Goal: Information Seeking & Learning: Check status

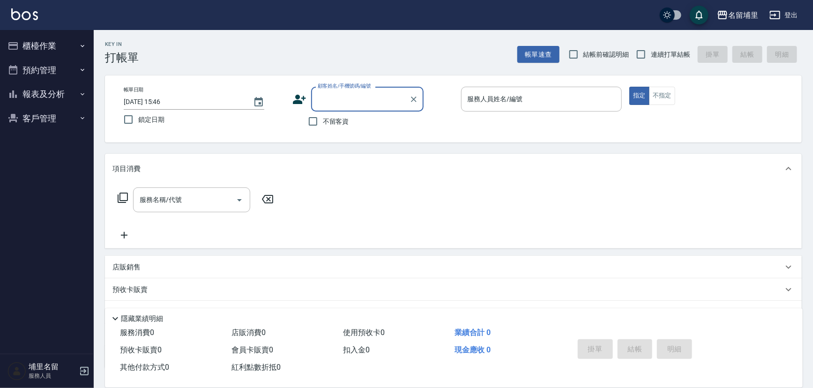
click at [53, 111] on button "客戶管理" at bounding box center [47, 118] width 86 height 24
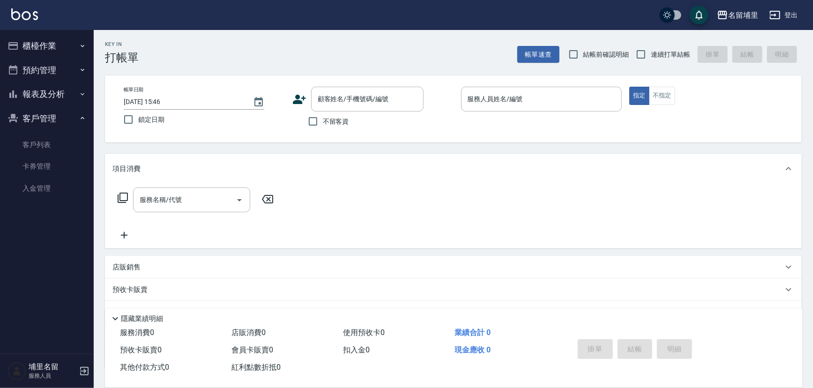
click at [68, 86] on button "報表及分析" at bounding box center [47, 94] width 86 height 24
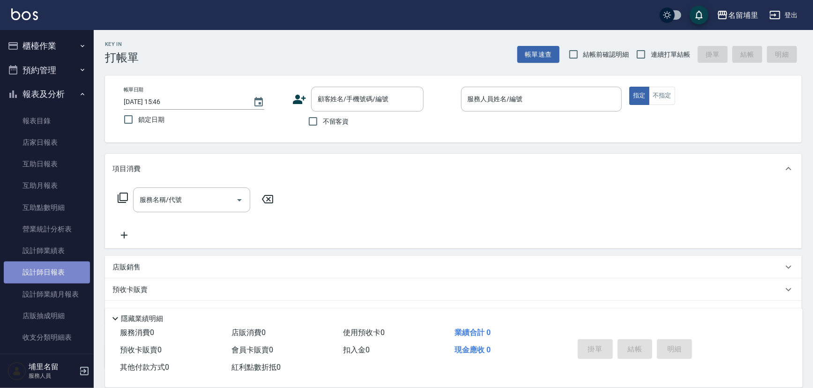
click at [47, 273] on link "設計師日報表" at bounding box center [47, 272] width 86 height 22
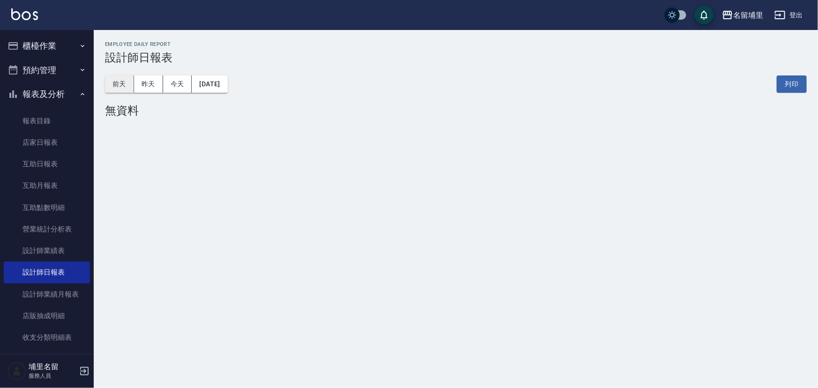
click at [126, 83] on button "前天" at bounding box center [119, 83] width 29 height 17
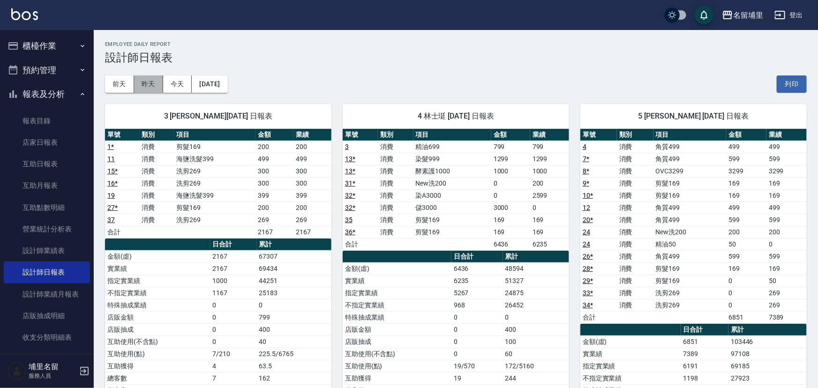
click at [158, 81] on button "昨天" at bounding box center [148, 83] width 29 height 17
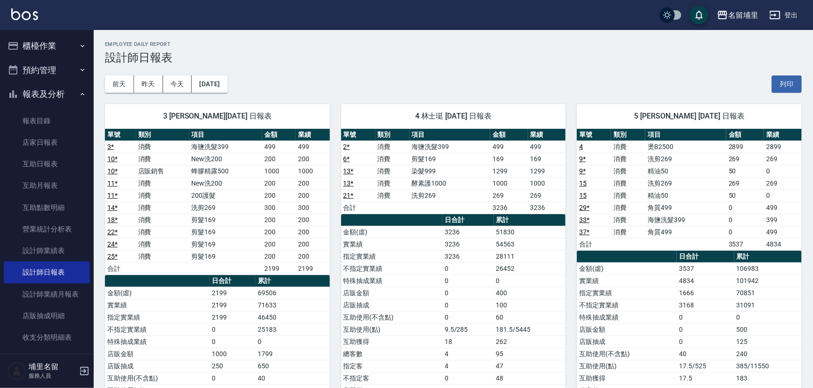
click at [488, 95] on div "4 林士珽 09/19/2025 日報表 單號 類別 項目 金額 業績 2 * 消費 海鹽洗髮399 499 499 6 * 消費 剪髮169 169 169…" at bounding box center [448, 293] width 236 height 401
drag, startPoint x: 59, startPoint y: 45, endPoint x: 59, endPoint y: 56, distance: 10.8
click at [59, 45] on button "櫃檯作業" at bounding box center [47, 46] width 86 height 24
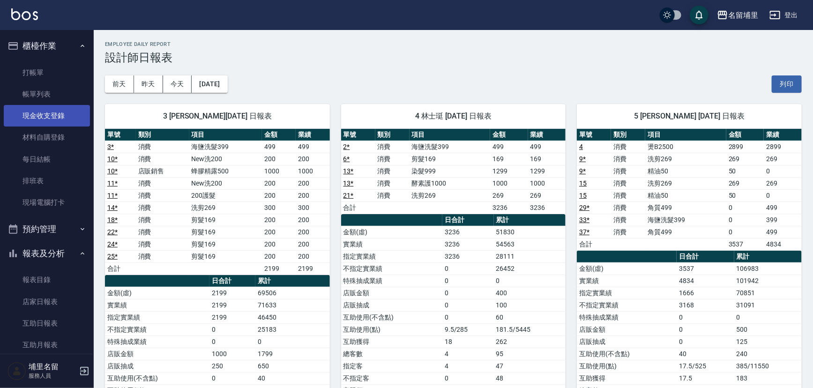
click at [59, 117] on link "現金收支登錄" at bounding box center [47, 116] width 86 height 22
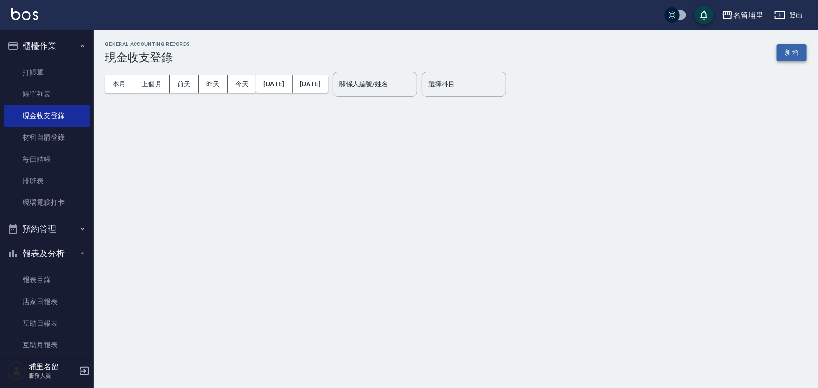
click at [787, 47] on button "新增" at bounding box center [791, 52] width 30 height 17
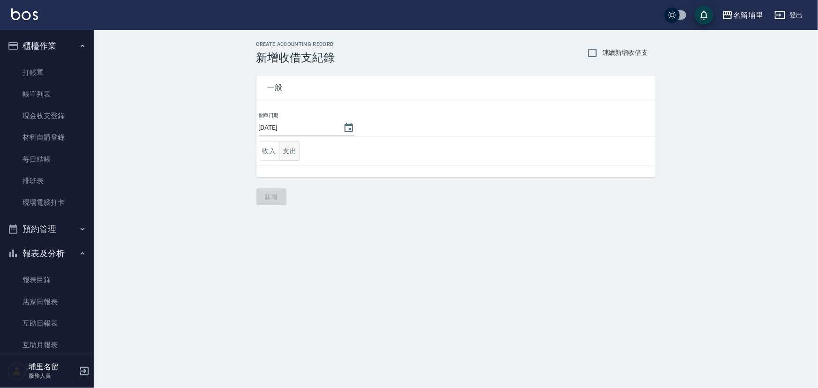
click at [296, 150] on button "支出" at bounding box center [289, 150] width 21 height 19
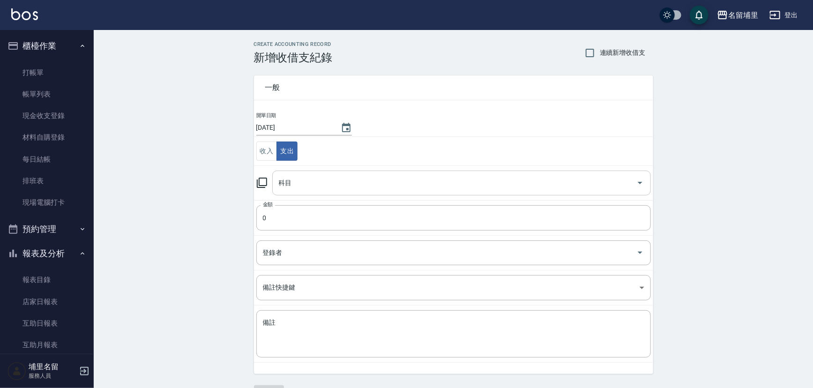
click at [327, 176] on input "科目" at bounding box center [454, 183] width 356 height 16
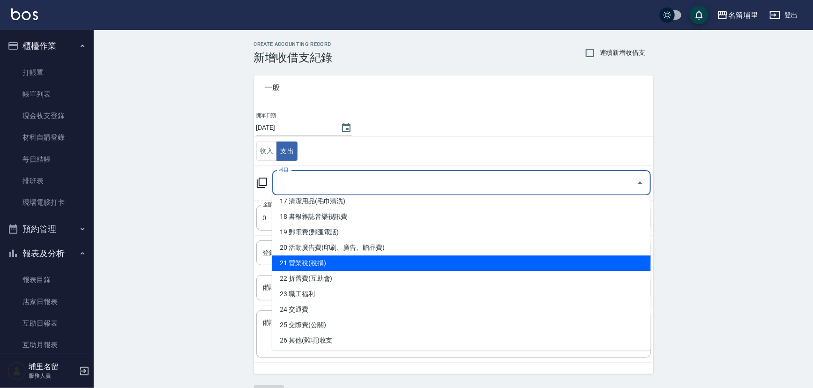
scroll to position [298, 0]
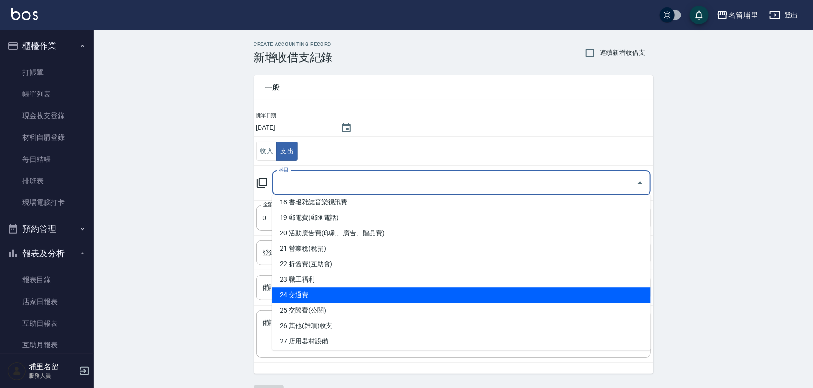
click at [350, 291] on li "24 交通費" at bounding box center [461, 294] width 379 height 15
type input "24 交通費"
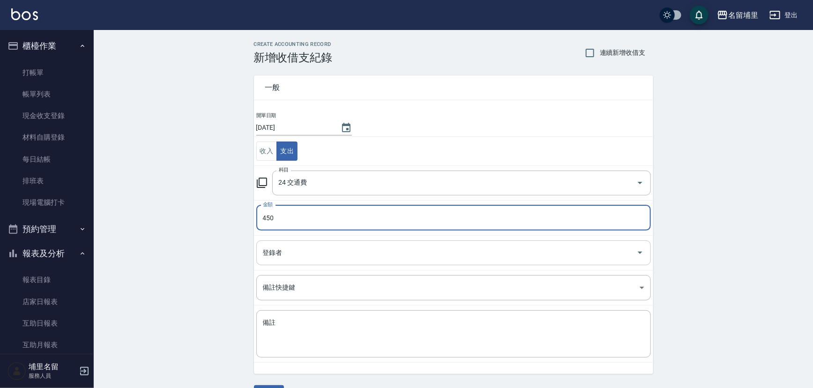
type input "450"
click at [276, 250] on input "登錄者" at bounding box center [447, 253] width 372 height 16
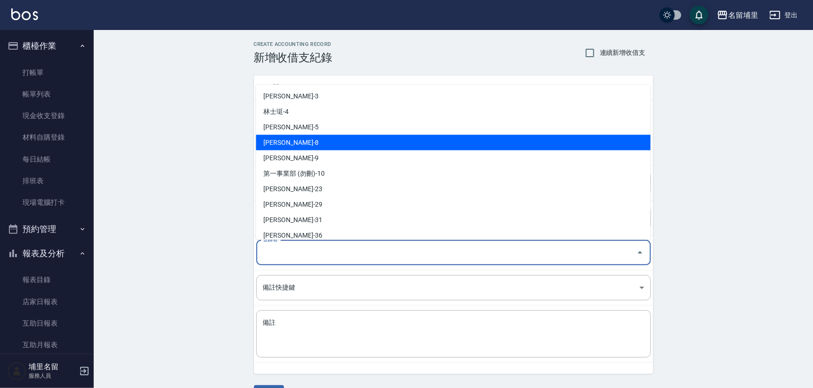
click at [301, 146] on li "黃偉傑-8" at bounding box center [453, 141] width 395 height 15
type input "黃偉傑-8"
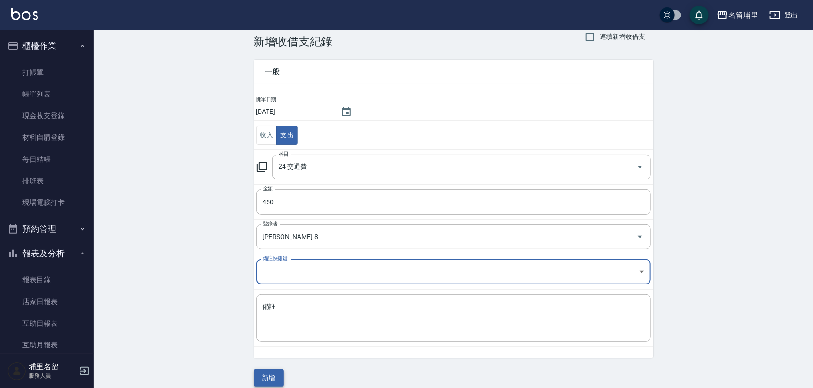
scroll to position [25, 0]
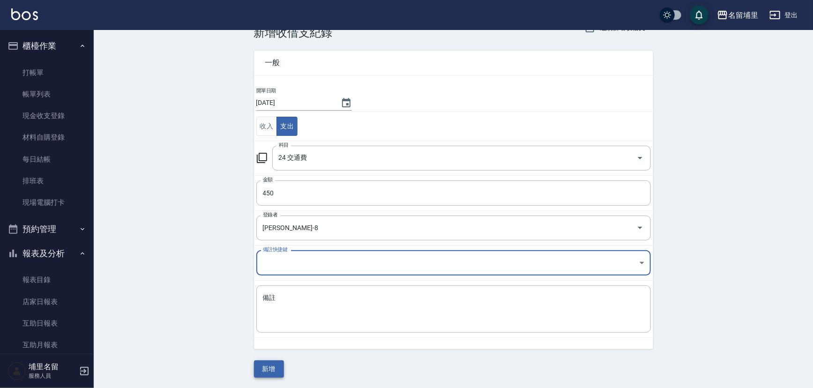
click at [262, 369] on button "新增" at bounding box center [269, 368] width 30 height 17
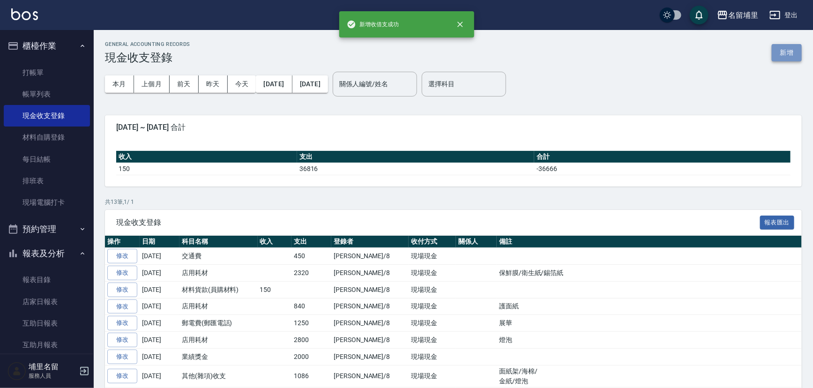
click at [796, 57] on button "新增" at bounding box center [787, 52] width 30 height 17
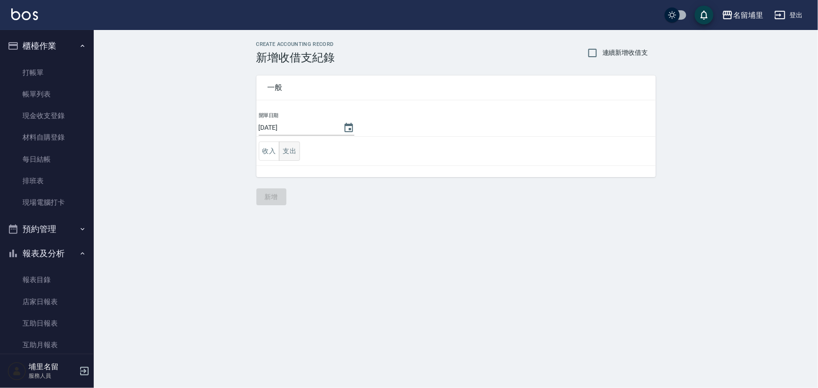
click at [287, 155] on button "支出" at bounding box center [289, 150] width 21 height 19
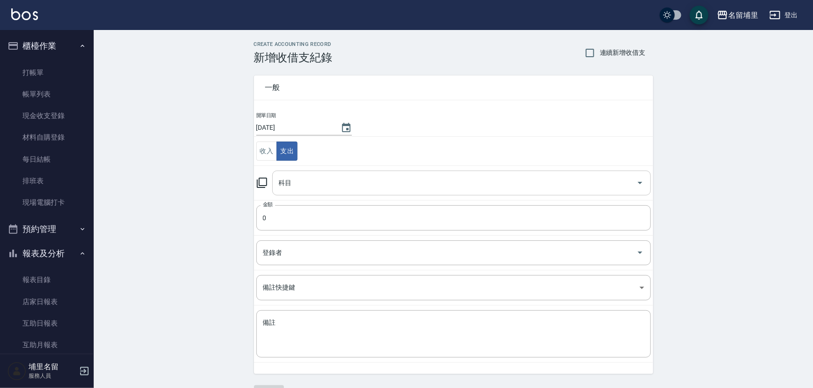
click at [331, 176] on input "科目" at bounding box center [454, 183] width 356 height 16
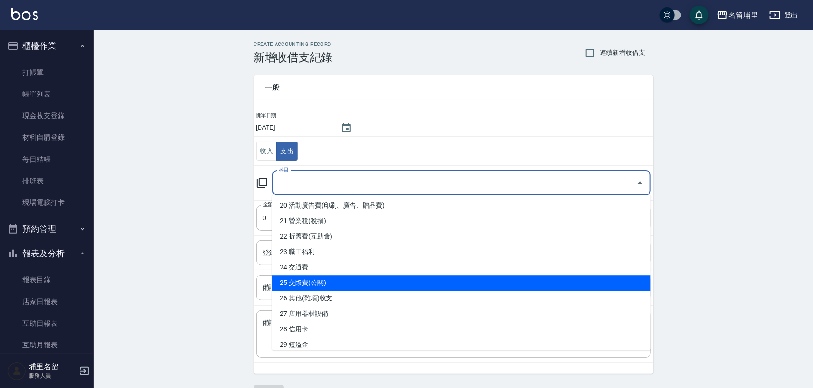
scroll to position [341, 0]
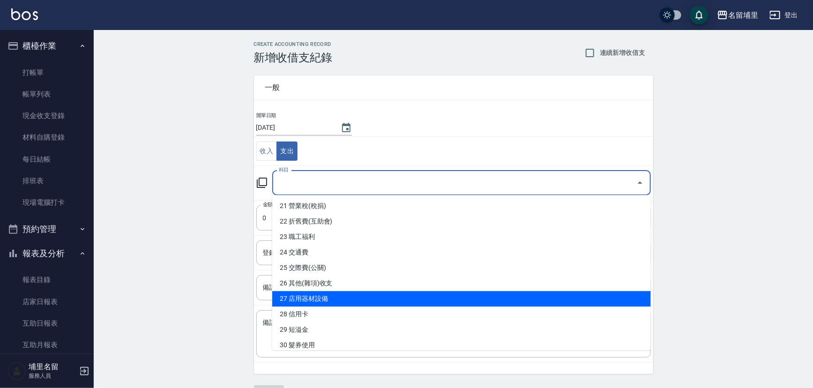
click at [331, 302] on li "27 店用器材設備" at bounding box center [461, 298] width 379 height 15
type input "27 店用器材設備"
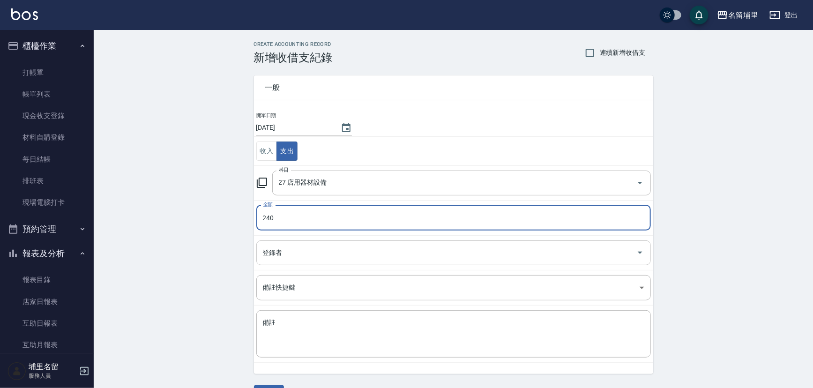
type input "240"
click at [356, 252] on input "登錄者" at bounding box center [447, 253] width 372 height 16
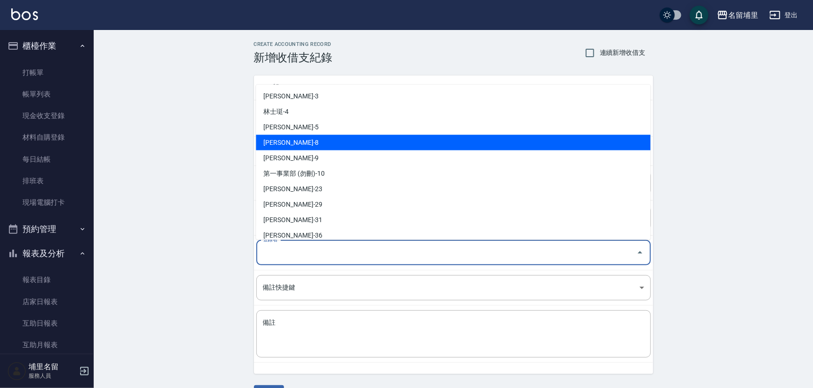
click at [315, 147] on li "黃偉傑-8" at bounding box center [453, 141] width 395 height 15
type input "黃偉傑-8"
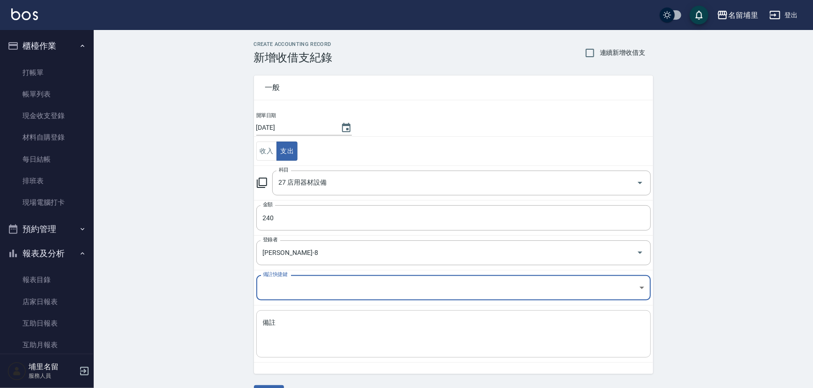
click at [322, 313] on div "x 備註" at bounding box center [453, 333] width 395 height 47
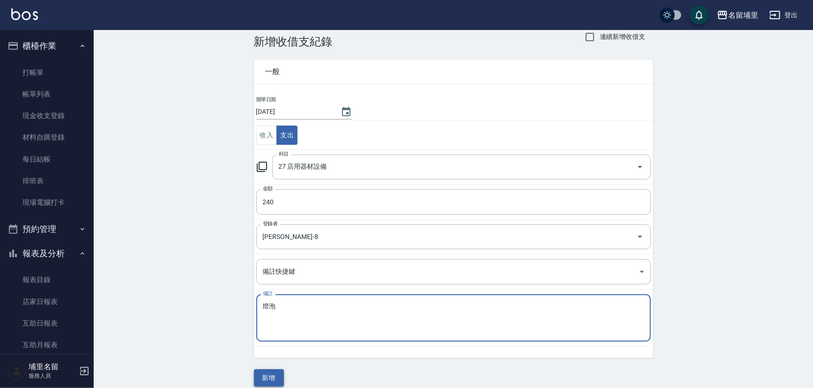
scroll to position [25, 0]
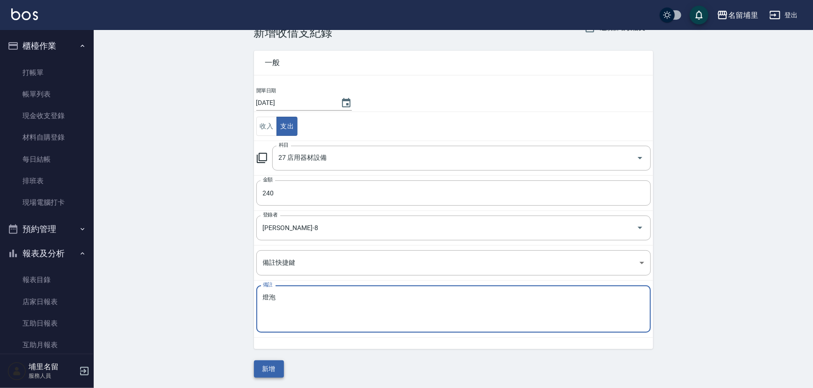
type textarea "燈泡"
click at [264, 368] on button "新增" at bounding box center [269, 368] width 30 height 17
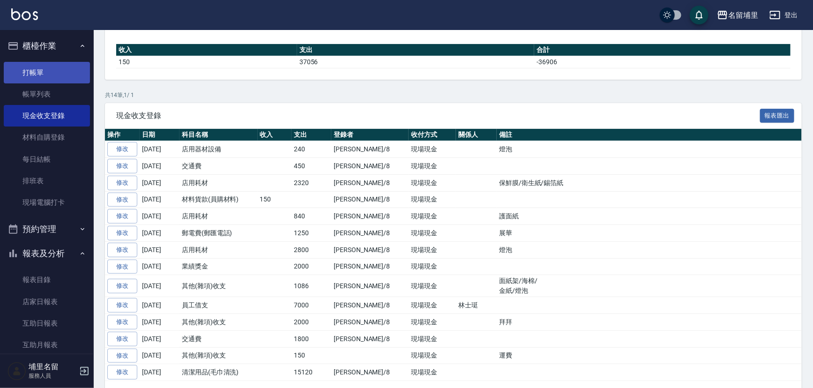
scroll to position [91, 0]
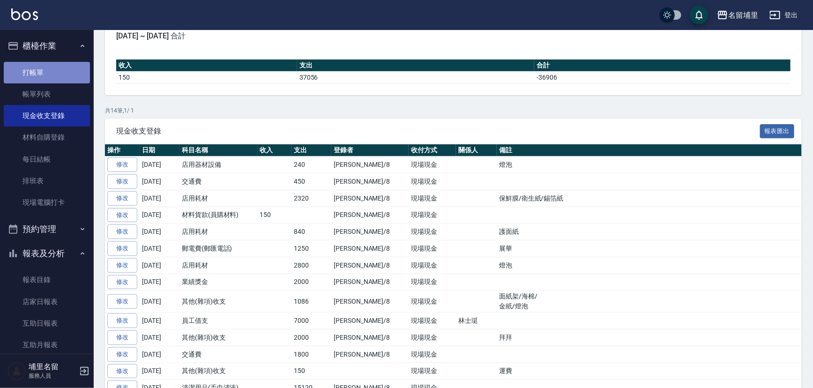
click at [72, 80] on link "打帳單" at bounding box center [47, 73] width 86 height 22
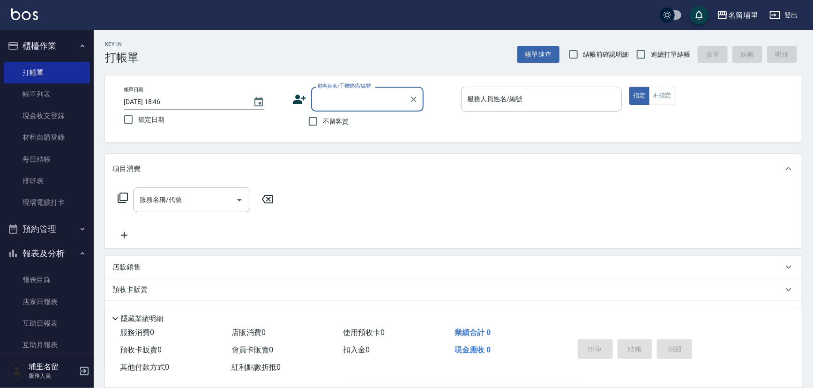
drag, startPoint x: 331, startPoint y: 127, endPoint x: 505, endPoint y: 86, distance: 179.0
click at [333, 124] on label "不留客資" at bounding box center [326, 122] width 46 height 20
click at [642, 52] on input "連續打單結帳" at bounding box center [641, 55] width 20 height 20
checkbox input "true"
click at [486, 103] on input "服務人員姓名/編號" at bounding box center [541, 99] width 153 height 16
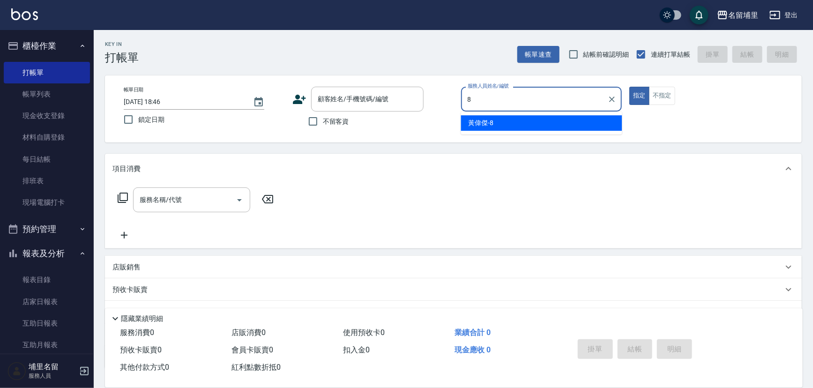
type input "黃偉傑-8"
type button "true"
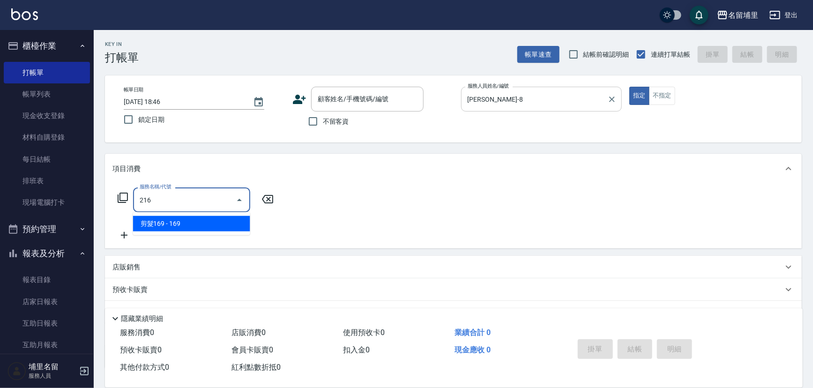
type input "剪髮169(216)"
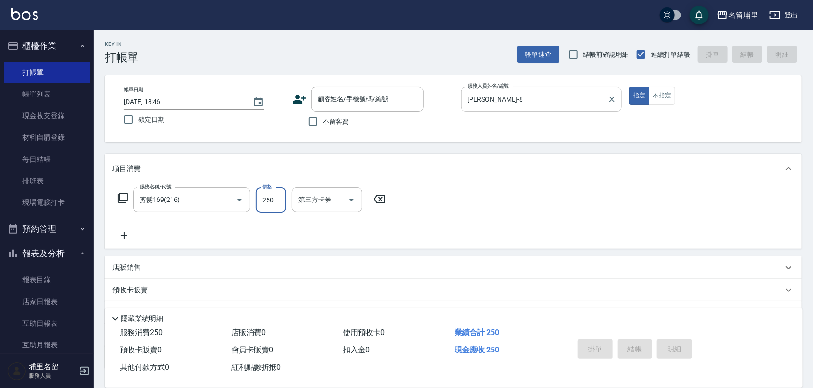
type input "250"
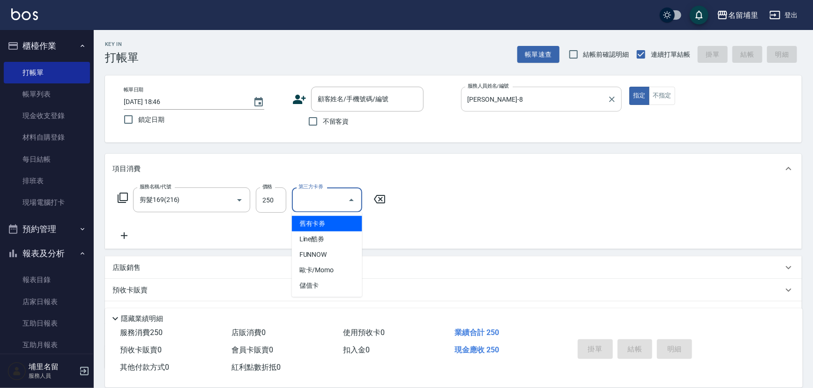
type input "舊有卡券"
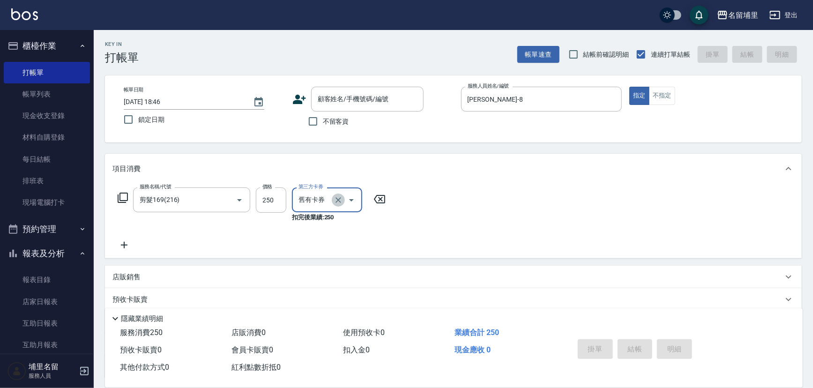
drag, startPoint x: 338, startPoint y: 199, endPoint x: 356, endPoint y: 199, distance: 18.3
click at [337, 199] on icon "Clear" at bounding box center [338, 199] width 9 height 9
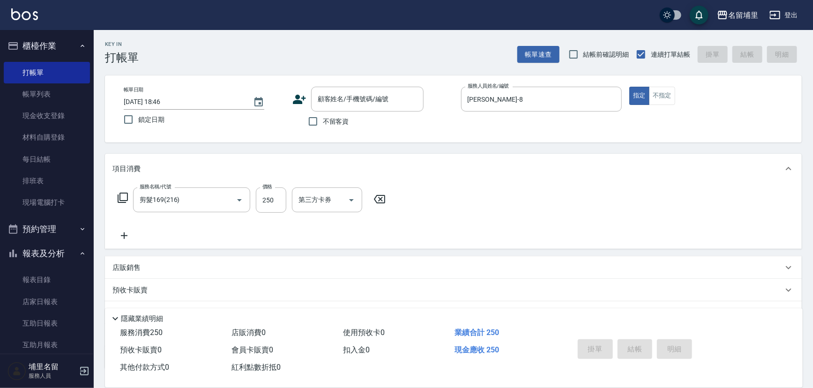
click at [530, 199] on div "服務名稱/代號 剪髮169(216) 服務名稱/代號 價格 250 價格 第三方卡券 第三方卡券" at bounding box center [453, 216] width 697 height 65
drag, startPoint x: 319, startPoint y: 124, endPoint x: 483, endPoint y: 80, distance: 169.5
click at [320, 123] on input "不留客資" at bounding box center [313, 122] width 20 height 20
checkbox input "true"
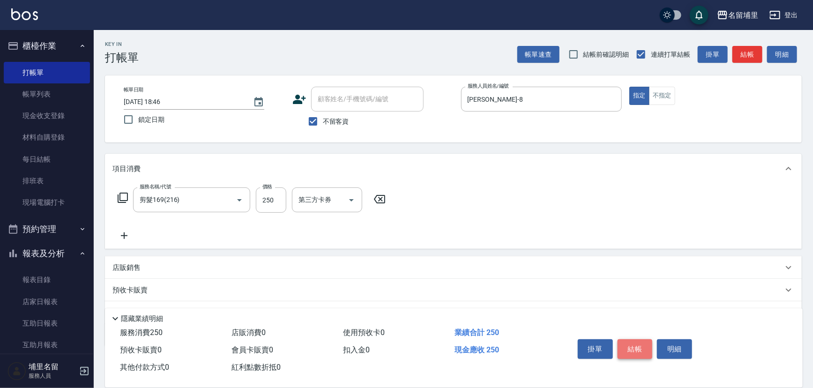
click at [636, 347] on button "結帳" at bounding box center [635, 349] width 35 height 20
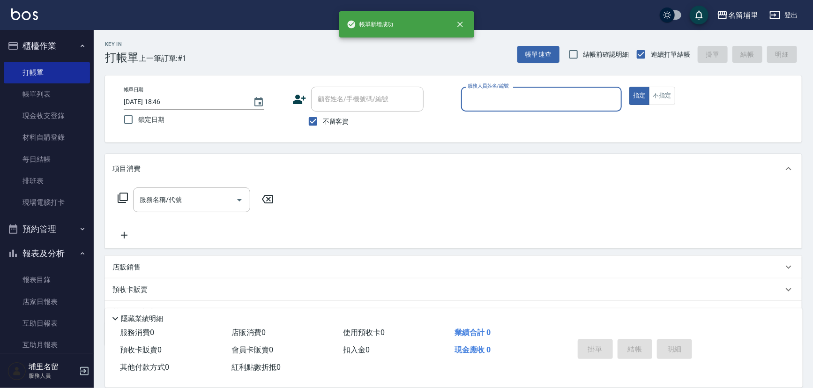
click at [558, 101] on input "服務人員姓名/編號" at bounding box center [541, 99] width 153 height 16
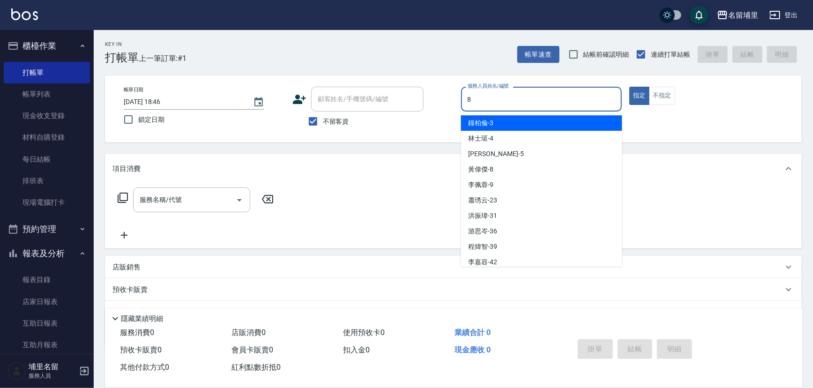
type input "黃偉傑-8"
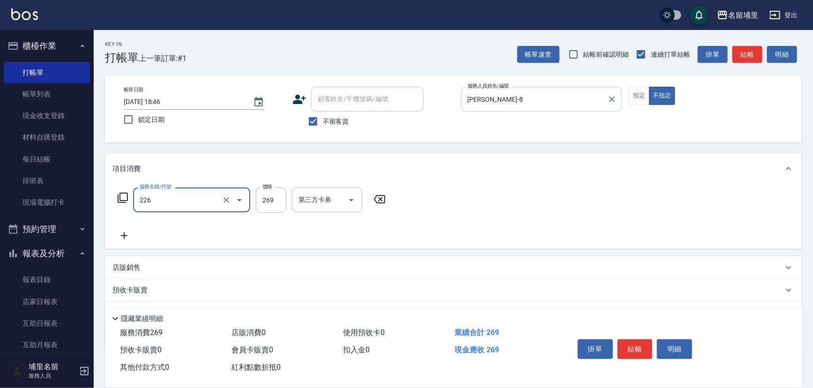
type input "洗剪269(226)"
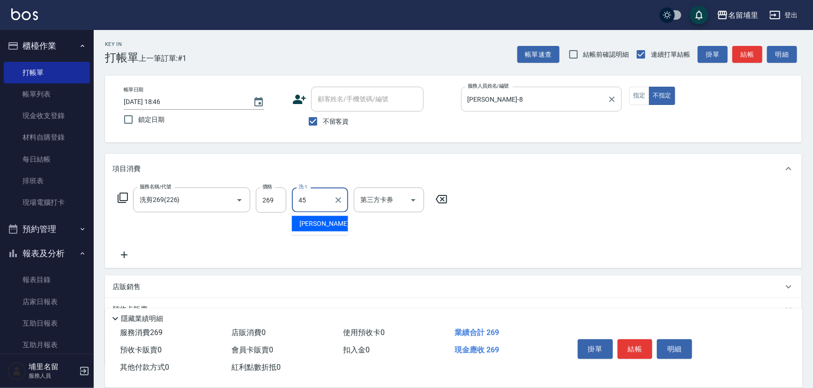
type input "[PERSON_NAME]-45"
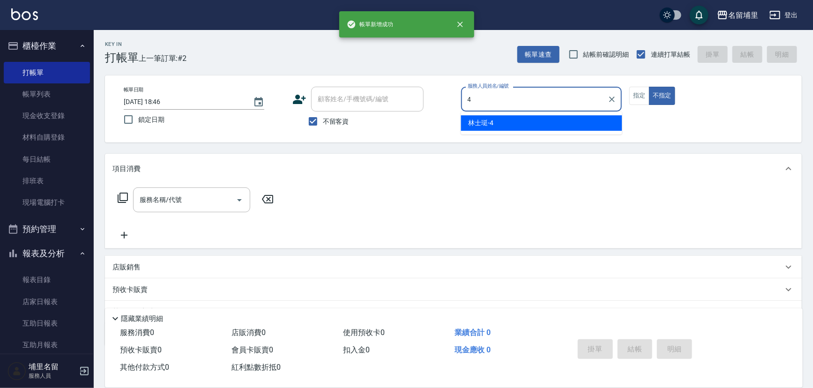
type input "林士珽-4"
type button "false"
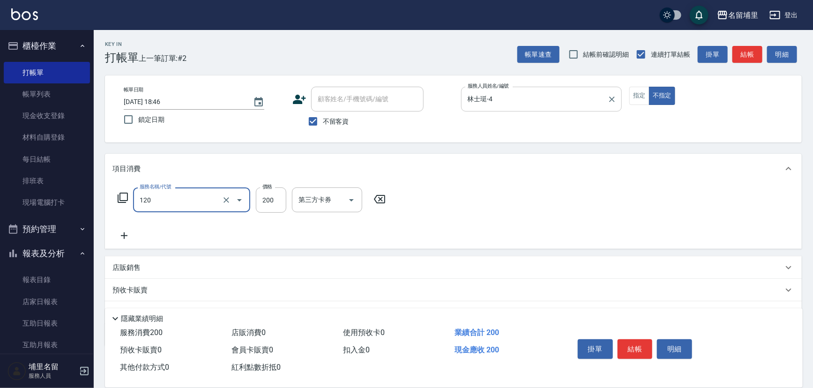
type input "New洗200(120)"
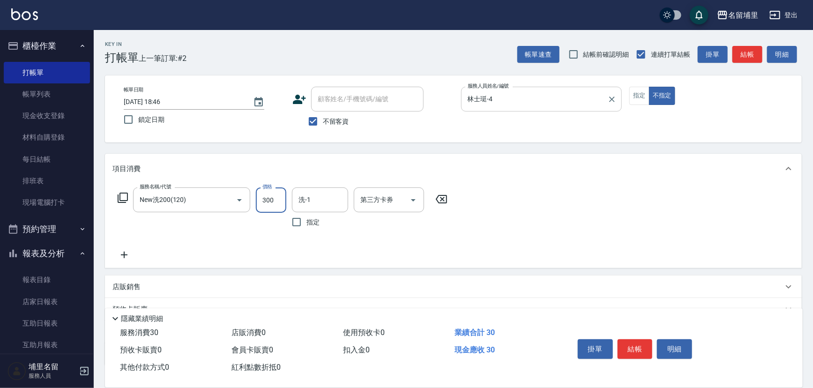
type input "300"
type input "林士珽-4"
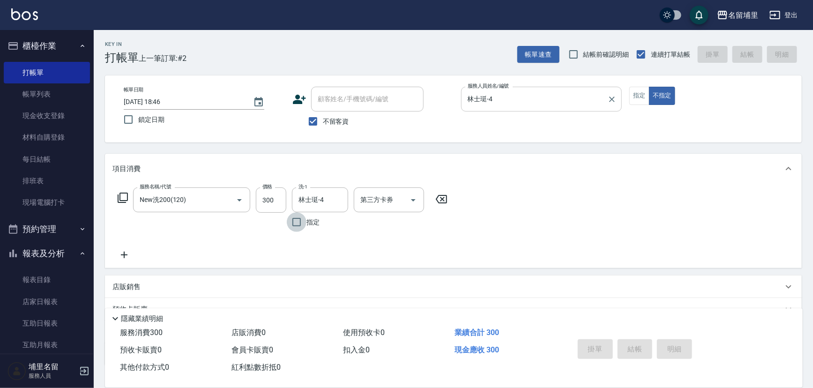
type input "2025/09/20 18:47"
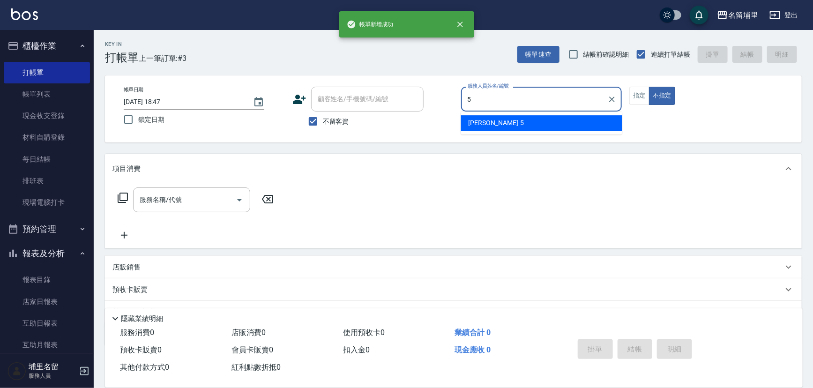
type input "[PERSON_NAME]-5"
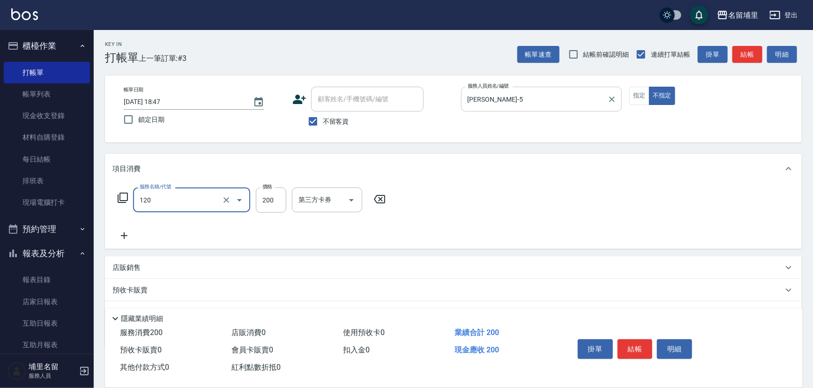
type input "New洗200(120)"
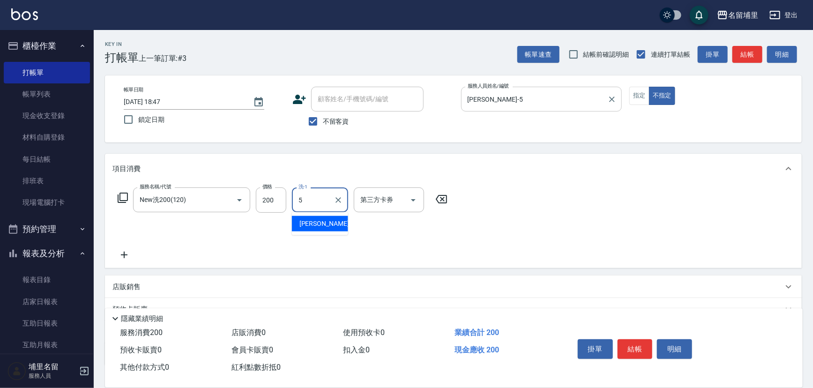
type input "[PERSON_NAME]-5"
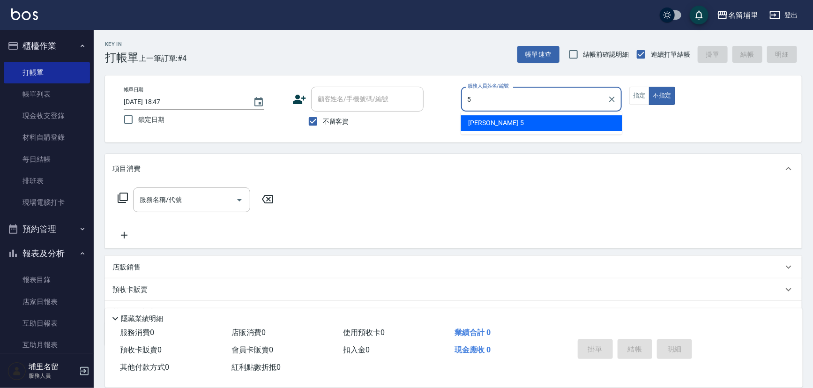
type input "[PERSON_NAME]-5"
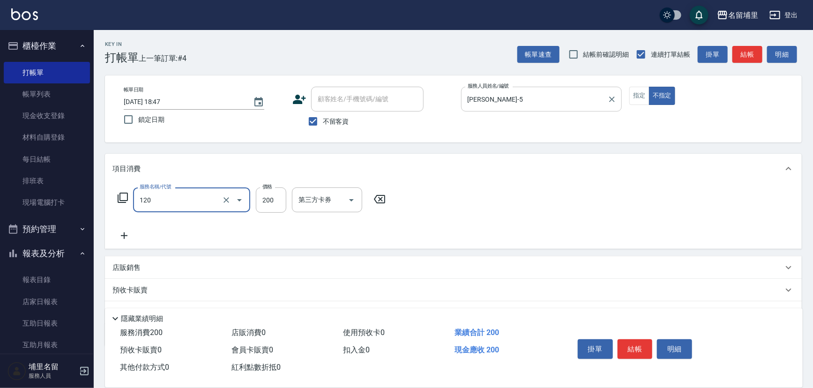
type input "New洗200(120)"
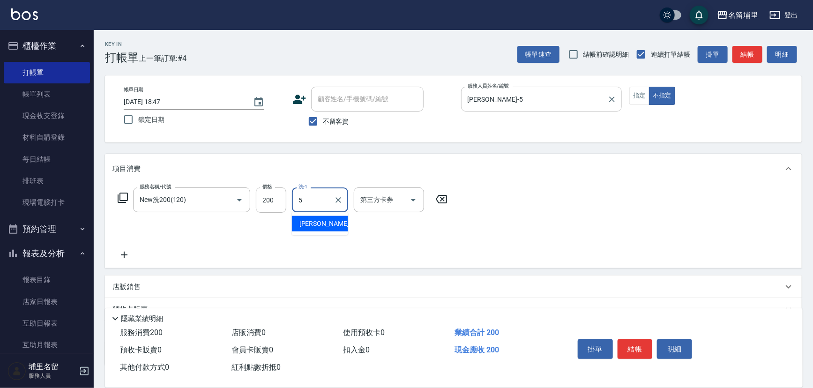
type input "[PERSON_NAME]-5"
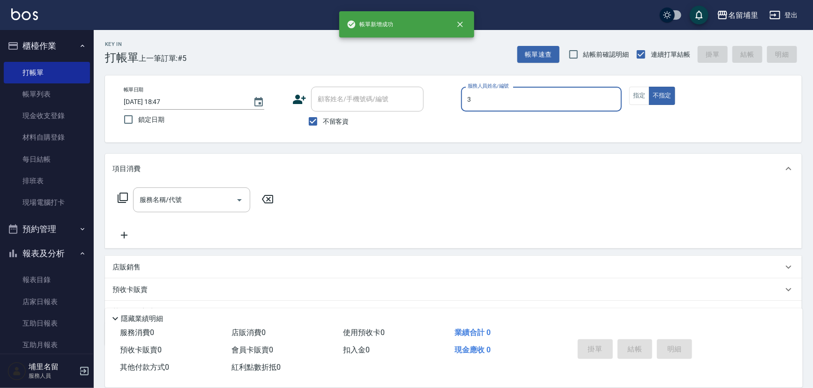
type input "鐘柏倫-3"
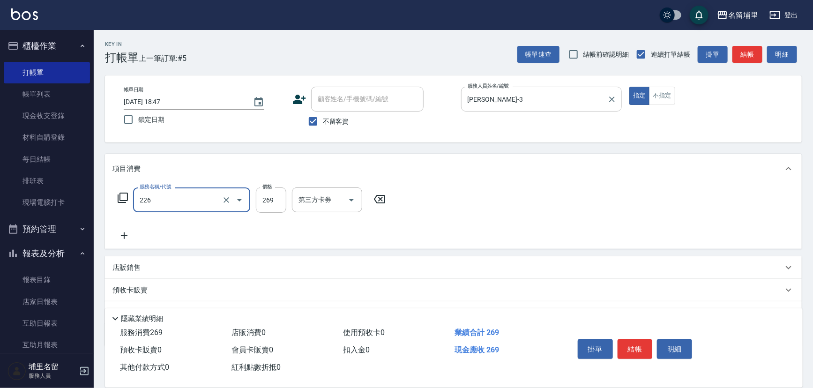
type input "洗剪269(226)"
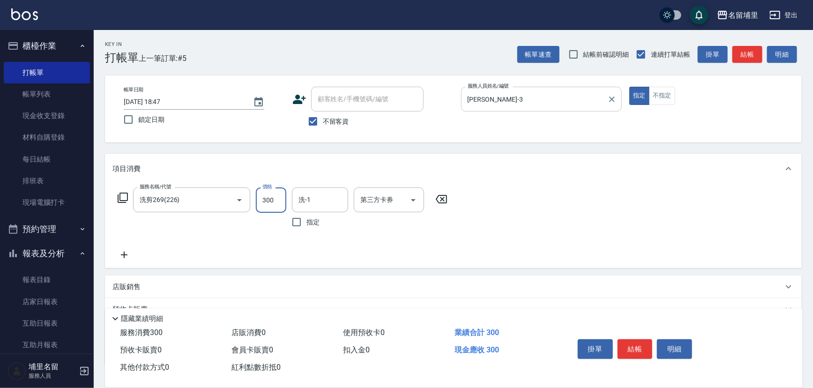
type input "300"
type input "鐘柏倫-3"
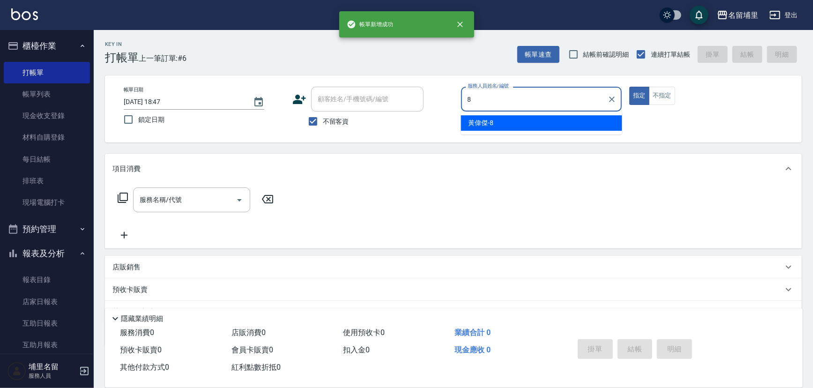
type input "黃偉傑-8"
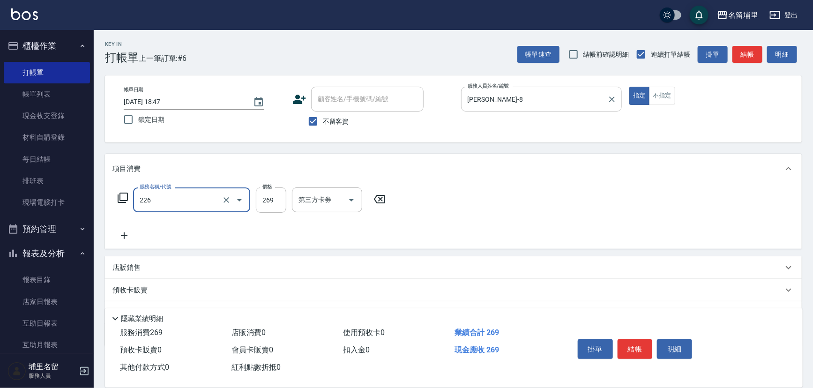
type input "洗剪269(226)"
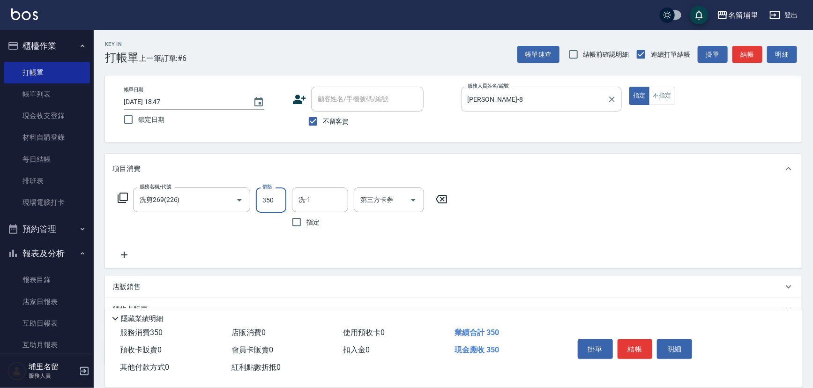
type input "350"
type input "黃偉傑-8"
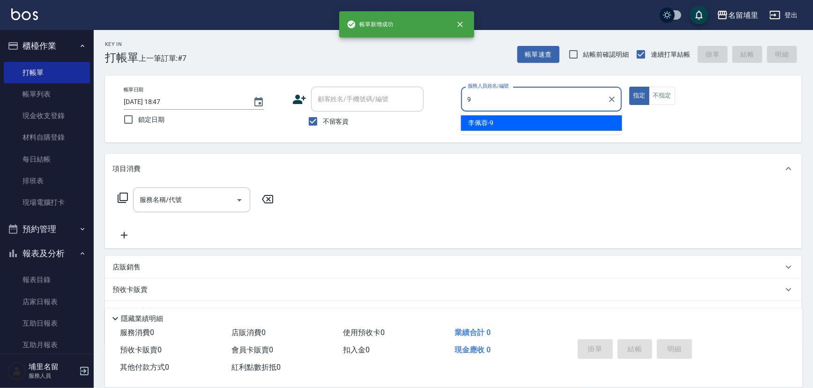
type input "李佩蓉-9"
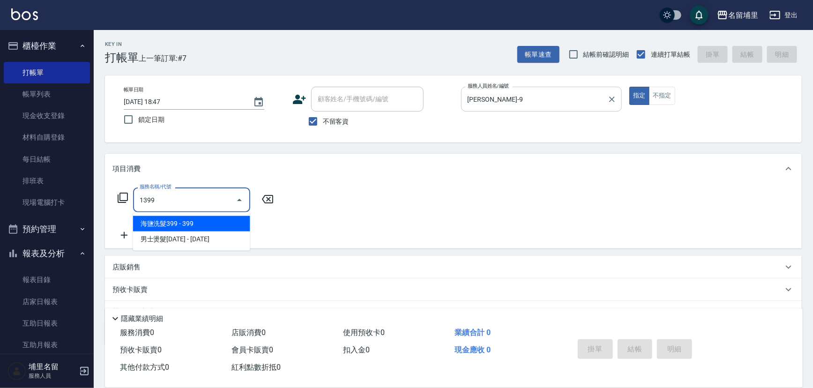
type input "海鹽洗髮399(1399)"
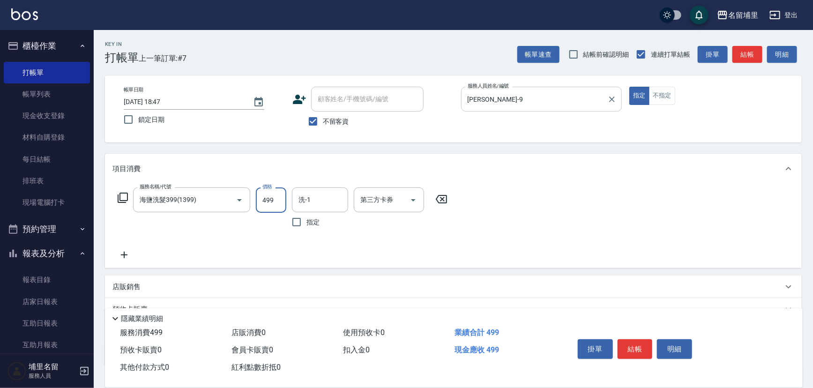
type input "499"
type input "李佩蓉-9"
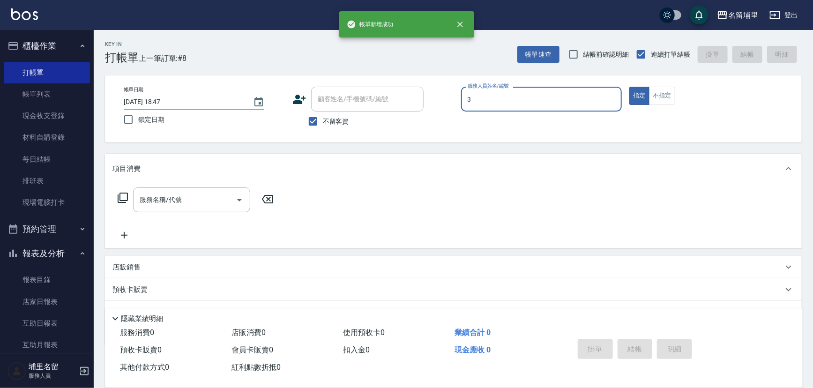
type input "鐘柏倫-3"
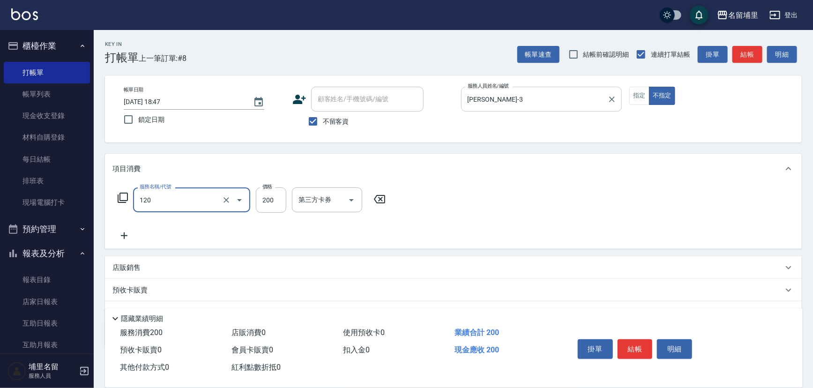
type input "New洗200(120)"
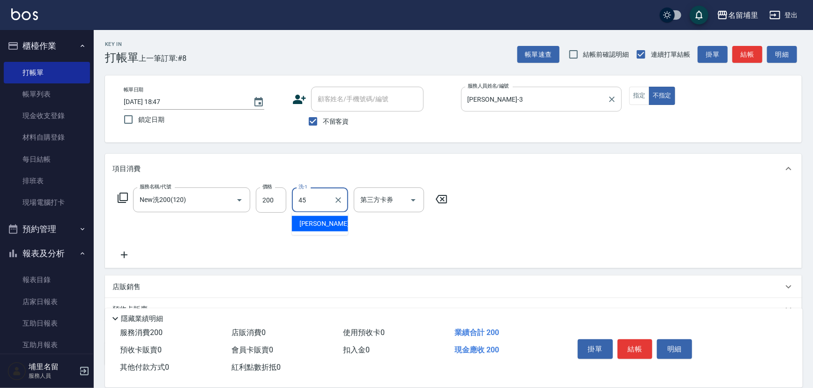
type input "[PERSON_NAME]-45"
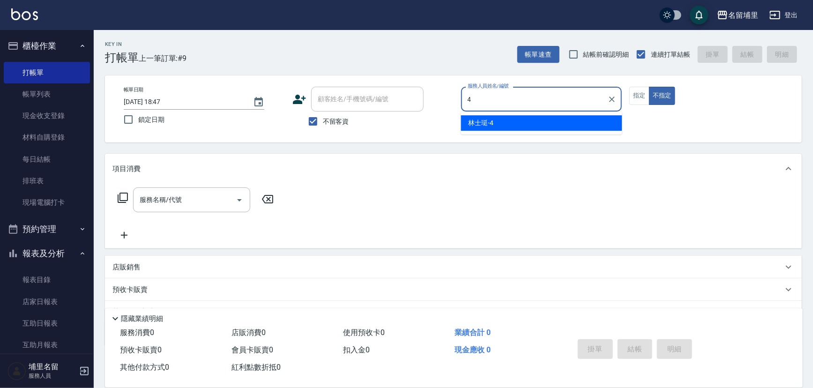
type input "林士珽-4"
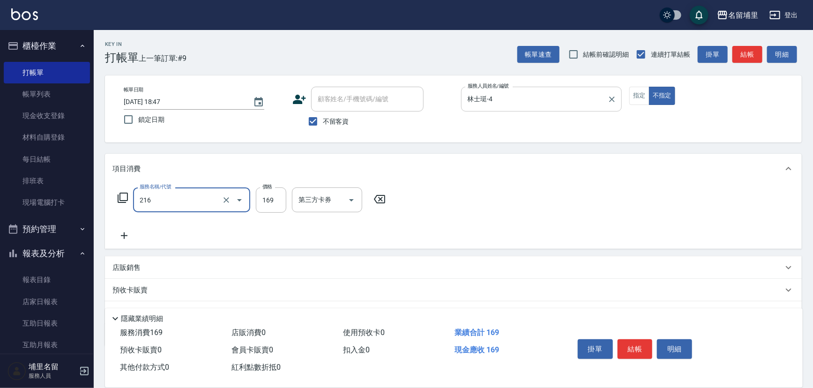
type input "剪髮169(216)"
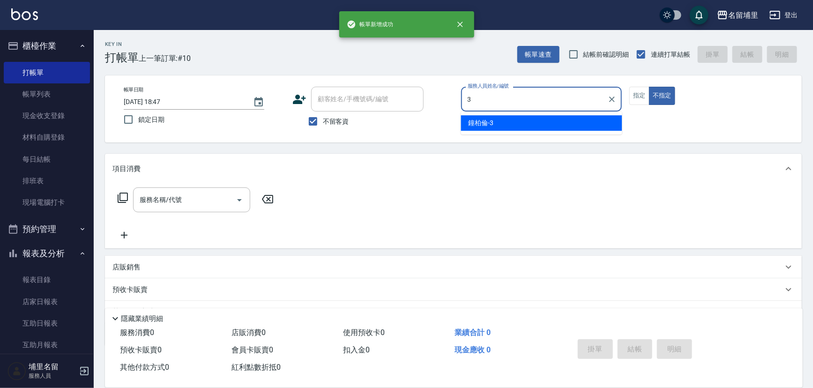
type input "鐘柏倫-3"
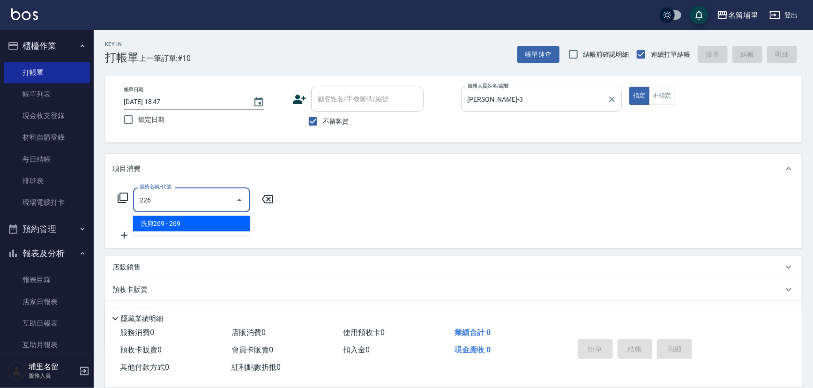
type input "洗剪269(226)"
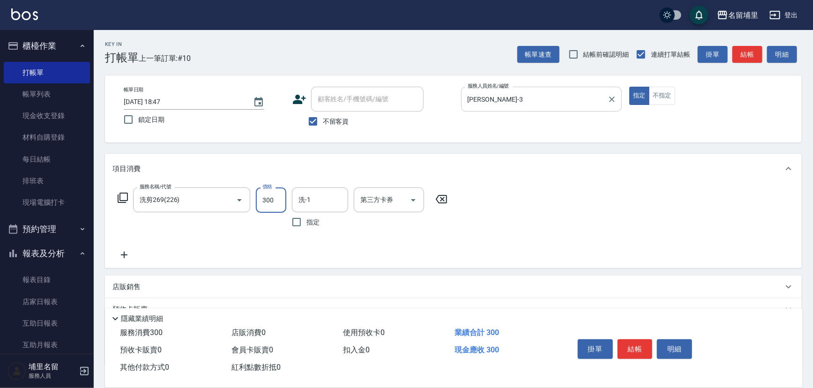
type input "300"
type input "鐘柏倫-3"
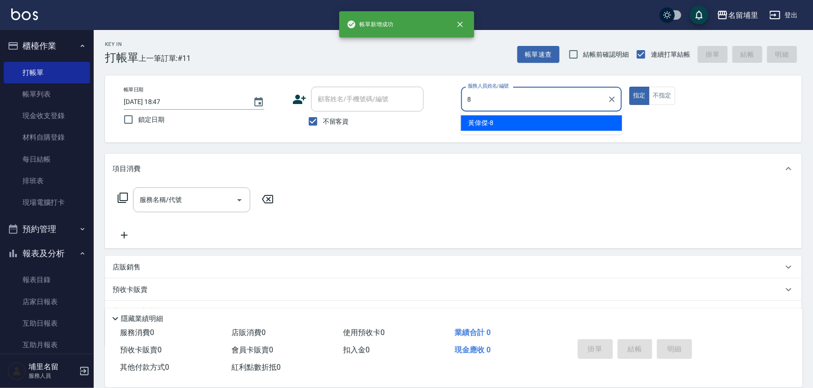
type input "黃偉傑-8"
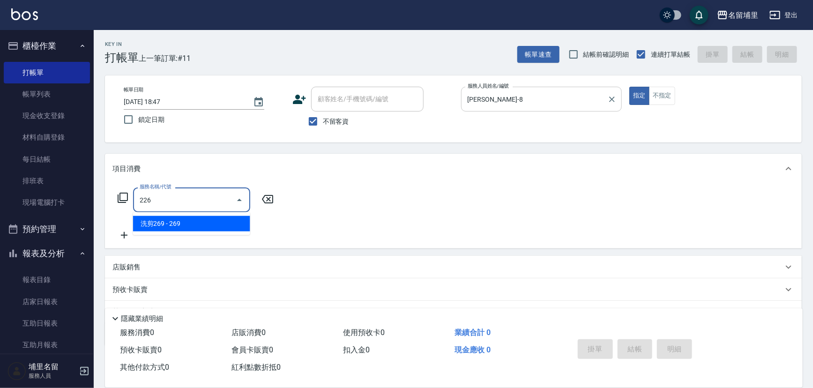
type input "洗剪269(226)"
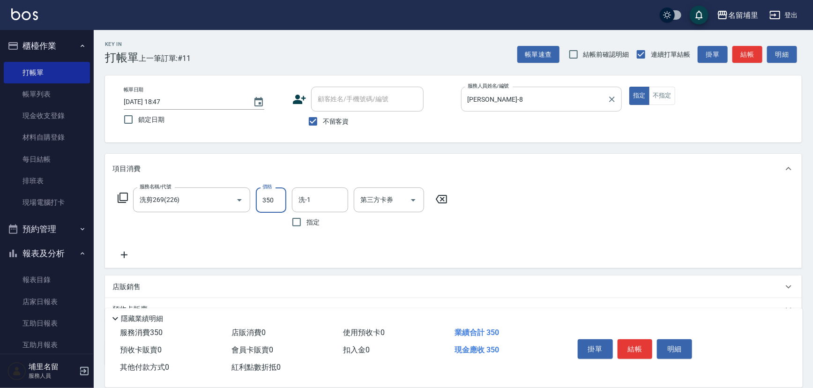
type input "350"
type input "[PERSON_NAME]-45"
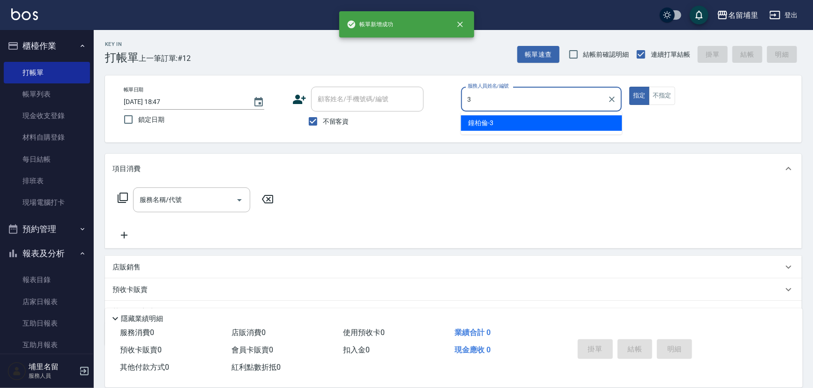
type input "鐘柏倫-3"
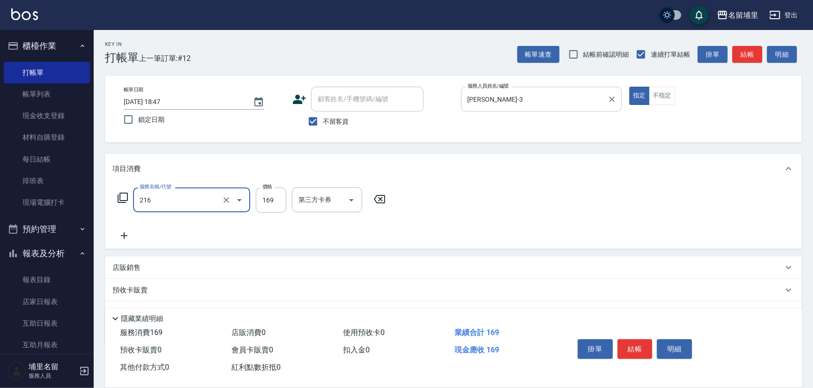
type input "剪髮169(216)"
type input "200"
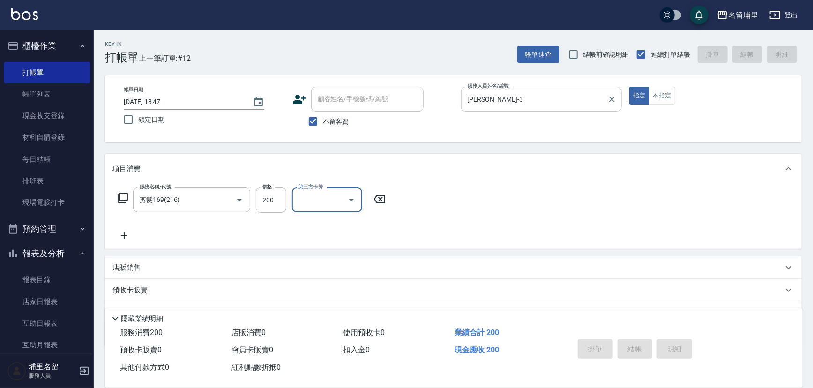
type input "2025/09/20 18:48"
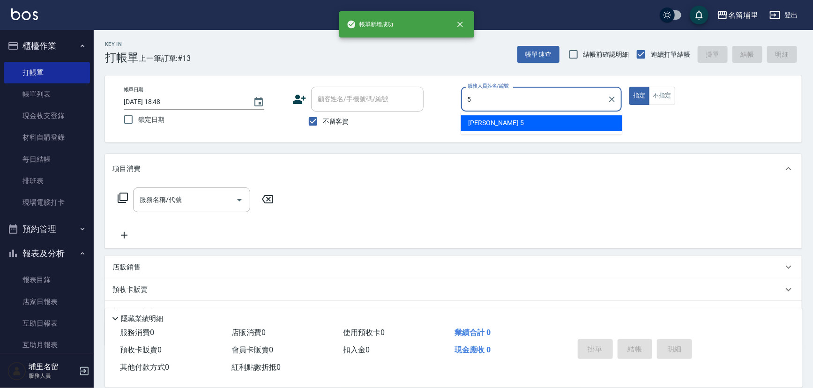
type input "[PERSON_NAME]-5"
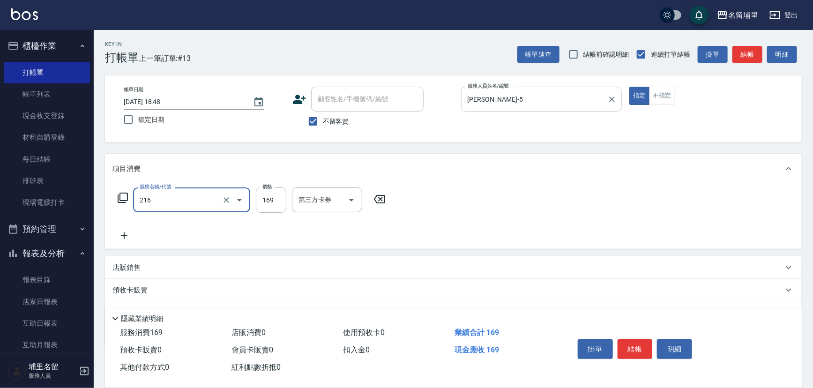
type input "剪髮169(216)"
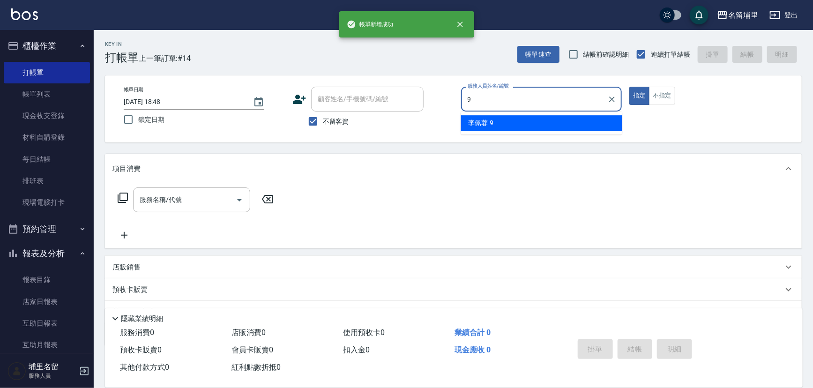
type input "李佩蓉-9"
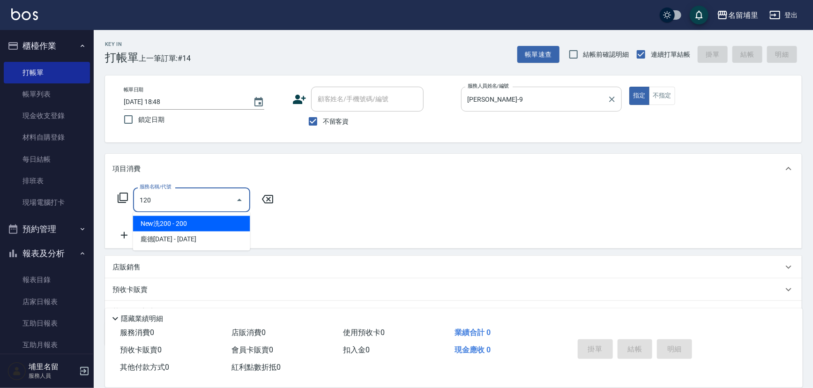
type input "New洗200(120)"
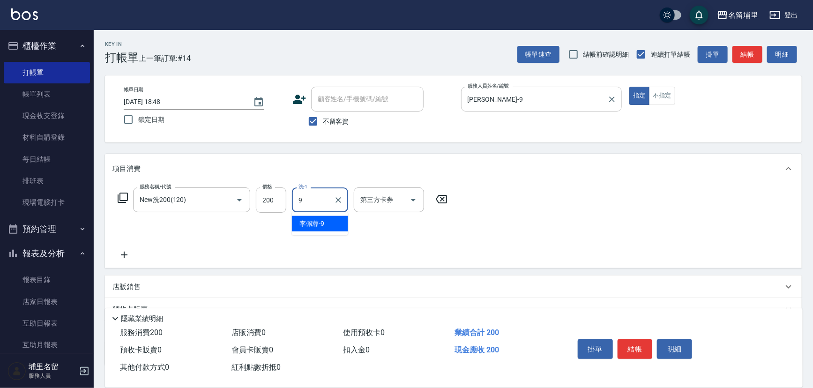
type input "李佩蓉-9"
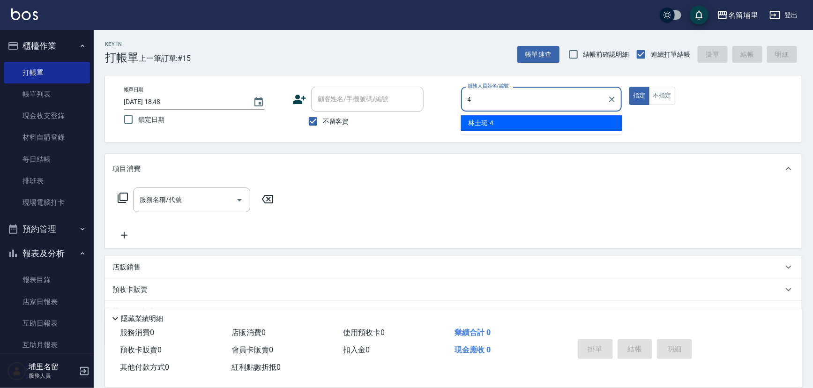
type input "林士珽-4"
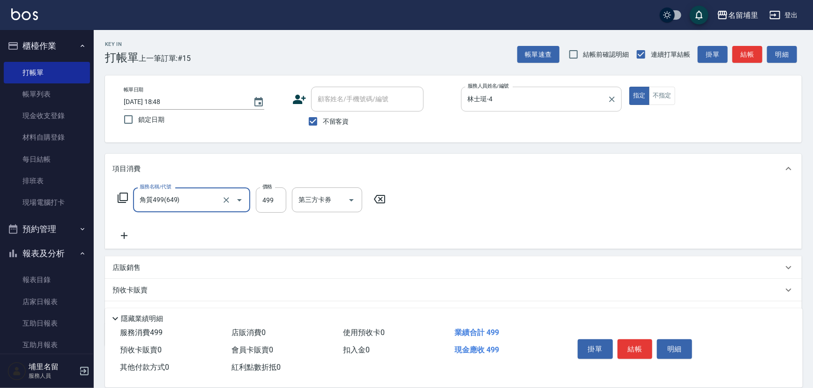
type input "角質499(649)"
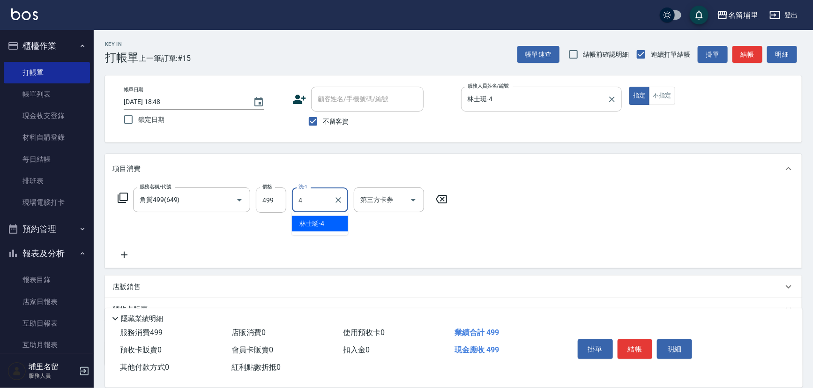
type input "林士珽-4"
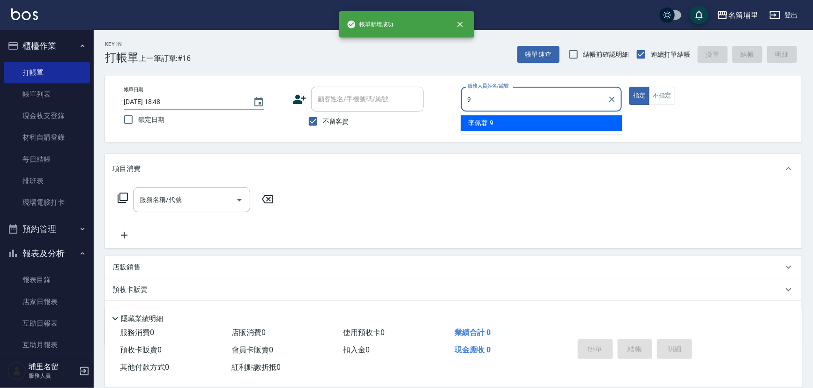
type input "李佩蓉-9"
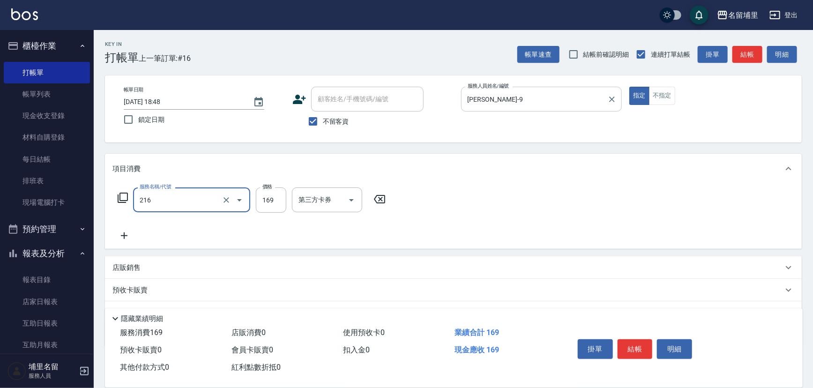
type input "剪髮169(216)"
type input "150"
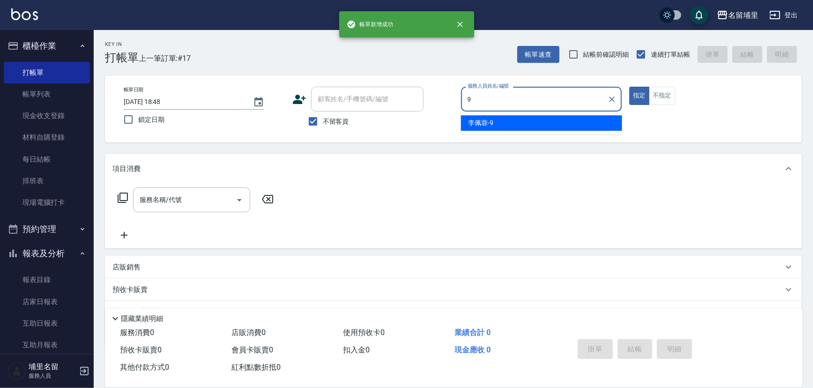
type input "李佩蓉-9"
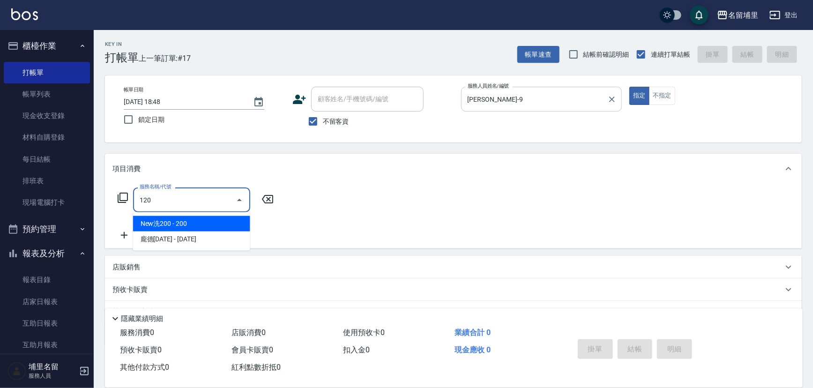
type input "New洗200(120)"
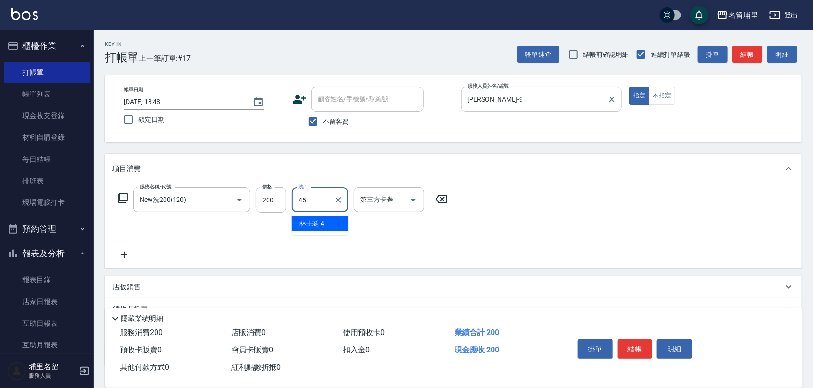
type input "[PERSON_NAME]-45"
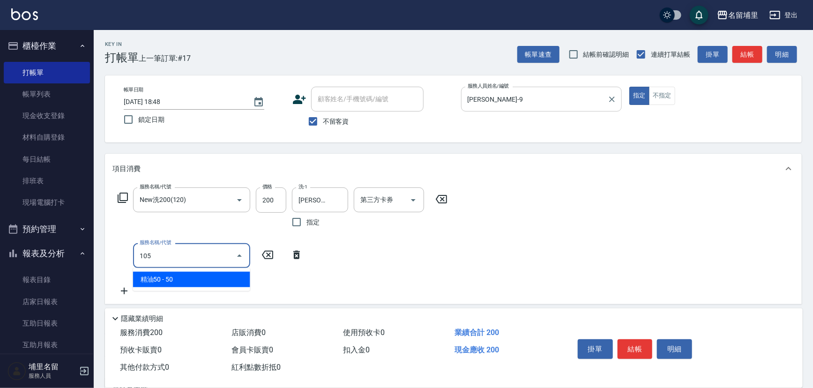
type input "精油50(105)"
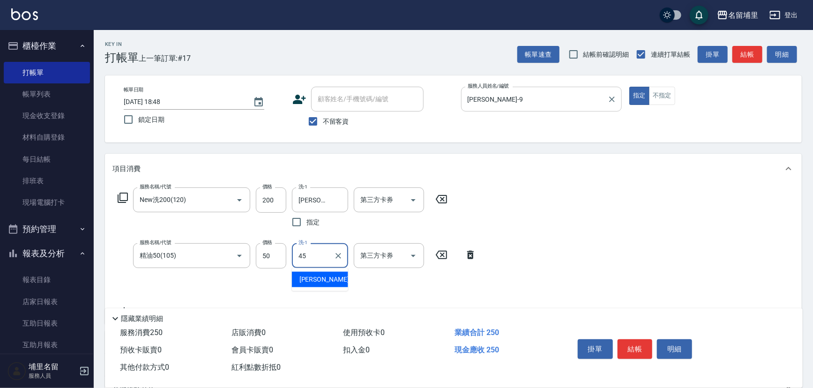
type input "[PERSON_NAME]-45"
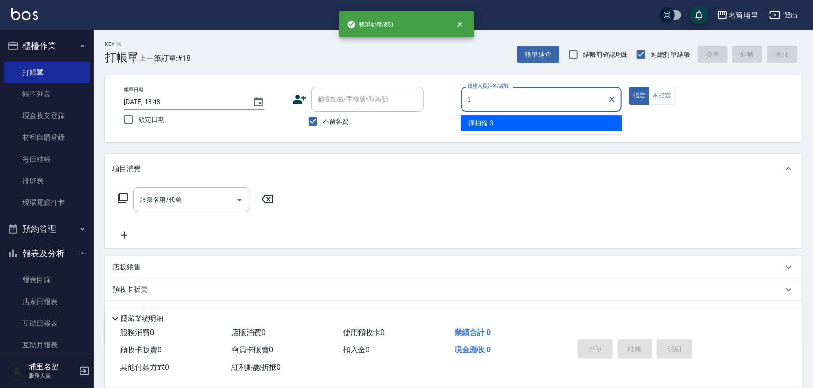
type input "鐘柏倫-3"
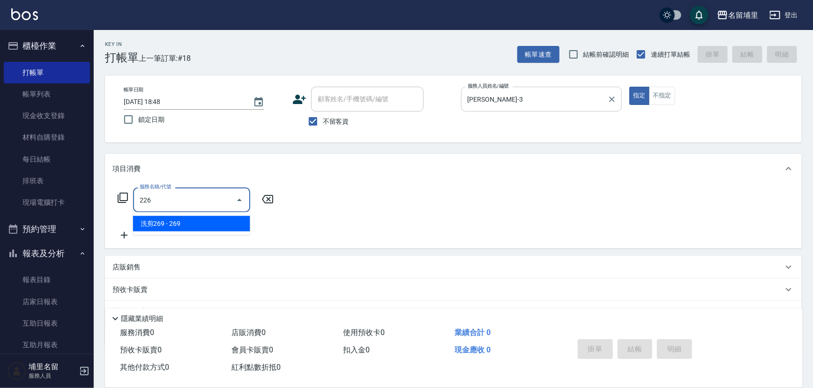
type input "洗剪269(226)"
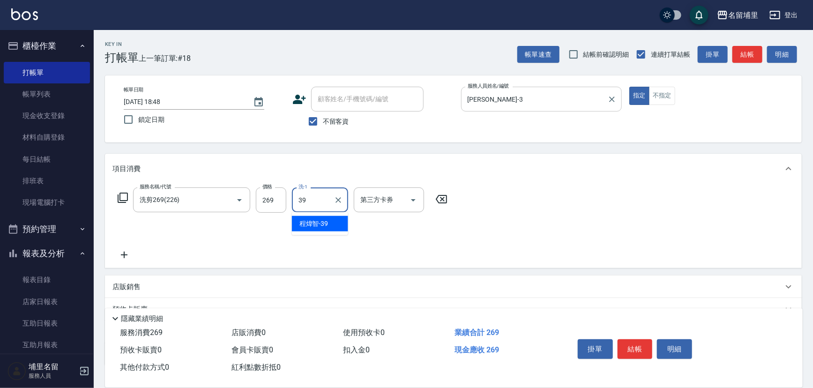
type input "程煒智-39"
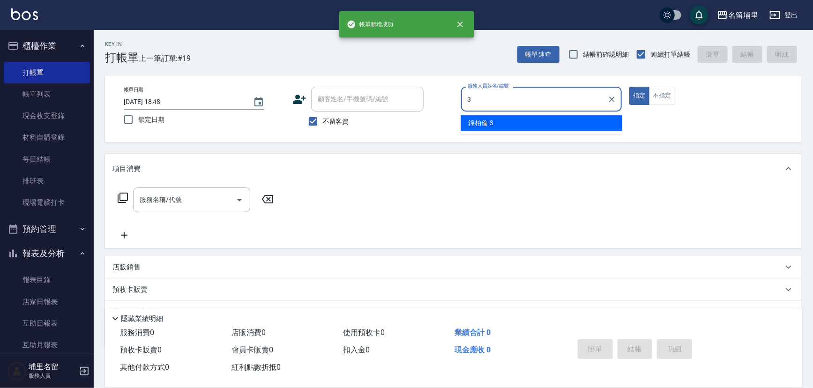
type input "鐘柏倫-3"
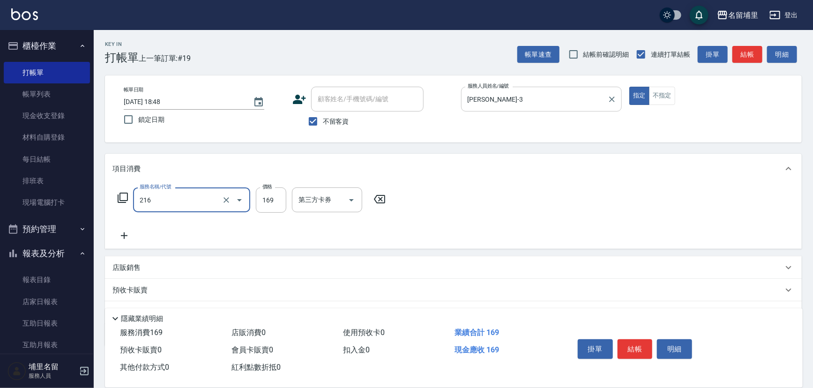
type input "剪髮169(216)"
type input "200"
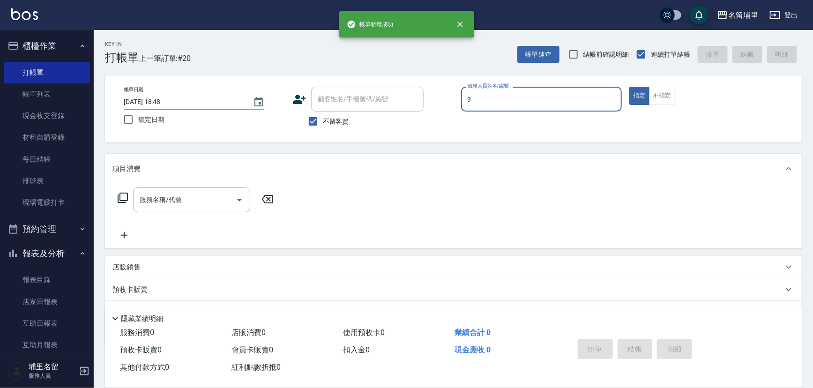
type input "李佩蓉-9"
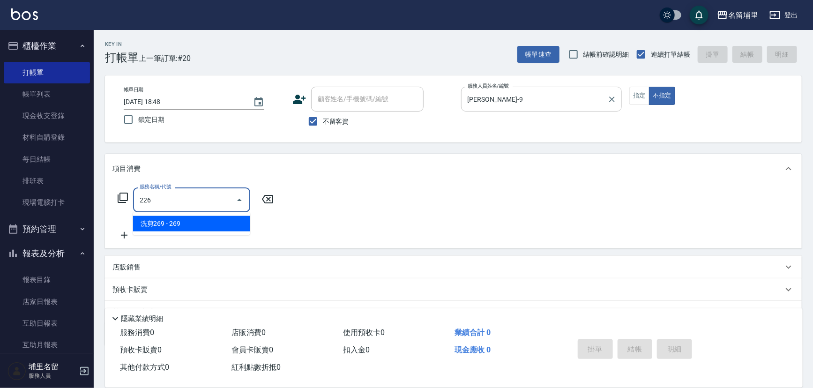
type input "洗剪269(226)"
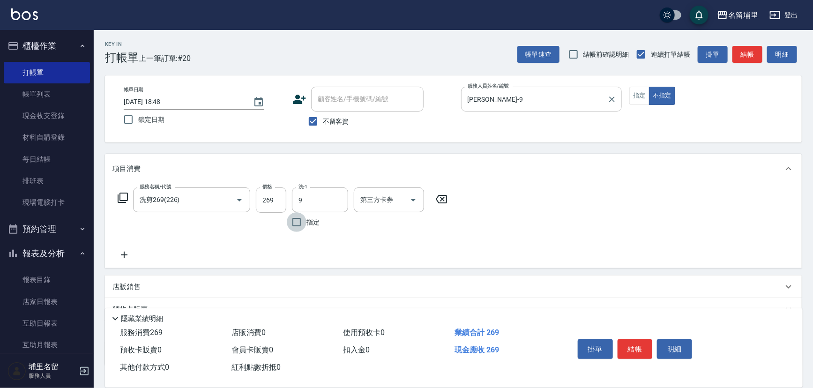
type input "李佩蓉-9"
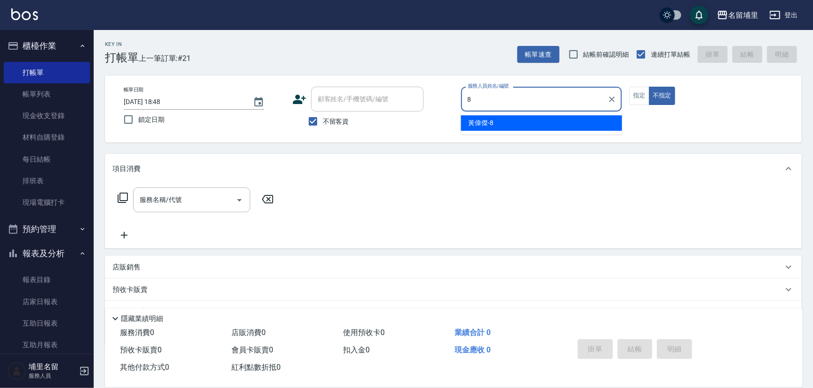
type input "黃偉傑-8"
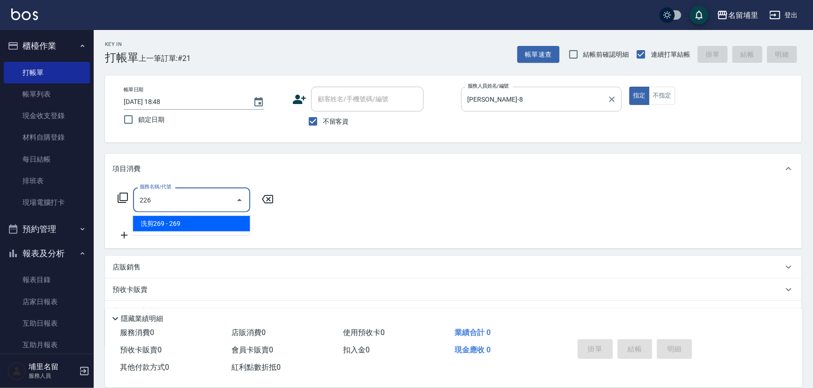
type input "洗剪269(226)"
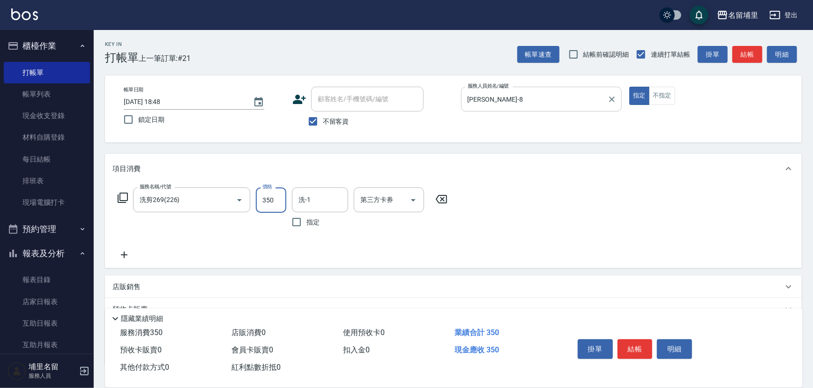
type input "350"
type input "[PERSON_NAME]-45"
type input "2025/09/20 18:49"
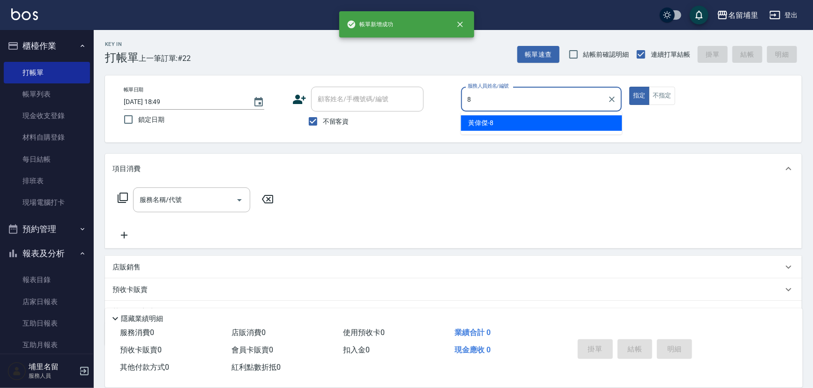
type input "黃偉傑-8"
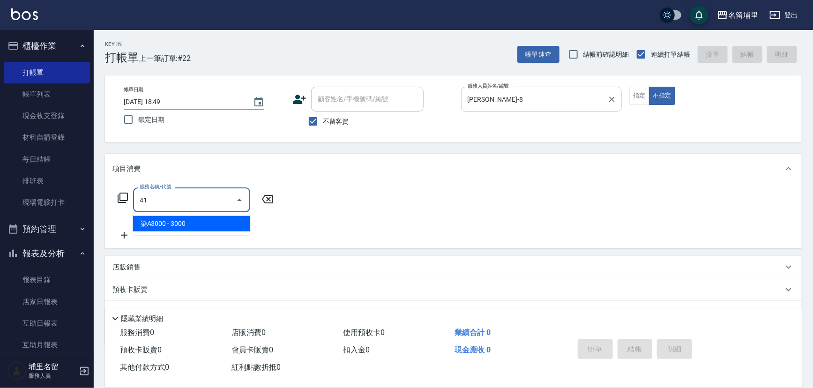
type input "染A3000(41)"
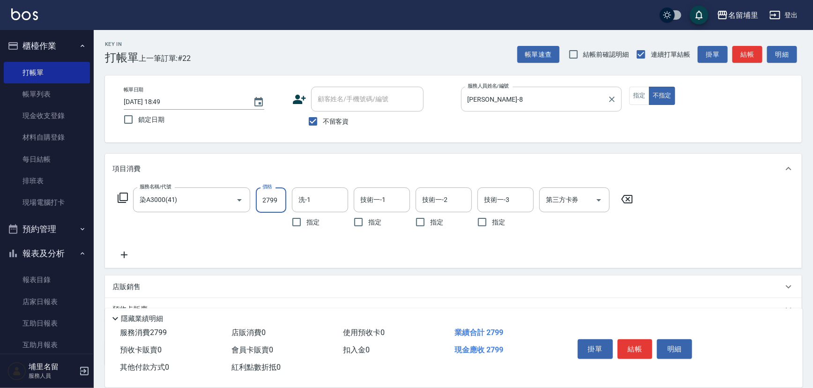
type input "2799"
type input "[PERSON_NAME]-45"
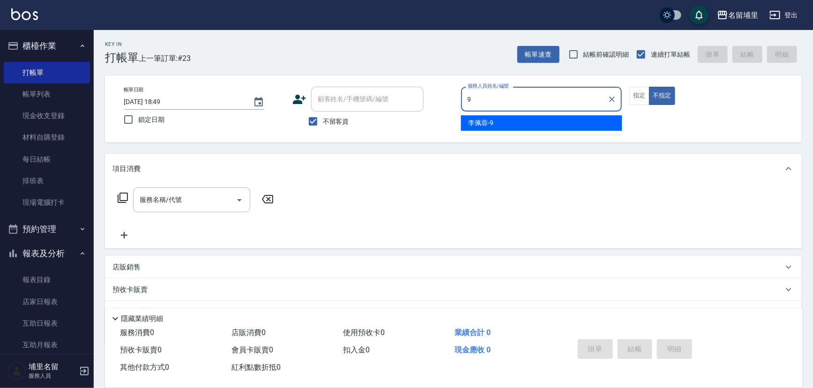
type input "李佩蓉-9"
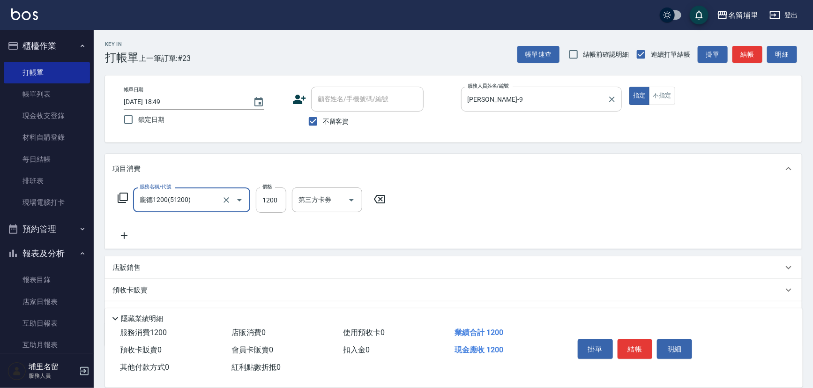
type input "龐德1200(51200)"
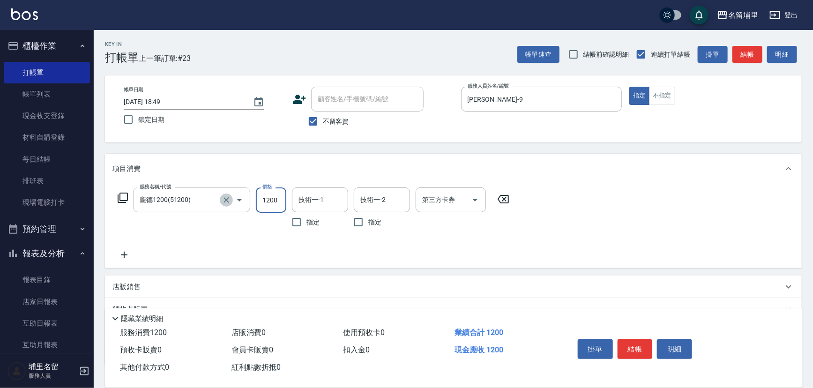
click at [230, 202] on icon "Clear" at bounding box center [226, 199] width 9 height 9
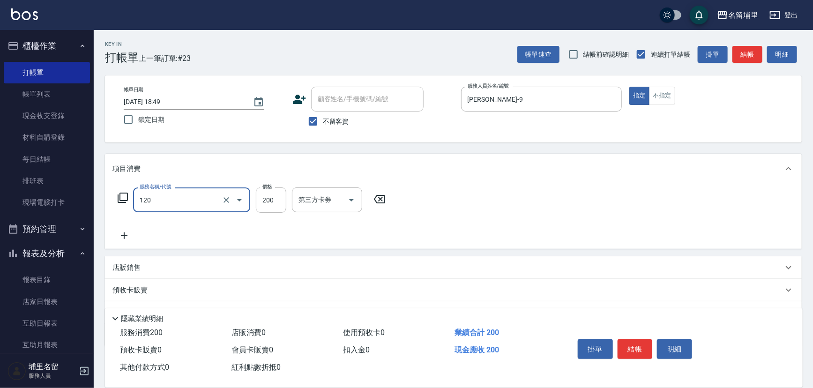
type input "New洗200(120)"
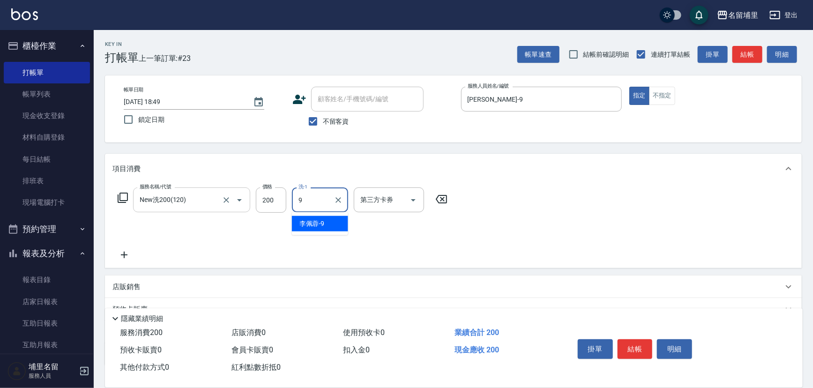
type input "李佩蓉-9"
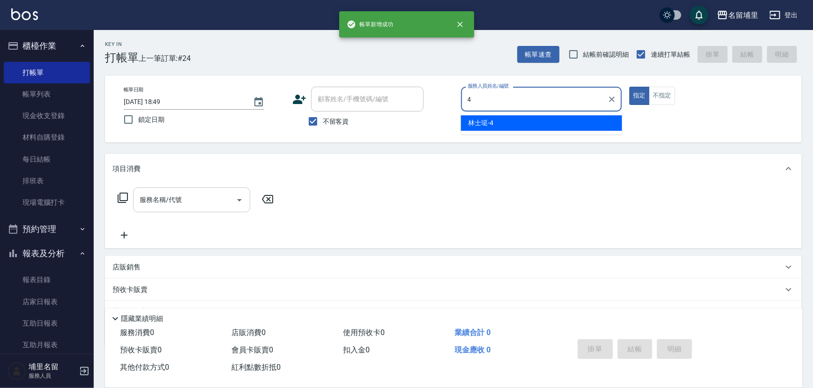
type input "林士珽-4"
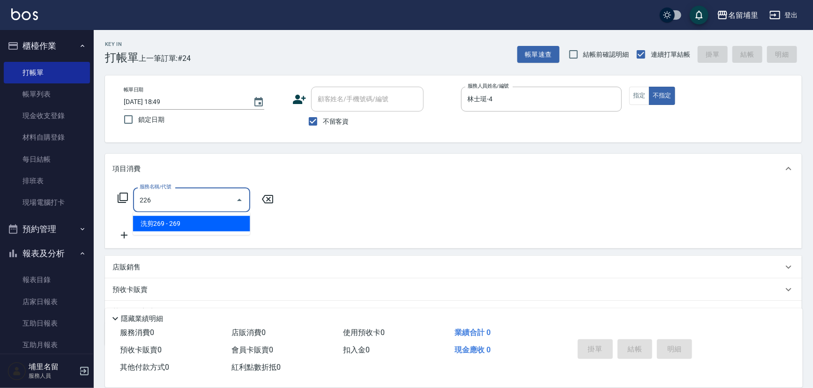
type input "洗剪269(226)"
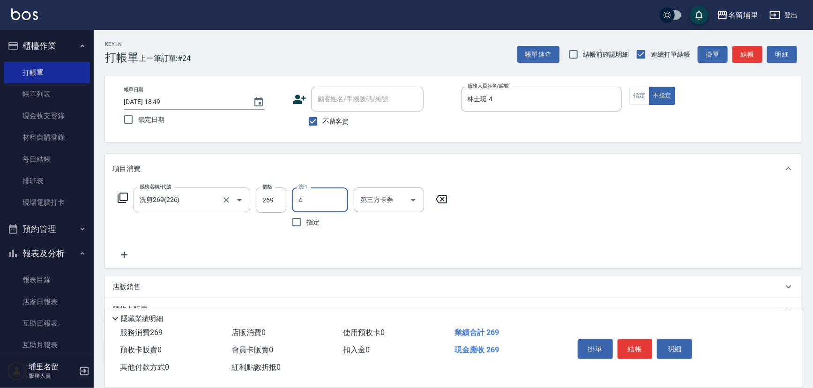
type input "林士珽-4"
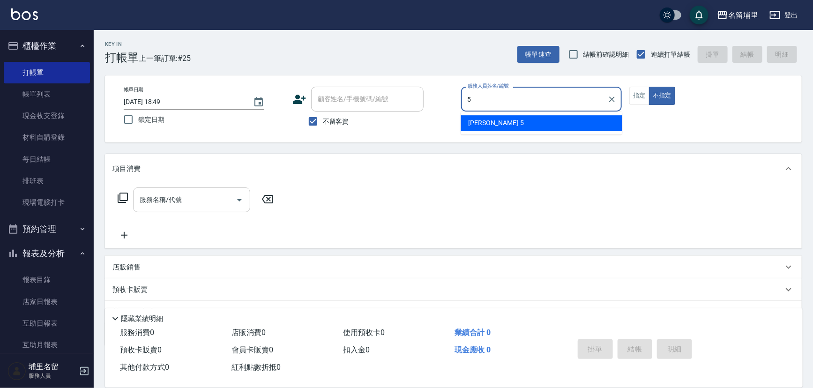
type input "[PERSON_NAME]-5"
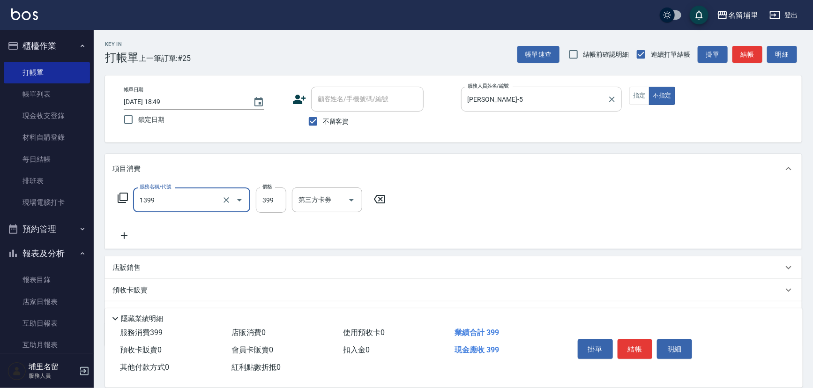
type input "海鹽洗髮399(1399)"
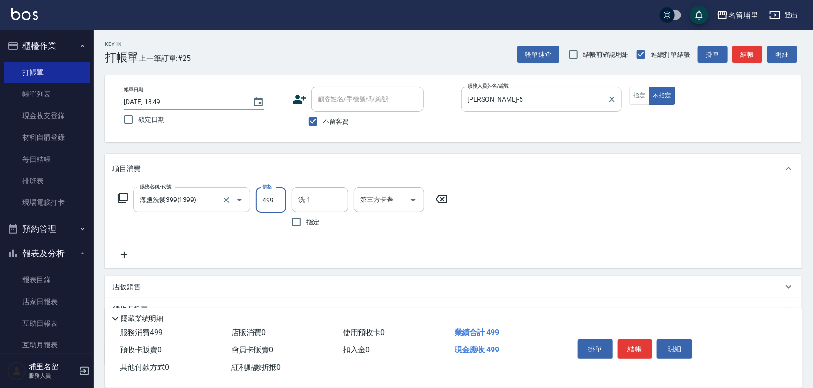
type input "499"
type input "[PERSON_NAME]-45"
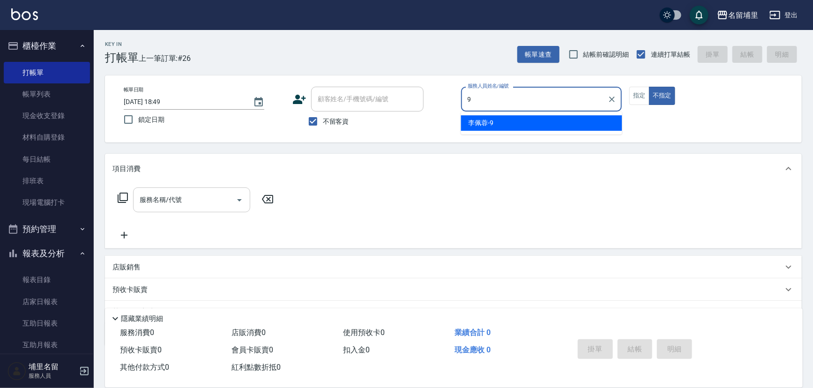
type input "李佩蓉-9"
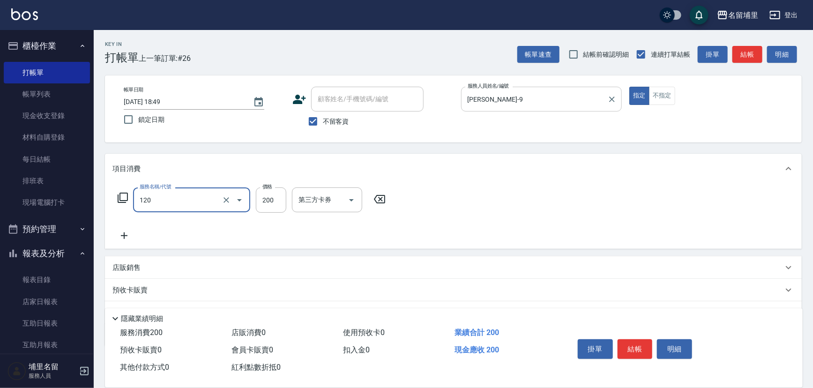
type input "New洗200(120)"
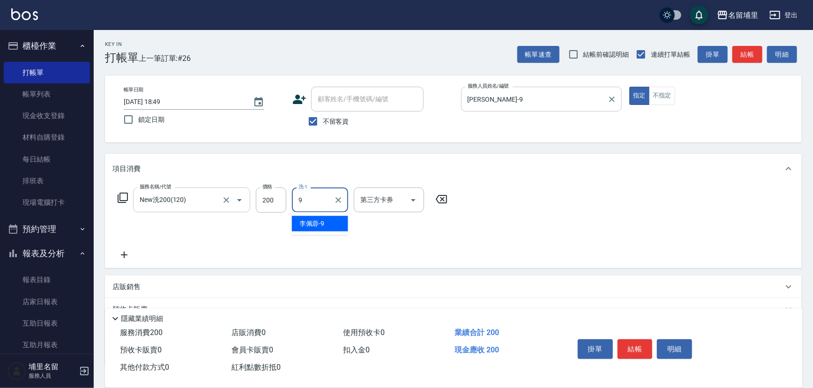
type input "李佩蓉-9"
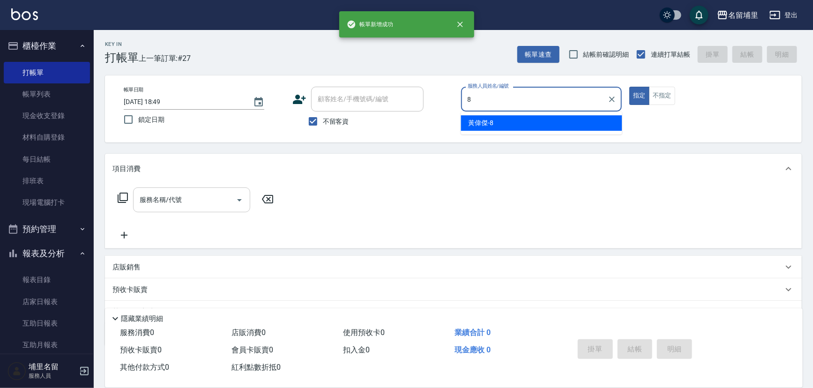
type input "黃偉傑-8"
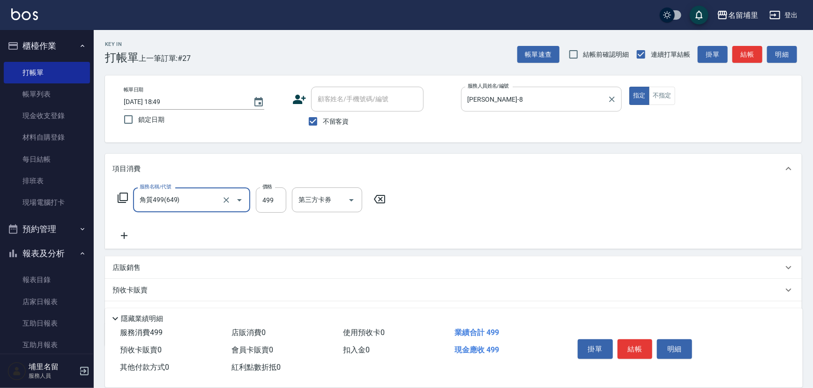
type input "角質499(649)"
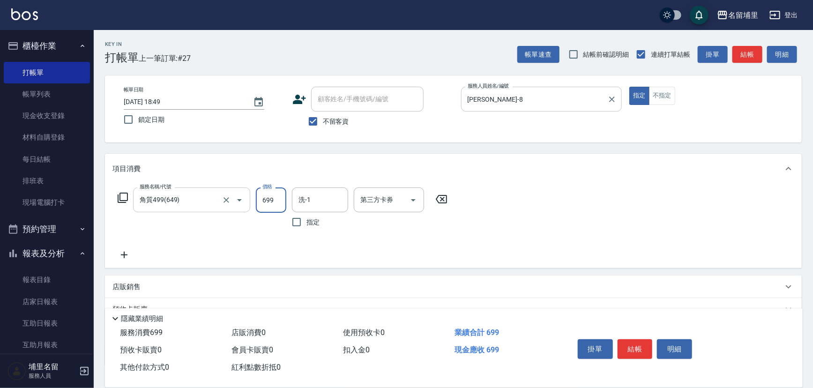
type input "699"
type input "程煒智-39"
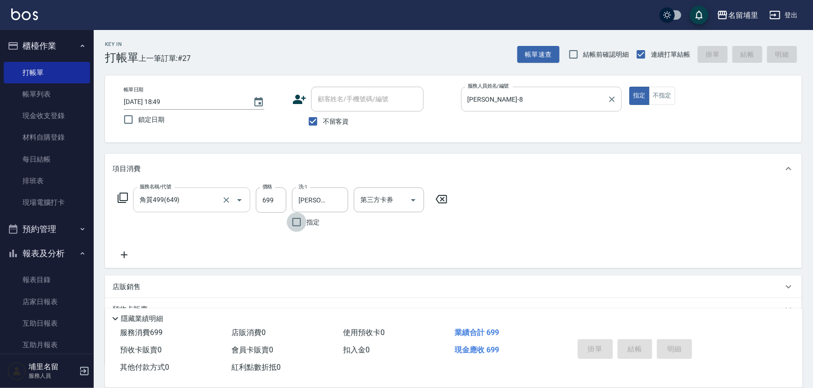
type input "2025/09/20 18:50"
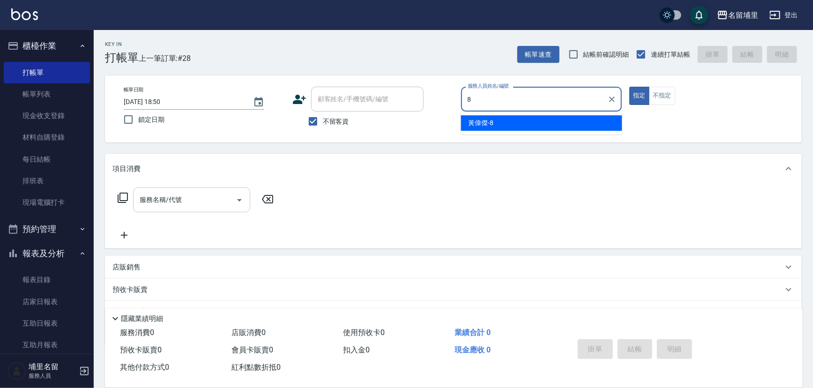
type input "黃偉傑-8"
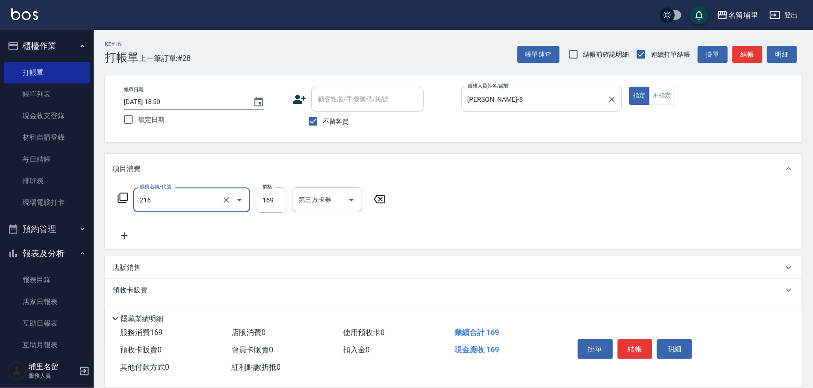
type input "剪髮169(216)"
type input "250"
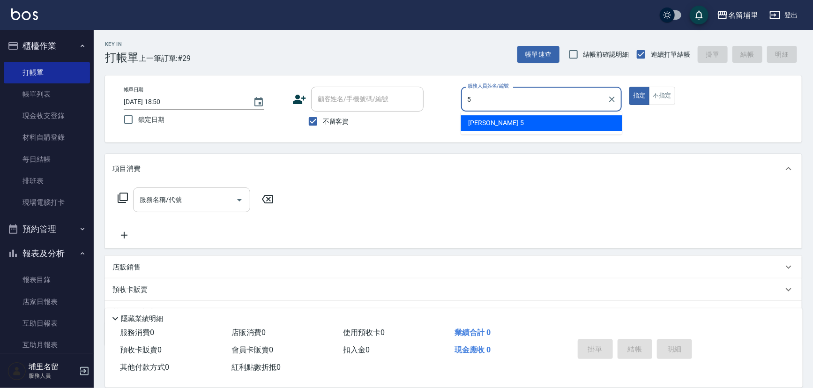
type input "[PERSON_NAME]-5"
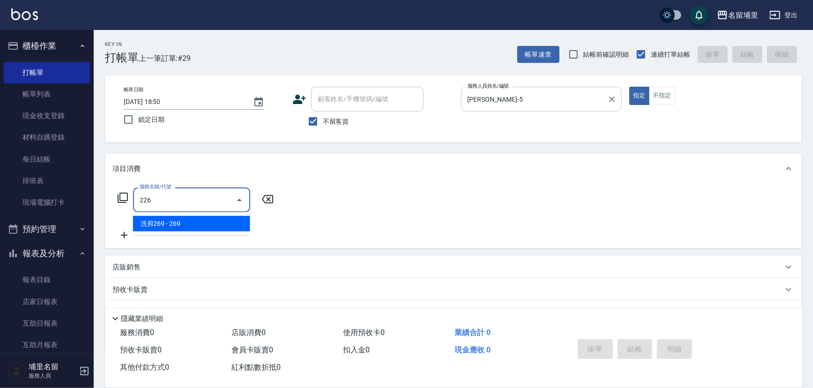
type input "洗剪269(226)"
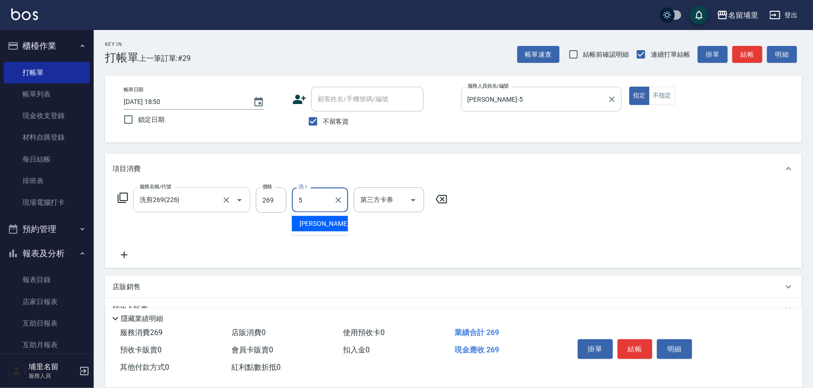
type input "[PERSON_NAME]-5"
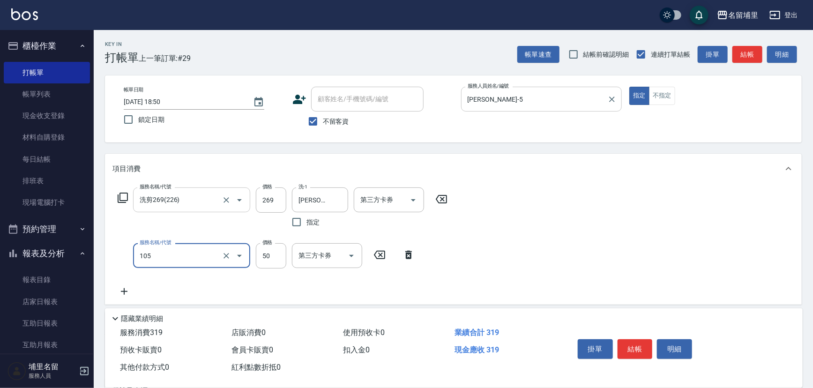
type input "精油50(105)"
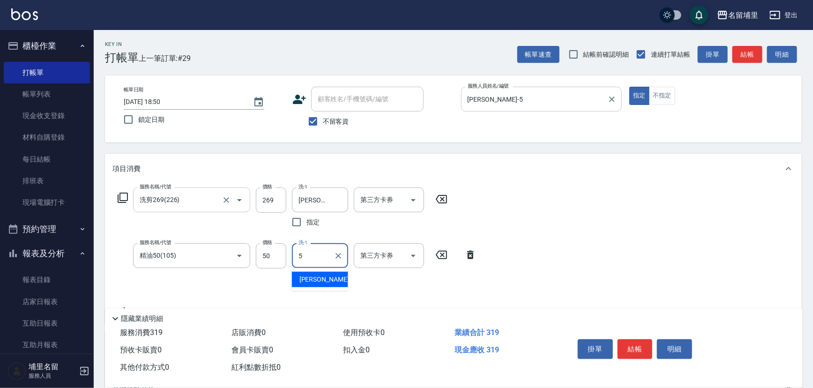
type input "[PERSON_NAME]-5"
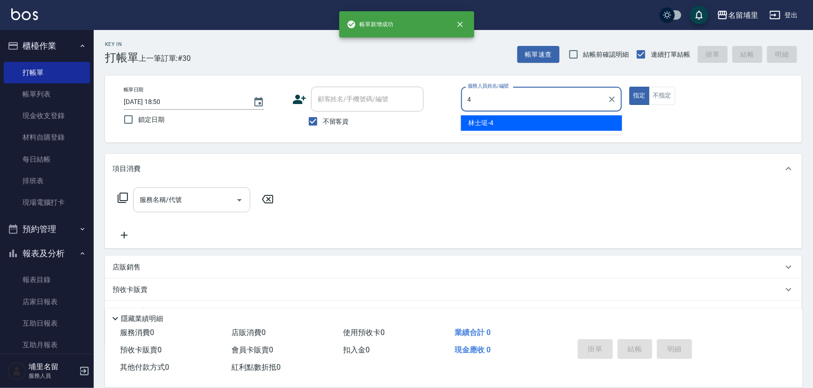
type input "林士珽-4"
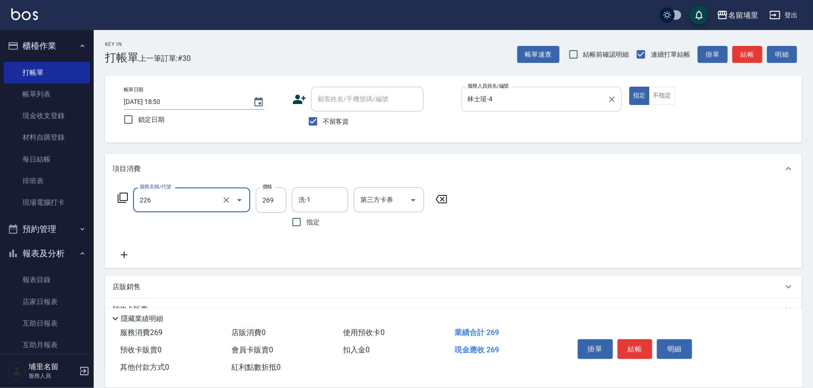
type input "洗剪269(226)"
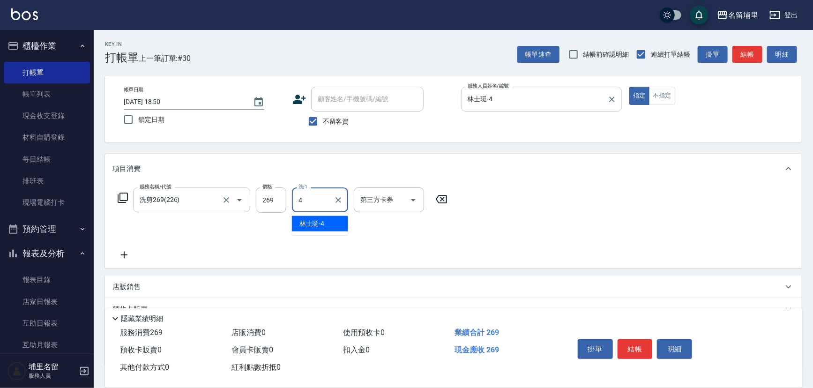
type input "林士珽-4"
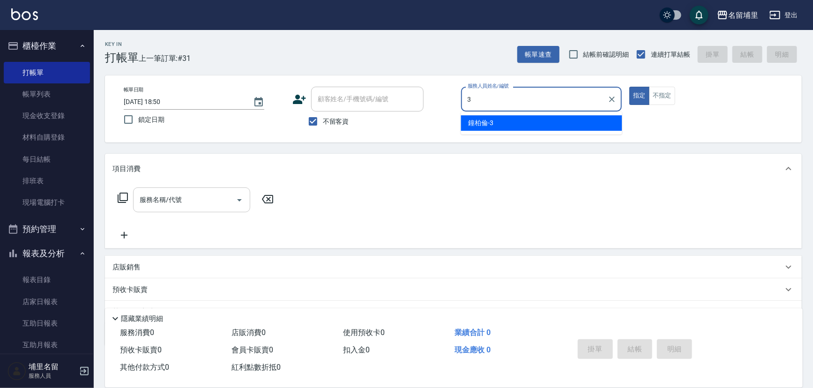
type input "鐘柏倫-3"
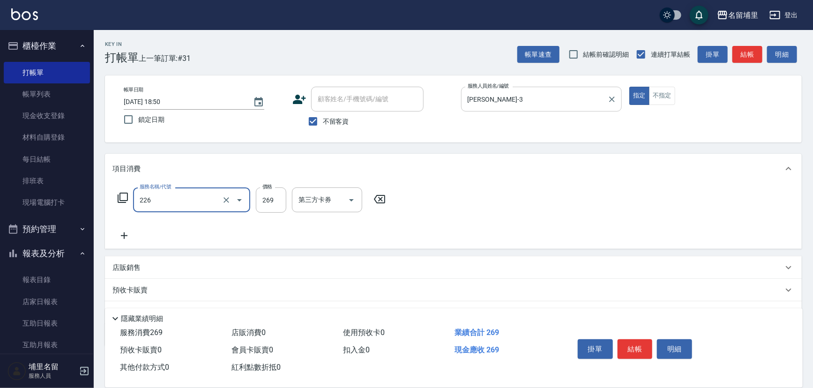
type input "洗剪269(226)"
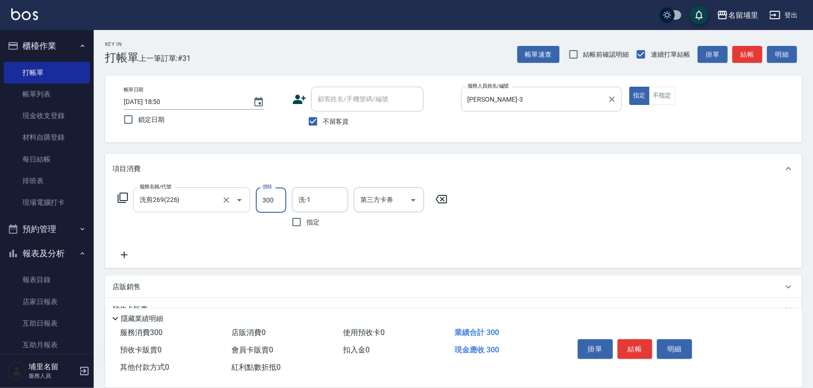
type input "300"
type input "[PERSON_NAME]-45"
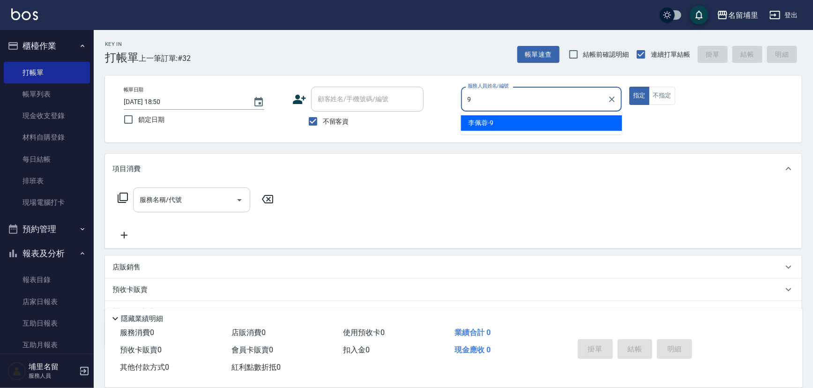
type input "李佩蓉-9"
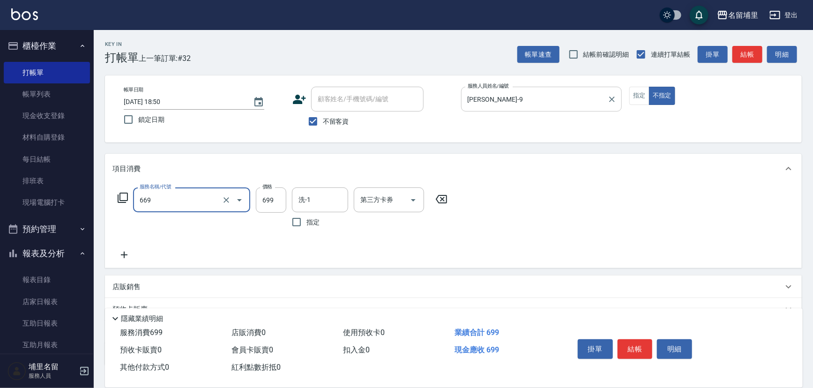
type input "精油699(669)"
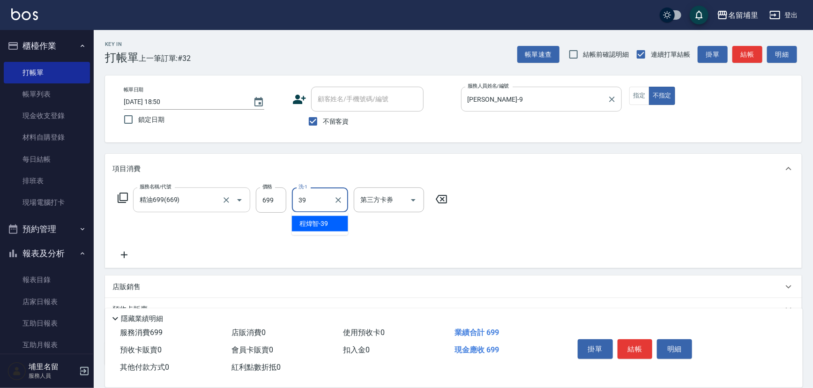
type input "程煒智-39"
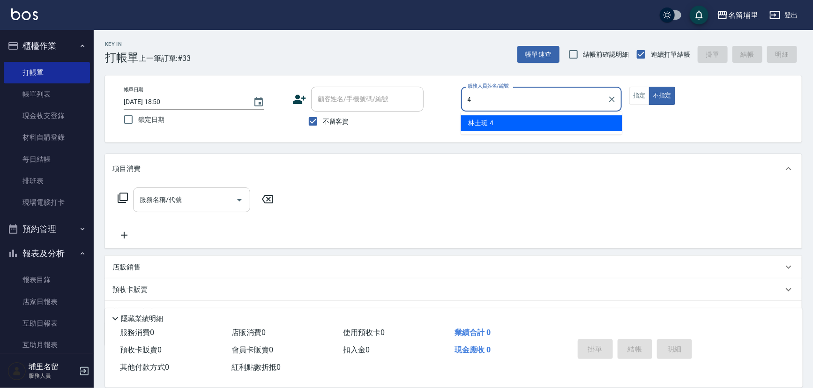
type input "林士珽-4"
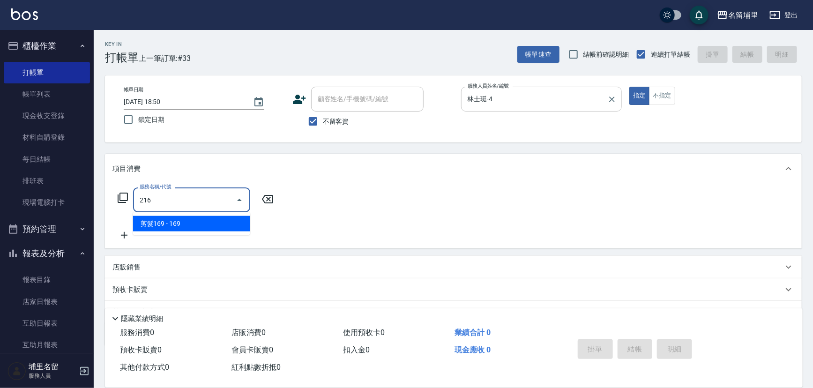
type input "剪髮169(216)"
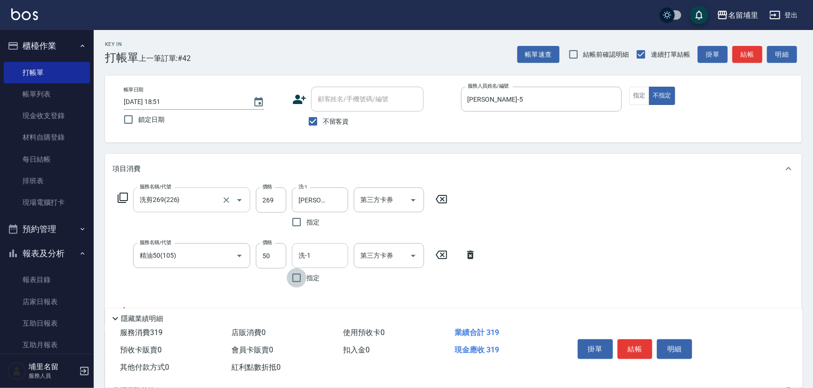
drag, startPoint x: 348, startPoint y: 259, endPoint x: 342, endPoint y: 257, distance: 6.5
click at [346, 259] on form "洗-1 洗-1" at bounding box center [323, 255] width 62 height 25
click at [340, 256] on input "洗-1" at bounding box center [320, 255] width 48 height 16
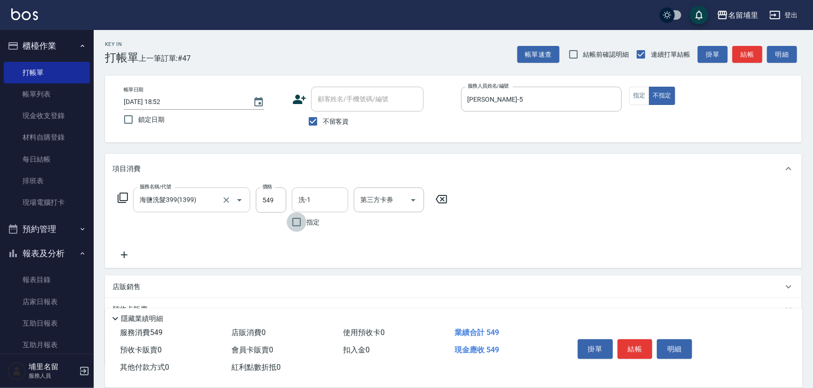
click at [324, 208] on input "洗-1" at bounding box center [320, 200] width 48 height 16
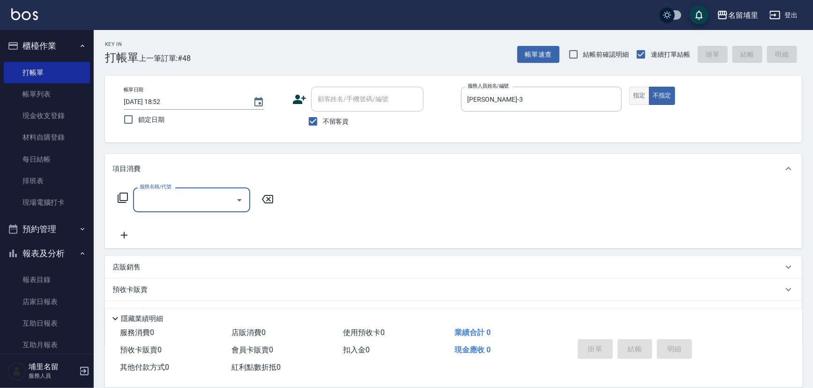
drag, startPoint x: 649, startPoint y: 97, endPoint x: 643, endPoint y: 96, distance: 6.1
click at [645, 97] on div "指定 不指定" at bounding box center [709, 96] width 161 height 18
drag, startPoint x: 613, startPoint y: 105, endPoint x: 675, endPoint y: 88, distance: 64.4
click at [619, 104] on div "鐘柏倫-3 服務人員姓名/編號" at bounding box center [541, 99] width 161 height 25
click at [643, 94] on button "指定" at bounding box center [639, 96] width 20 height 18
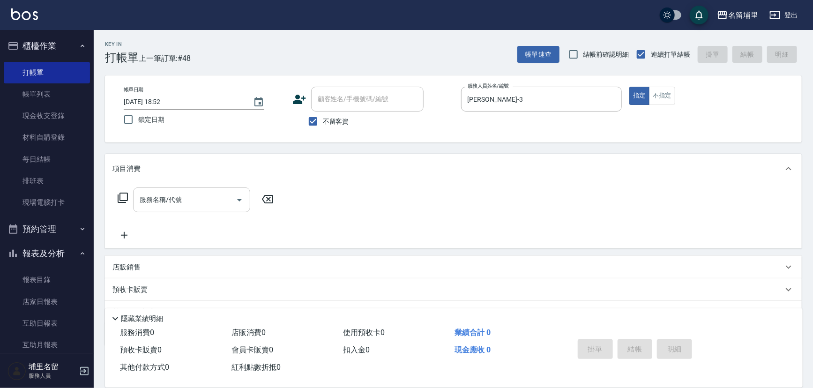
click at [180, 190] on div "服務名稱/代號" at bounding box center [191, 199] width 117 height 25
click at [45, 295] on link "店家日報表" at bounding box center [47, 302] width 86 height 22
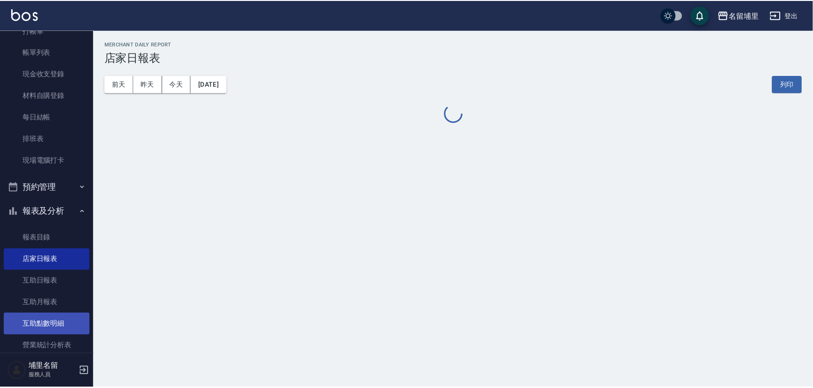
scroll to position [127, 0]
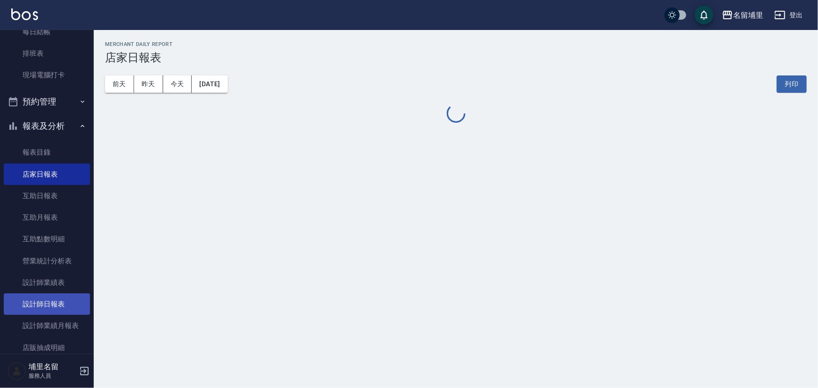
click at [56, 309] on link "設計師日報表" at bounding box center [47, 304] width 86 height 22
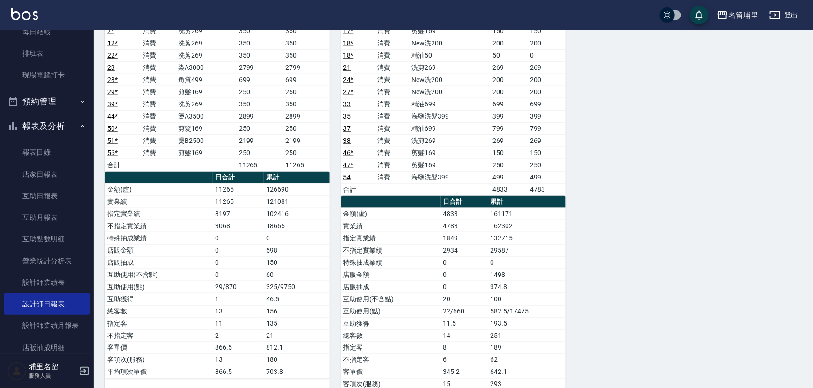
scroll to position [586, 0]
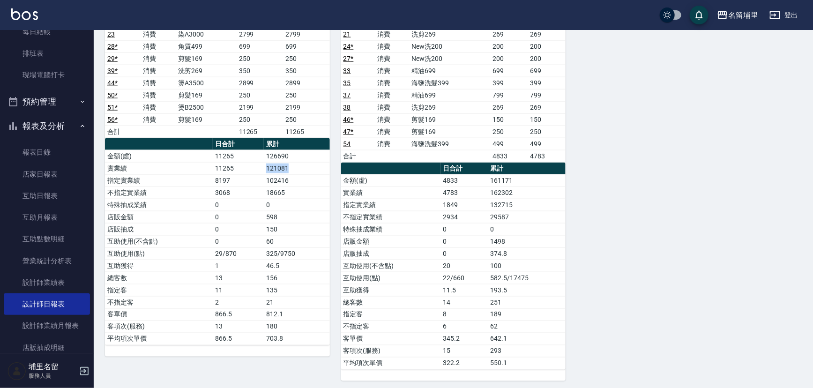
drag, startPoint x: 301, startPoint y: 169, endPoint x: 244, endPoint y: 165, distance: 57.3
click at [244, 165] on tr "實業績 11265 121081" at bounding box center [217, 168] width 225 height 12
click at [244, 165] on td "11265" at bounding box center [238, 168] width 51 height 12
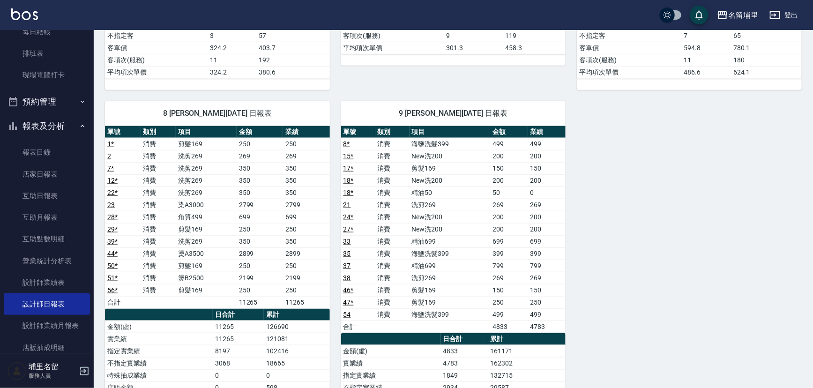
scroll to position [416, 0]
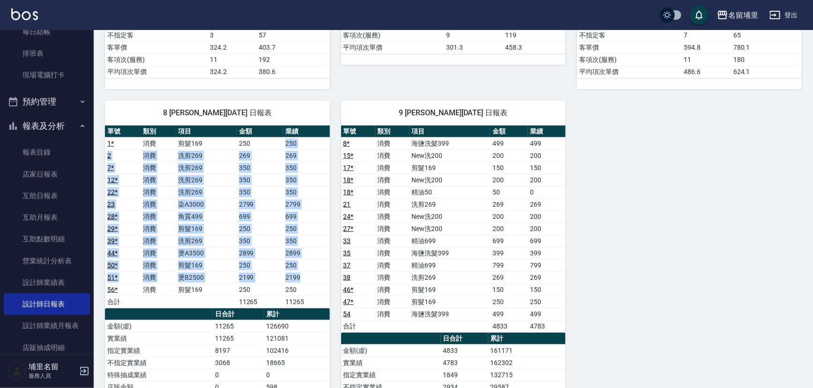
drag, startPoint x: 285, startPoint y: 139, endPoint x: 312, endPoint y: 275, distance: 138.4
click at [312, 275] on tbody "1 * 消費 剪髮169 250 250 2 消費 洗剪269 269 269 7 * 消費 洗剪269 350 350 12 * 消費 洗剪269 350 …" at bounding box center [217, 222] width 225 height 171
click at [312, 275] on td "2199" at bounding box center [306, 277] width 46 height 12
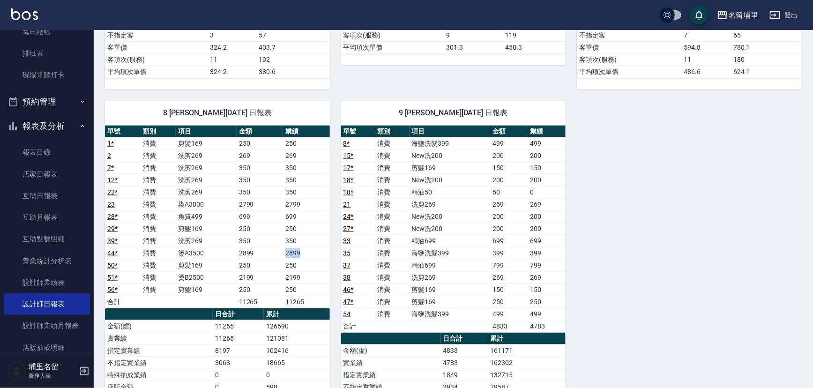
drag, startPoint x: 306, startPoint y: 250, endPoint x: 275, endPoint y: 249, distance: 31.4
click at [275, 249] on tr "44 * 消費 燙A3500 2899 2899" at bounding box center [217, 253] width 225 height 12
click at [275, 249] on td "2899" at bounding box center [260, 253] width 46 height 12
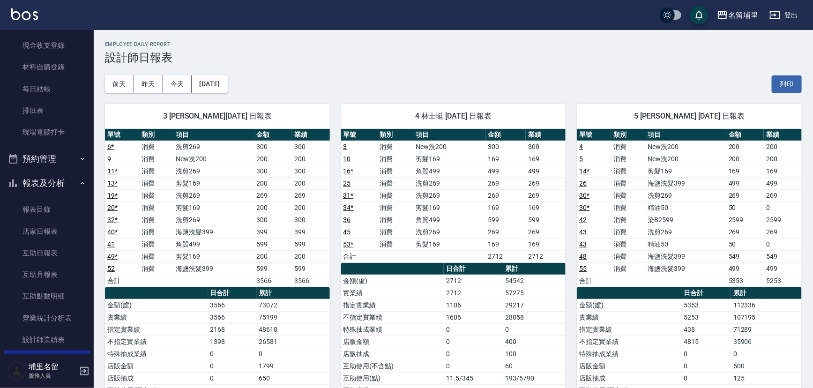
scroll to position [0, 0]
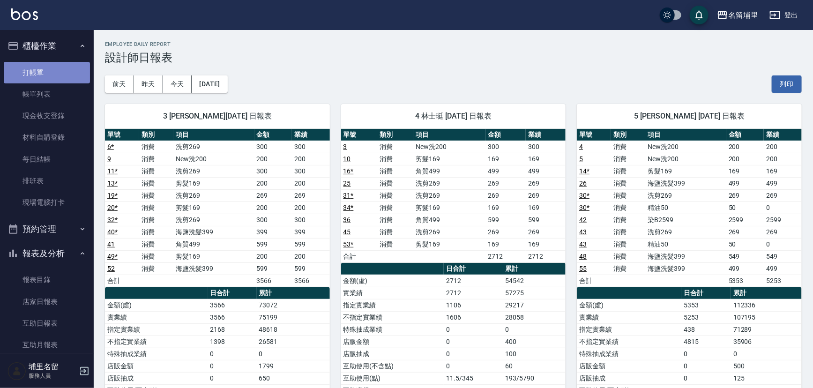
drag, startPoint x: 51, startPoint y: 67, endPoint x: 56, endPoint y: 67, distance: 5.2
click at [51, 67] on link "打帳單" at bounding box center [47, 73] width 86 height 22
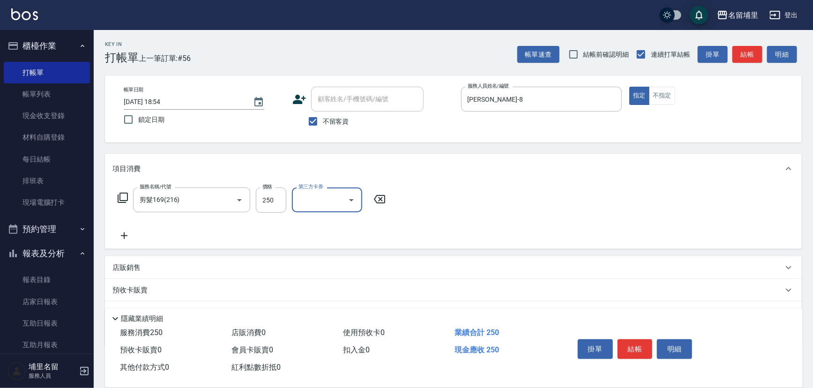
click at [351, 199] on icon "Open" at bounding box center [351, 200] width 5 height 2
click at [346, 277] on ul "舊有卡券 Line酷券 FUNNOW 歐卡/Momo 儲值卡" at bounding box center [327, 254] width 70 height 85
click at [345, 280] on span "儲值卡" at bounding box center [327, 285] width 70 height 15
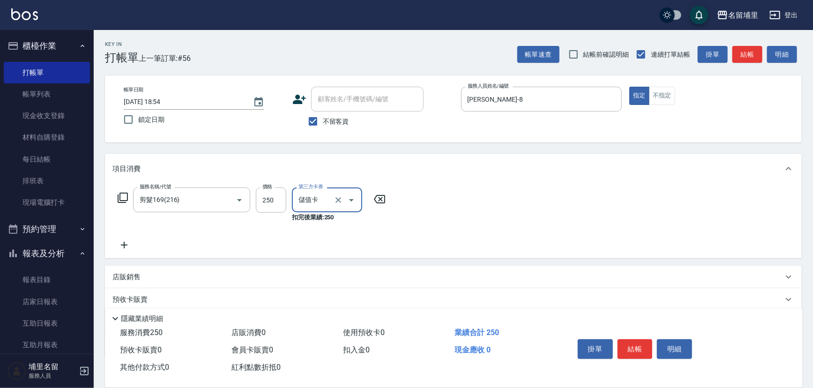
click at [628, 344] on button "結帳" at bounding box center [635, 349] width 35 height 20
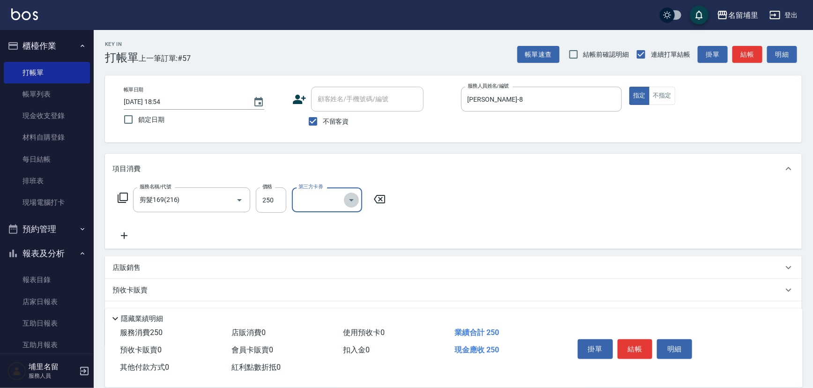
click at [351, 202] on icon "Open" at bounding box center [351, 199] width 11 height 11
click at [325, 287] on span "儲值卡" at bounding box center [327, 285] width 70 height 15
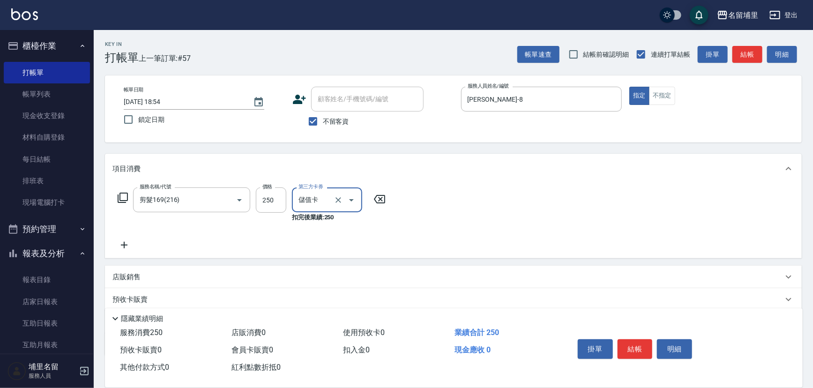
click at [125, 245] on icon at bounding box center [124, 245] width 7 height 7
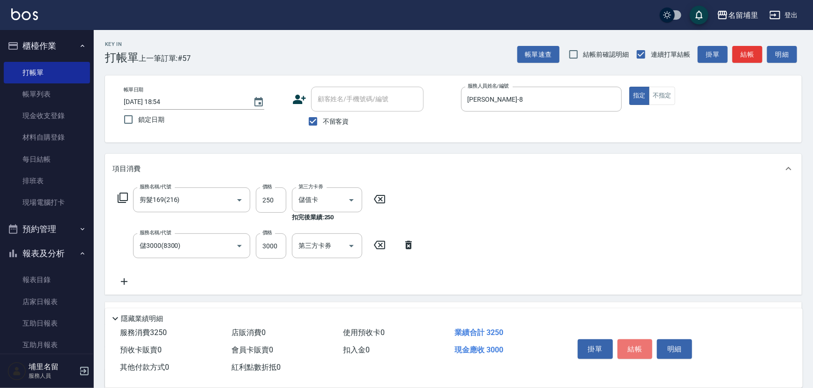
drag, startPoint x: 628, startPoint y: 346, endPoint x: 608, endPoint y: 342, distance: 20.1
click at [626, 346] on button "結帳" at bounding box center [635, 349] width 35 height 20
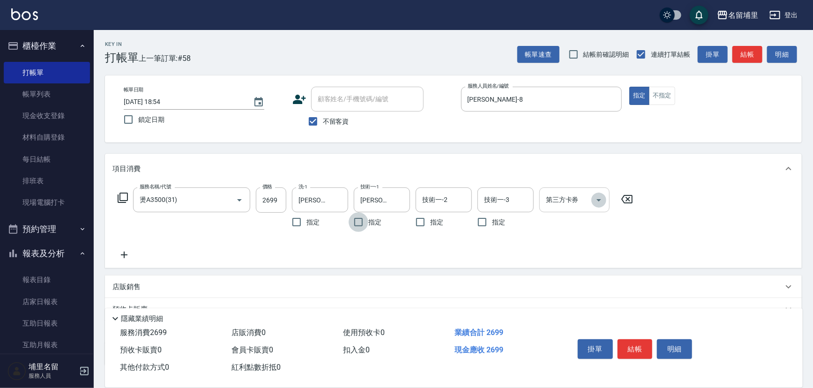
click at [597, 197] on icon "Open" at bounding box center [598, 199] width 11 height 11
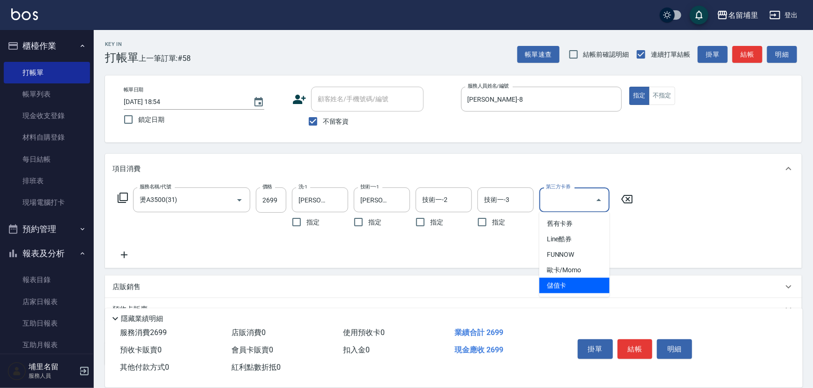
click at [592, 285] on span "儲值卡" at bounding box center [574, 285] width 70 height 15
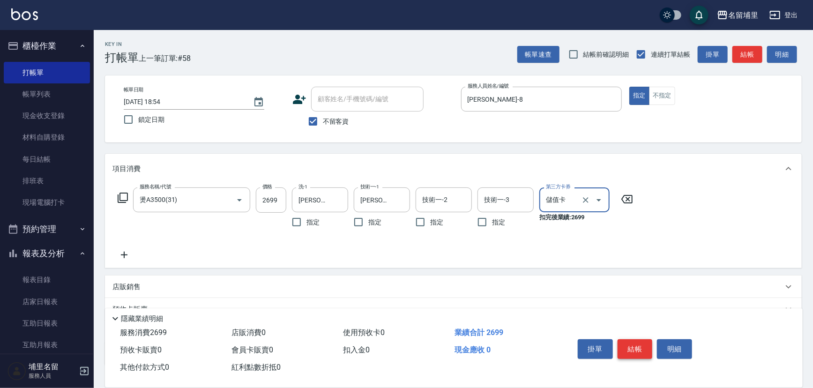
click at [637, 343] on button "結帳" at bounding box center [635, 349] width 35 height 20
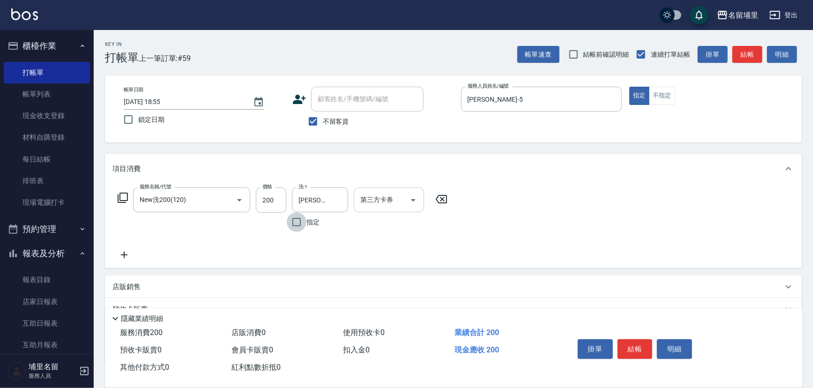
click at [410, 202] on icon "Open" at bounding box center [413, 199] width 11 height 11
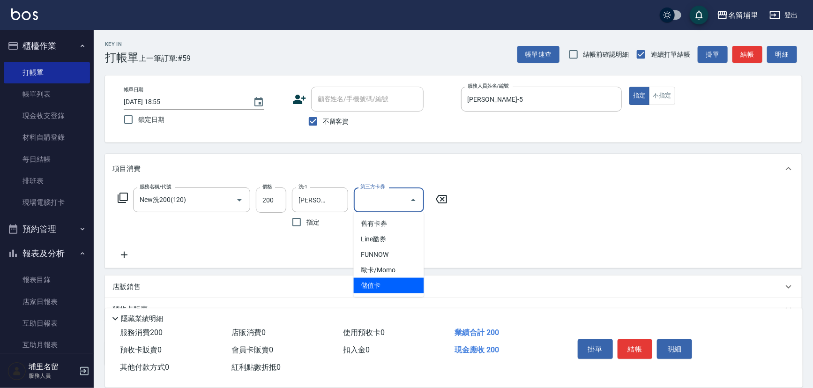
click at [394, 283] on span "儲值卡" at bounding box center [389, 285] width 70 height 15
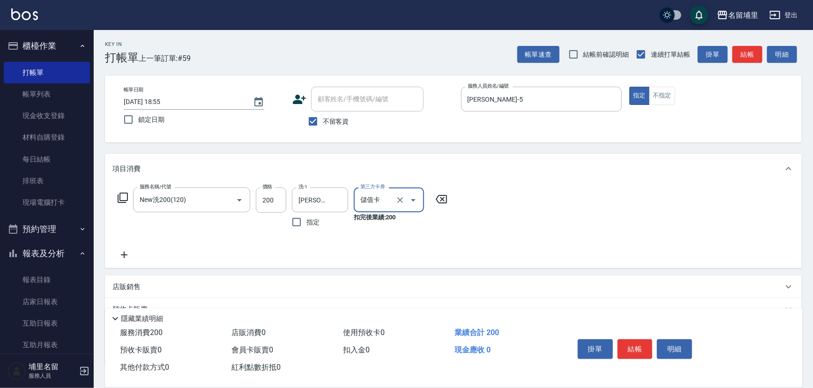
drag, startPoint x: 623, startPoint y: 338, endPoint x: 606, endPoint y: 328, distance: 19.8
click at [623, 339] on button "結帳" at bounding box center [635, 349] width 35 height 20
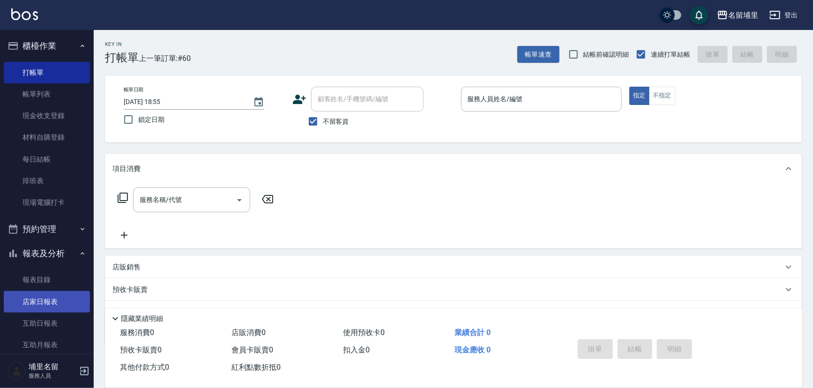
click at [46, 304] on link "店家日報表" at bounding box center [47, 302] width 86 height 22
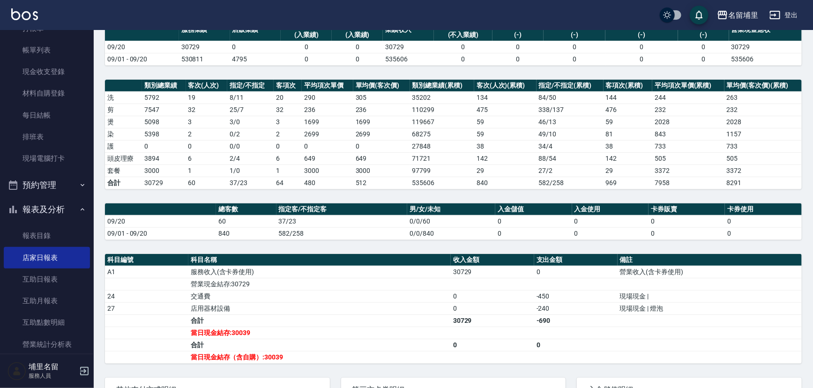
scroll to position [127, 0]
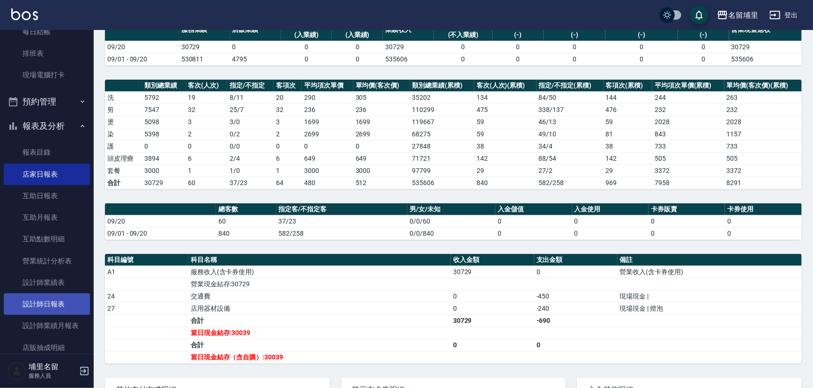
click at [55, 304] on link "設計師日報表" at bounding box center [47, 304] width 86 height 22
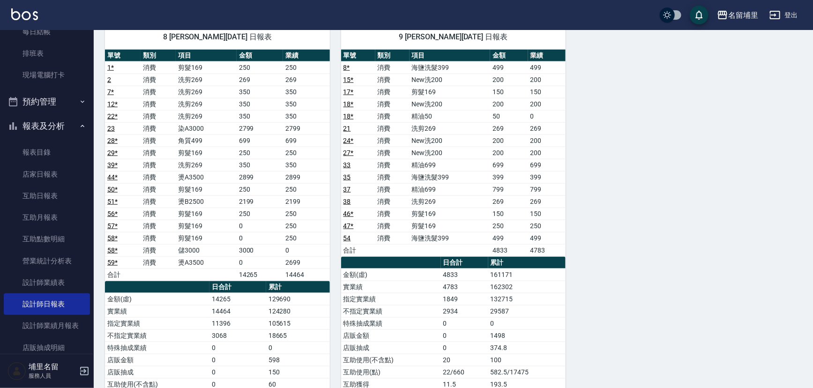
scroll to position [511, 0]
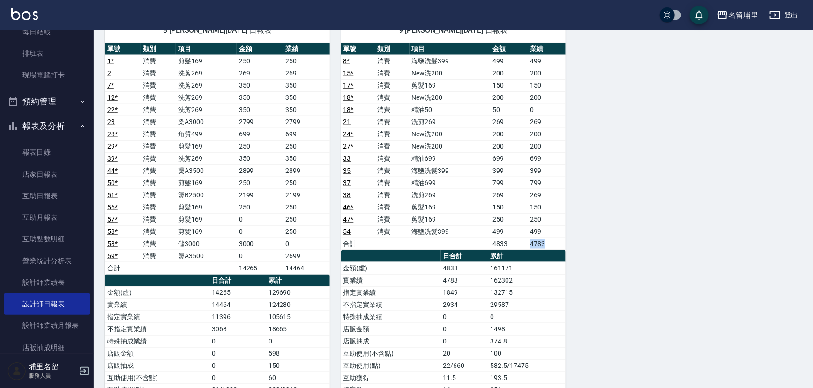
drag, startPoint x: 522, startPoint y: 240, endPoint x: 555, endPoint y: 237, distance: 33.0
click at [555, 238] on tr "合計 4833 4783" at bounding box center [453, 244] width 225 height 12
click at [555, 238] on td "4783" at bounding box center [547, 244] width 38 height 12
drag, startPoint x: 315, startPoint y: 265, endPoint x: 219, endPoint y: 269, distance: 95.7
click at [219, 269] on tr "合計 14265 14464" at bounding box center [217, 268] width 225 height 12
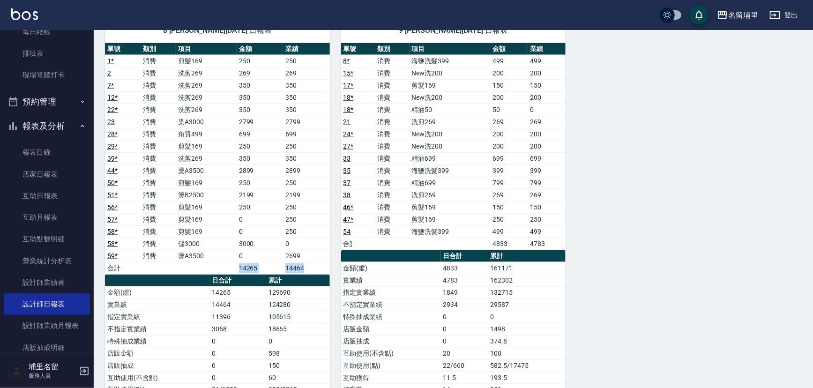
click at [219, 269] on td "a dense table" at bounding box center [206, 268] width 60 height 12
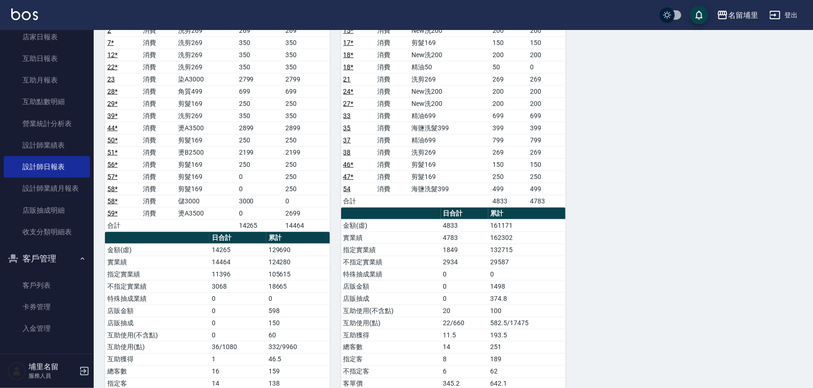
scroll to position [623, 0]
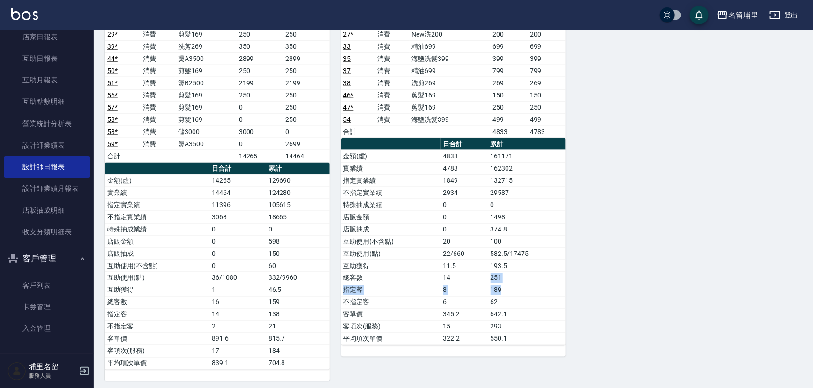
drag, startPoint x: 490, startPoint y: 273, endPoint x: 548, endPoint y: 283, distance: 58.4
click at [548, 283] on tbody "金額(虛) 4833 161171 實業績 4783 162302 指定實業績 1849 132715 不指定實業績 2934 29587 特殊抽成業績 0 …" at bounding box center [453, 247] width 225 height 195
click at [548, 284] on td "189" at bounding box center [527, 290] width 78 height 12
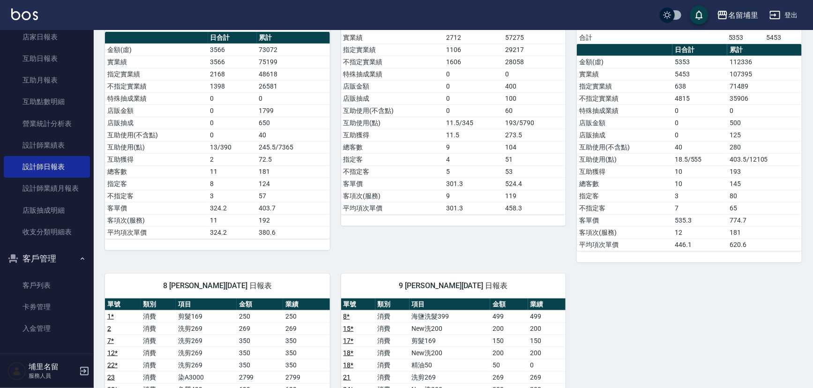
scroll to position [511, 0]
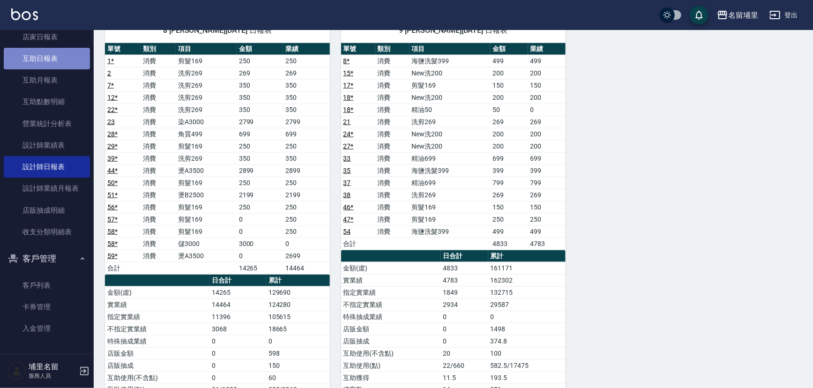
click at [50, 60] on link "互助日報表" at bounding box center [47, 59] width 86 height 22
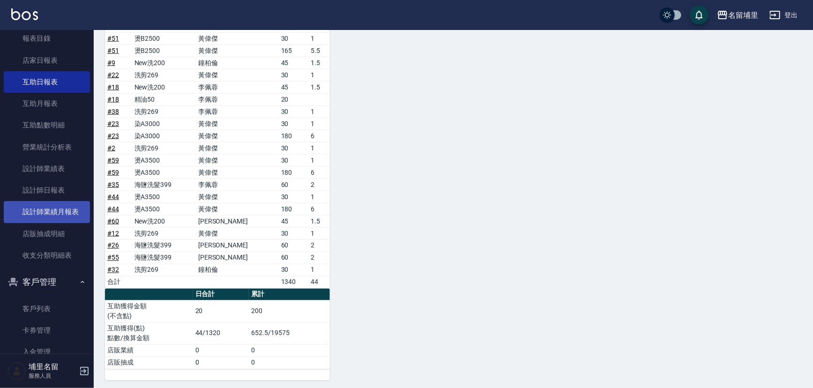
scroll to position [222, 0]
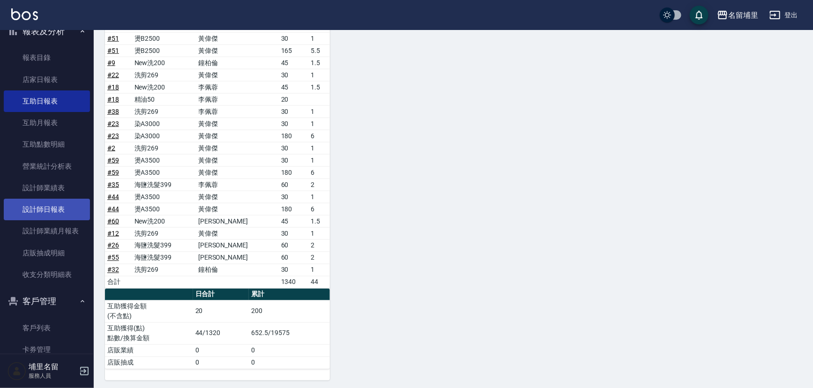
click at [49, 208] on link "設計師日報表" at bounding box center [47, 210] width 86 height 22
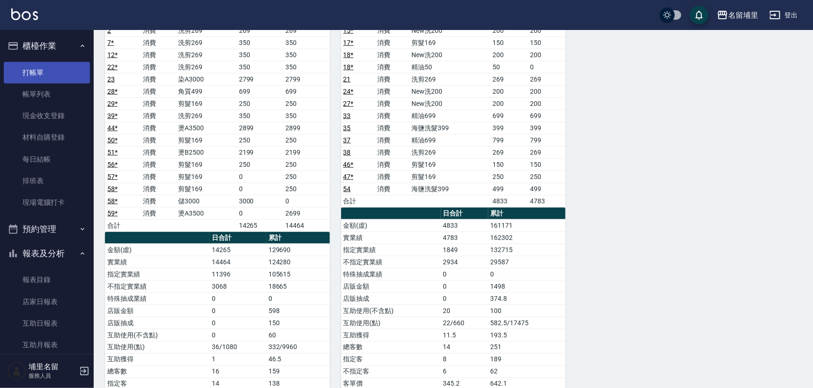
drag, startPoint x: 59, startPoint y: 67, endPoint x: 61, endPoint y: 72, distance: 5.7
click at [58, 67] on link "打帳單" at bounding box center [47, 73] width 86 height 22
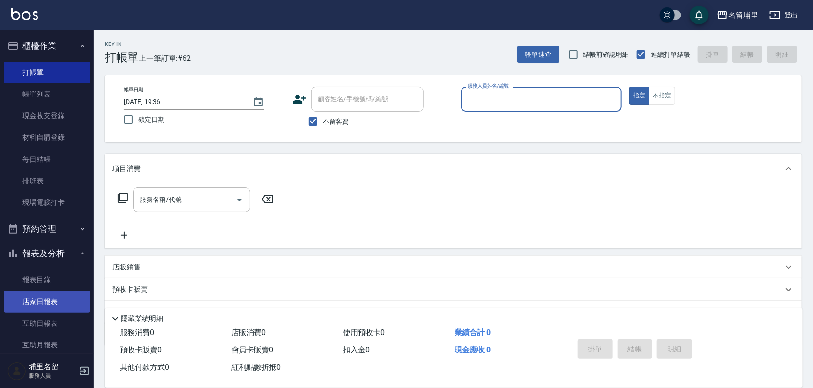
click at [59, 305] on link "店家日報表" at bounding box center [47, 302] width 86 height 22
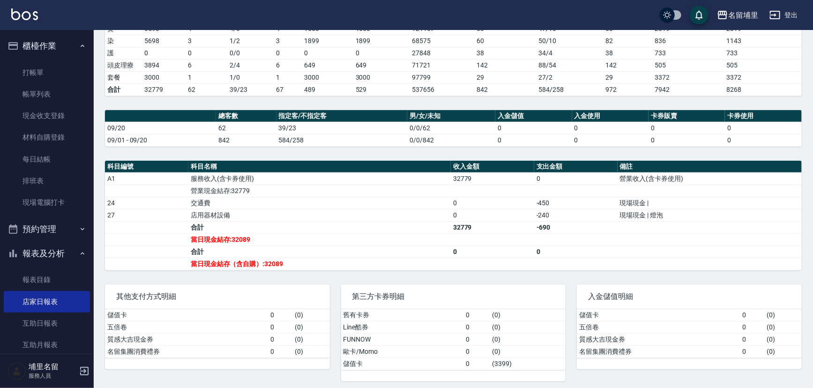
scroll to position [180, 0]
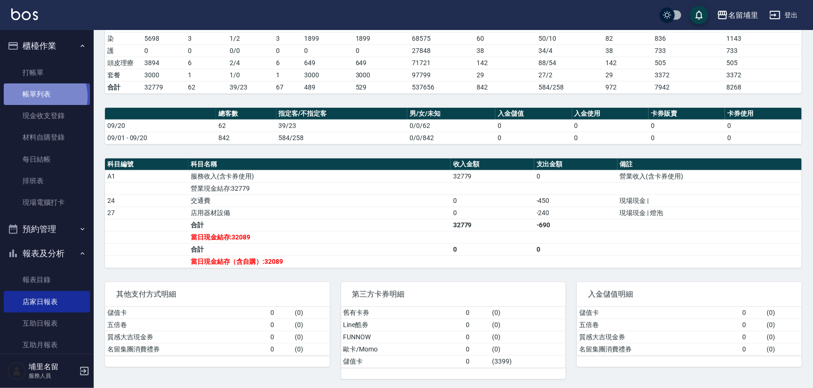
click at [39, 97] on link "帳單列表" at bounding box center [47, 94] width 86 height 22
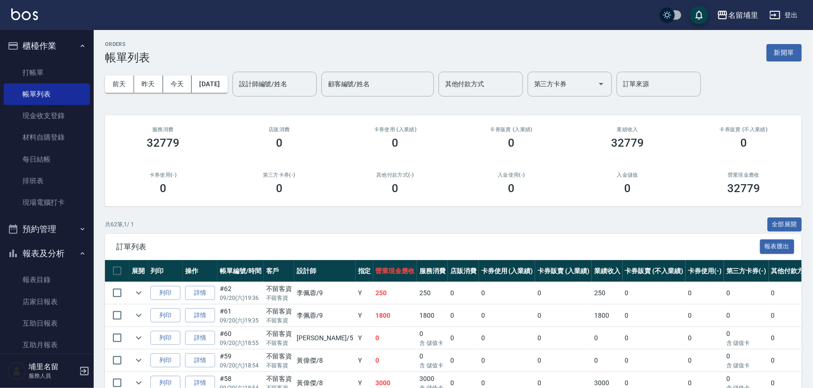
scroll to position [42, 0]
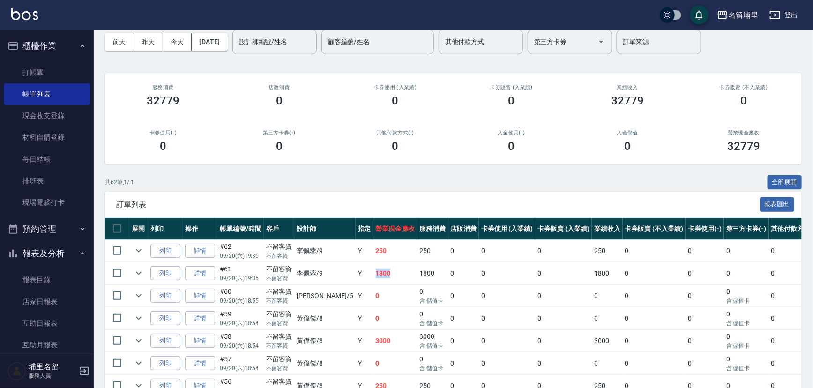
drag, startPoint x: 361, startPoint y: 272, endPoint x: 342, endPoint y: 270, distance: 19.8
click at [342, 270] on tr "列印 詳情 #61 09/20 (六) 19:35 不留客資 不留客資 李佩蓉 /9 Y 1800 1800 0 0 0 1800 0 0 0 0 0" at bounding box center [506, 273] width 802 height 22
click at [356, 270] on td "Y" at bounding box center [365, 273] width 18 height 22
drag, startPoint x: 344, startPoint y: 341, endPoint x: 371, endPoint y: 341, distance: 26.2
click at [373, 341] on td "3000" at bounding box center [395, 341] width 44 height 22
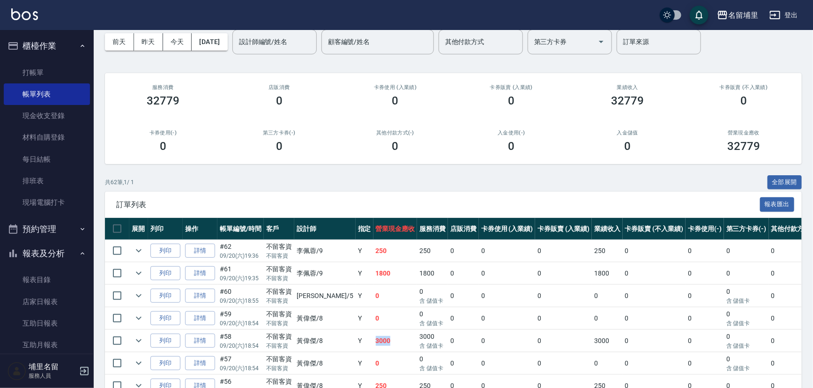
click at [373, 341] on td "3000" at bounding box center [395, 341] width 44 height 22
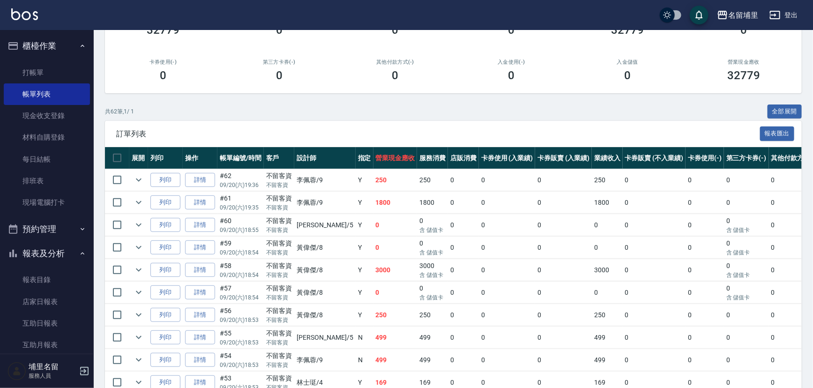
scroll to position [127, 0]
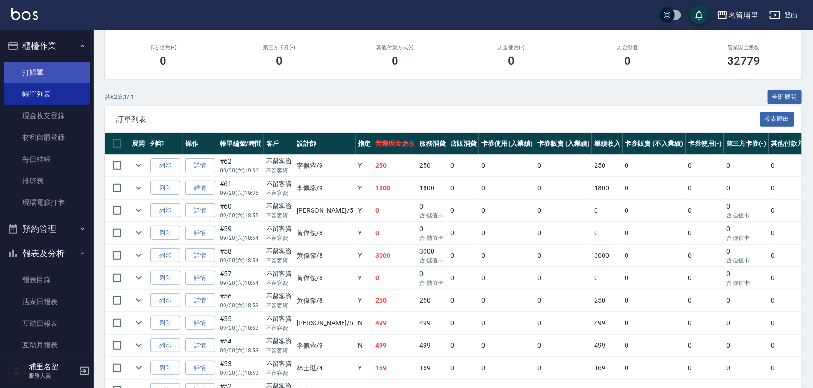
click at [51, 75] on link "打帳單" at bounding box center [47, 73] width 86 height 22
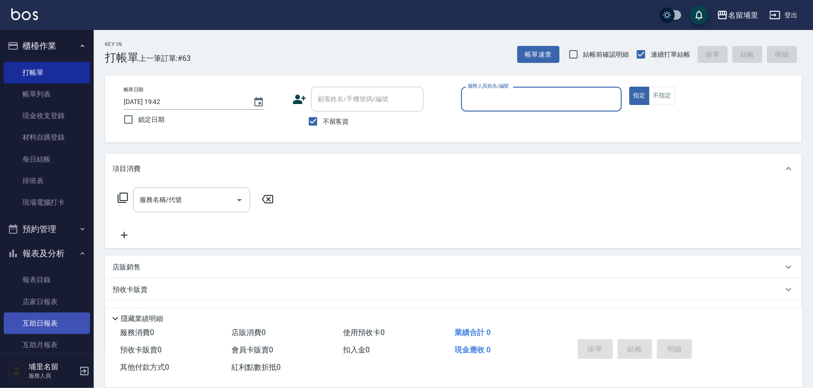
click at [71, 318] on link "互助日報表" at bounding box center [47, 324] width 86 height 22
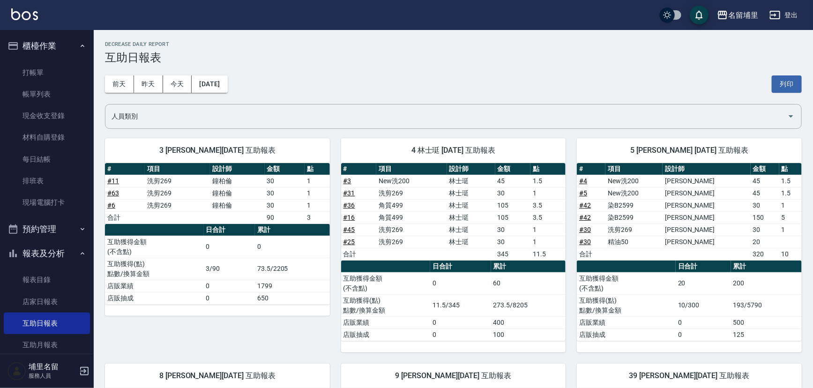
click at [245, 277] on td "3/90" at bounding box center [230, 269] width 52 height 22
click at [326, 271] on td "73.5/2205" at bounding box center [292, 269] width 75 height 22
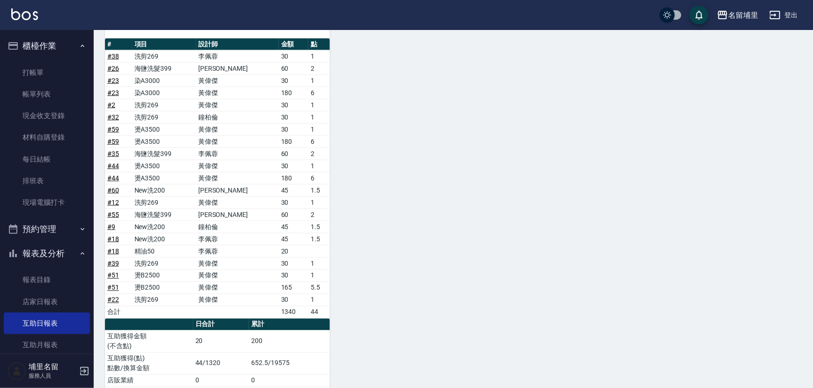
scroll to position [611, 0]
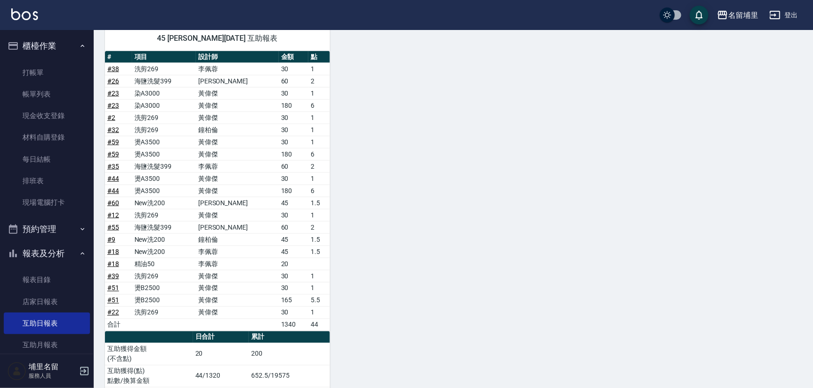
click at [784, 19] on button "登出" at bounding box center [784, 15] width 36 height 17
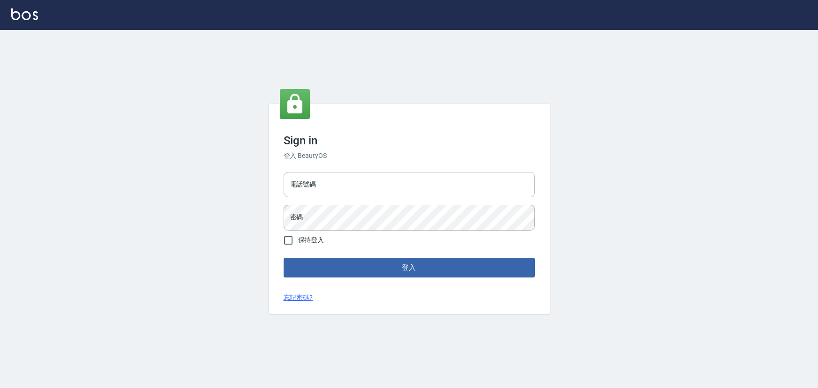
click at [209, 158] on div "Sign in 登入 BeautyOS 電話號碼 電話號碼 密碼 密碼 保持登入 登入 忘記密碼?" at bounding box center [409, 194] width 818 height 388
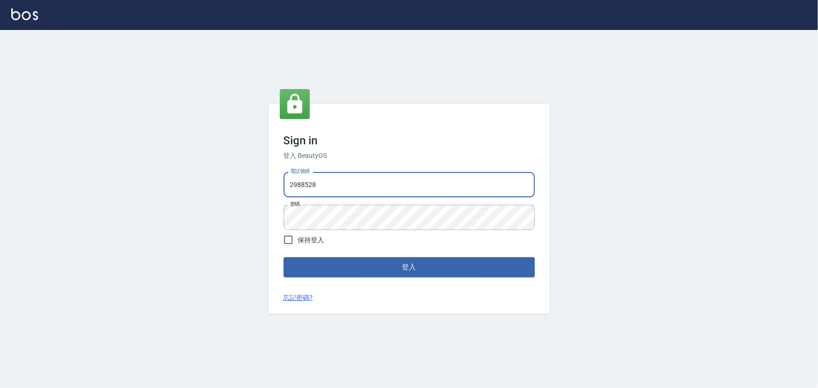
click at [334, 183] on input "2988528" at bounding box center [408, 184] width 251 height 25
drag, startPoint x: 267, startPoint y: 172, endPoint x: 249, endPoint y: 167, distance: 18.5
click at [250, 171] on div "Sign in 登入 BeautyOS 電話號碼 2988528 電話號碼 密碼 密碼 保持登入 登入 忘記密碼?" at bounding box center [409, 209] width 818 height 358
type input "2306457"
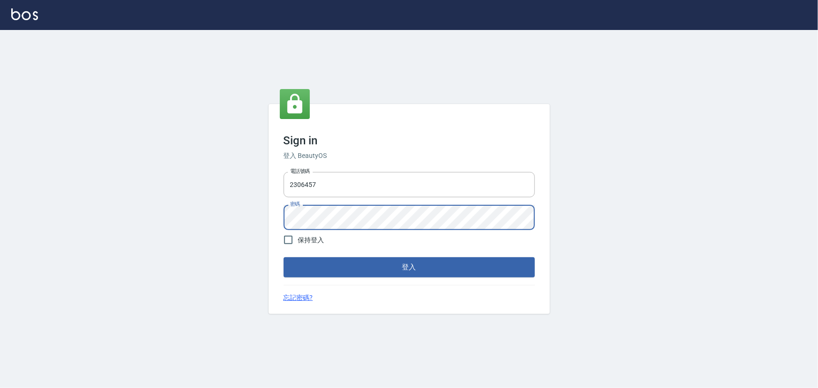
click at [280, 215] on div "電話號碼 2306457 電話號碼 密碼 密碼" at bounding box center [409, 201] width 259 height 66
click at [283, 257] on button "登入" at bounding box center [408, 267] width 251 height 20
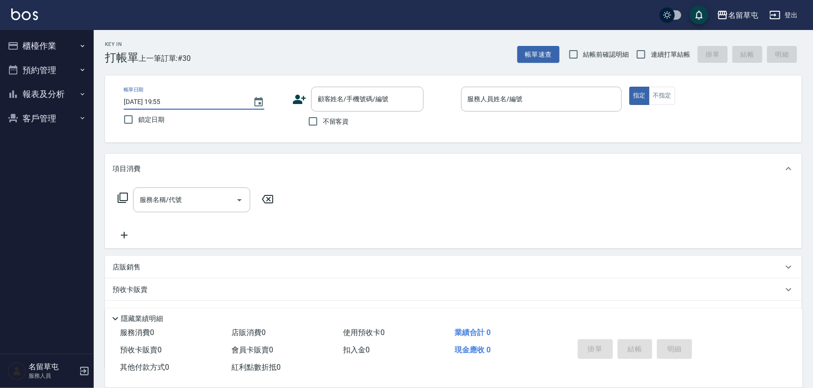
drag, startPoint x: 183, startPoint y: 97, endPoint x: 162, endPoint y: 95, distance: 21.2
click at [60, 104] on button "報表及分析" at bounding box center [47, 94] width 86 height 24
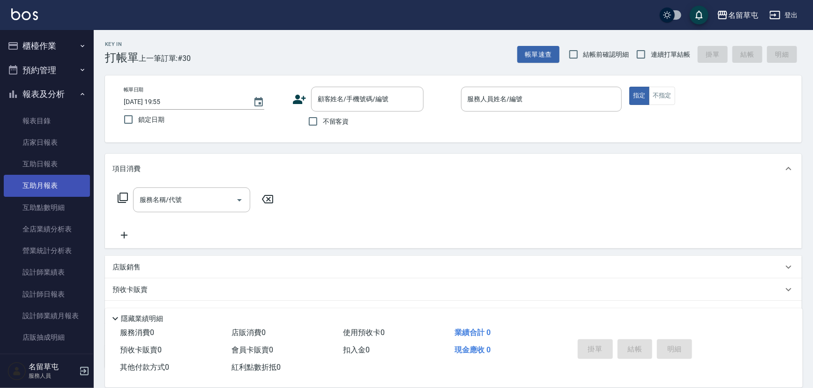
click at [67, 178] on link "互助月報表" at bounding box center [47, 186] width 86 height 22
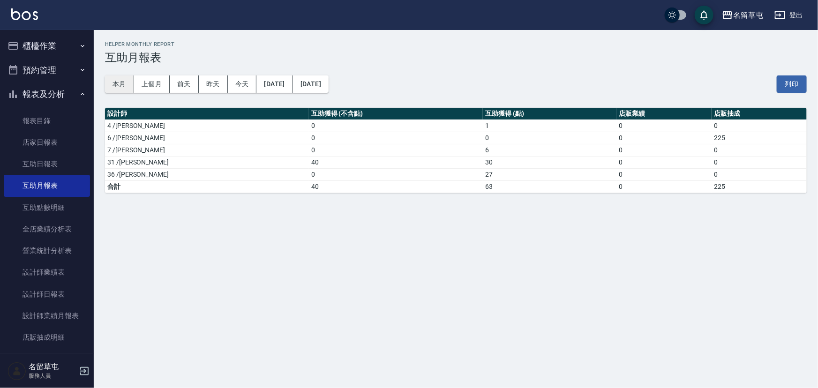
click at [127, 84] on button "本月" at bounding box center [119, 83] width 29 height 17
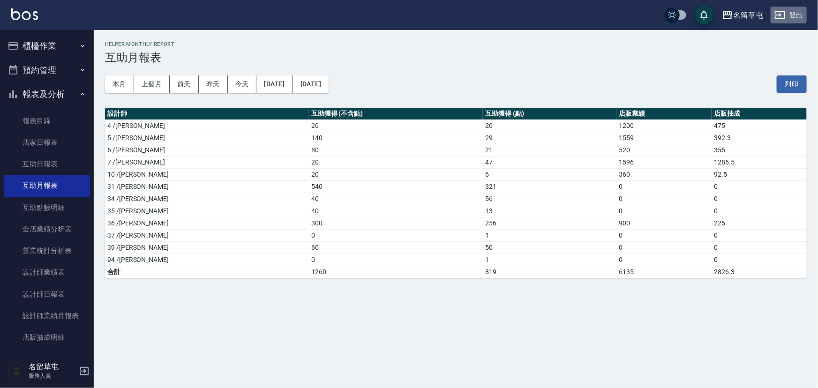
click at [790, 15] on button "登出" at bounding box center [788, 15] width 36 height 17
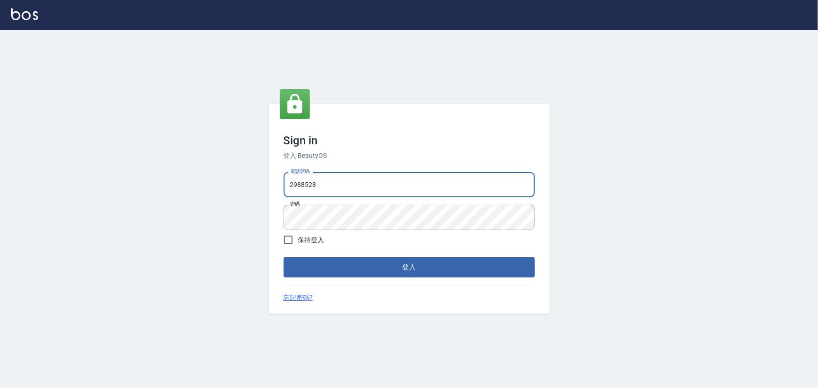
drag, startPoint x: 351, startPoint y: 187, endPoint x: 124, endPoint y: 183, distance: 227.3
click at [123, 190] on div "Sign in 登入 BeautyOS 電話號碼 [PHONE_NUMBER] 電話號碼 密碼 密碼 保持登入 登入 忘記密碼?" at bounding box center [409, 209] width 818 height 358
type input "2380118"
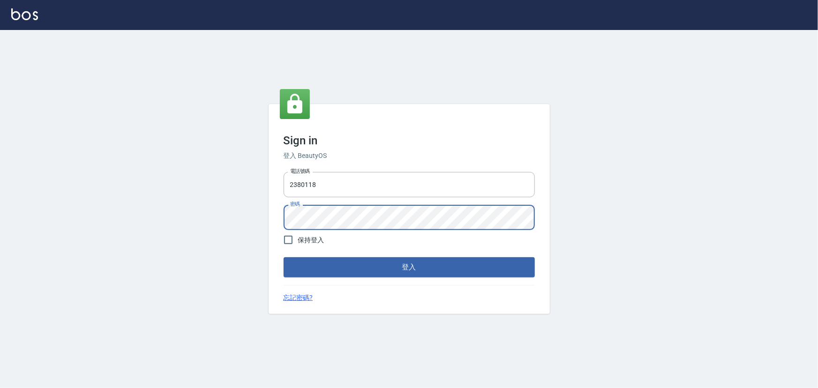
click at [168, 220] on div "Sign in 登入 BeautyOS 電話號碼 [PHONE_NUMBER] 電話號碼 密碼 密碼 保持登入 登入 忘記密碼?" at bounding box center [409, 209] width 818 height 358
click at [283, 257] on button "登入" at bounding box center [408, 267] width 251 height 20
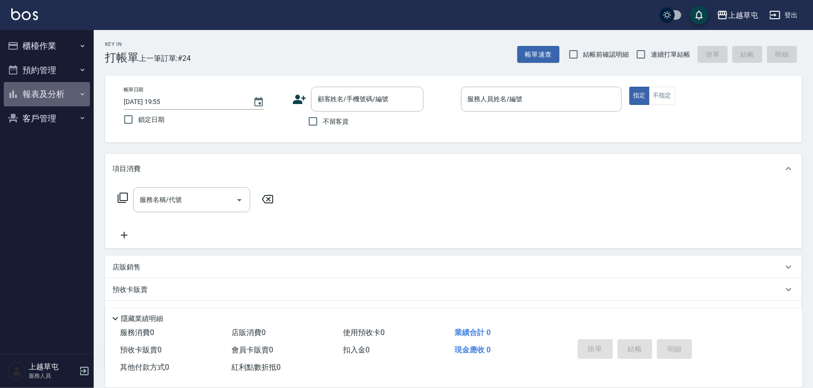
drag, startPoint x: 5, startPoint y: 59, endPoint x: 61, endPoint y: 100, distance: 69.4
click at [67, 92] on button "報表及分析" at bounding box center [47, 94] width 86 height 24
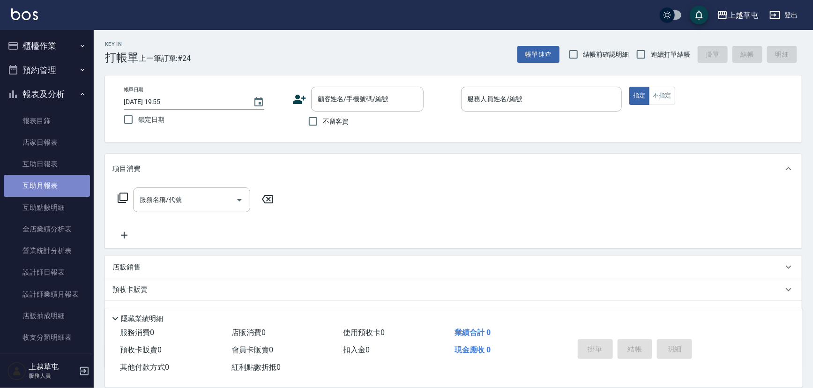
click at [63, 183] on link "互助月報表" at bounding box center [47, 186] width 86 height 22
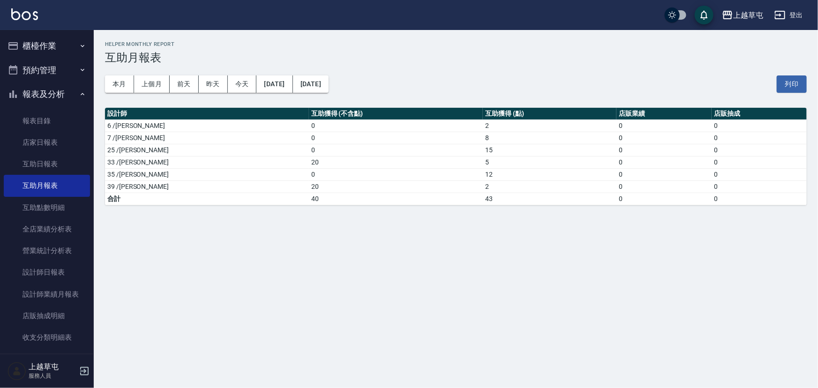
click at [120, 93] on div "本月 上個月 前天 昨天 今天 2025/09/20 2025/09/20 列印" at bounding box center [455, 84] width 701 height 40
click at [122, 87] on button "本月" at bounding box center [119, 83] width 29 height 17
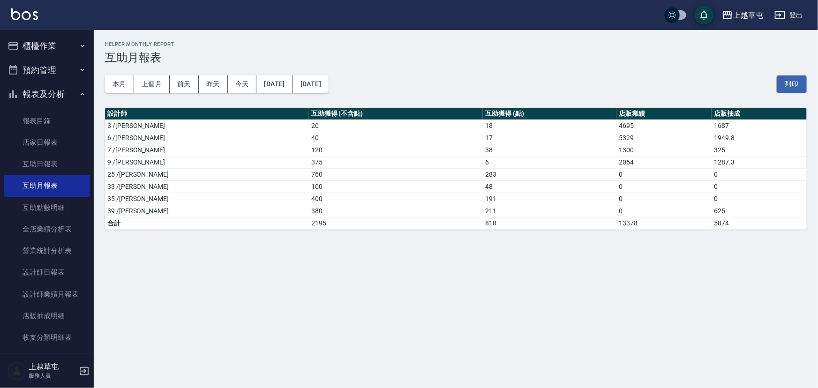
click at [792, 15] on button "登出" at bounding box center [788, 15] width 36 height 17
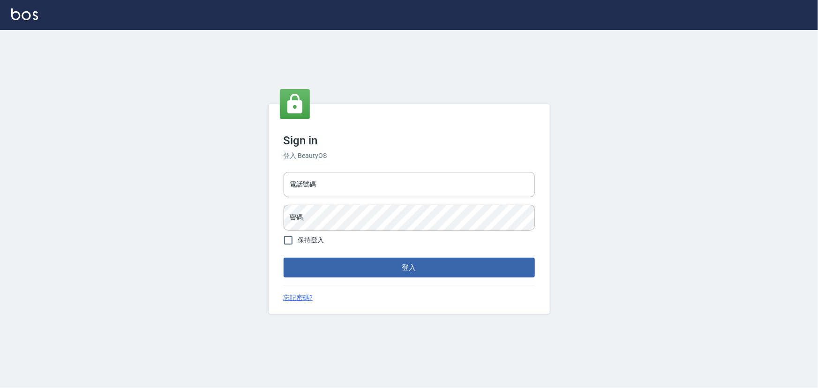
type input "2988528"
drag, startPoint x: 441, startPoint y: 268, endPoint x: 362, endPoint y: 171, distance: 124.8
click at [441, 267] on button "登入" at bounding box center [408, 267] width 251 height 20
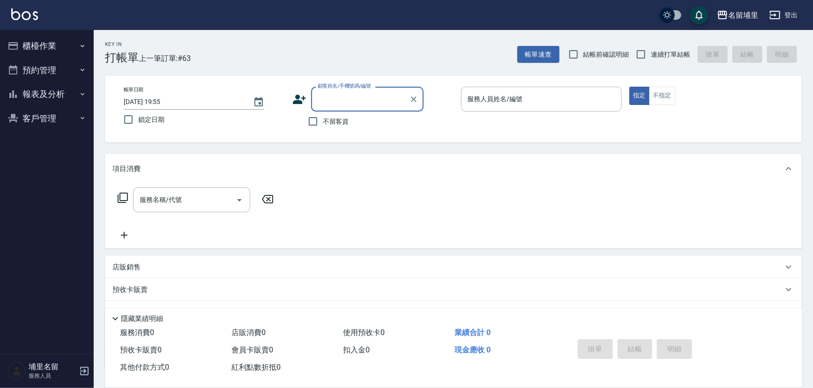
click at [80, 97] on icon "button" at bounding box center [82, 93] width 7 height 7
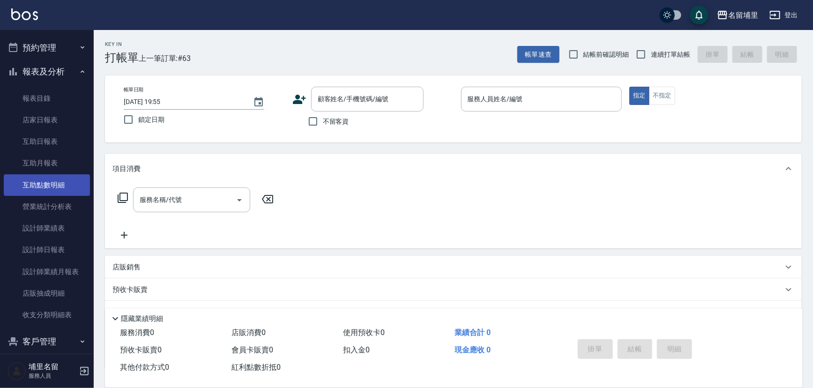
scroll to position [33, 0]
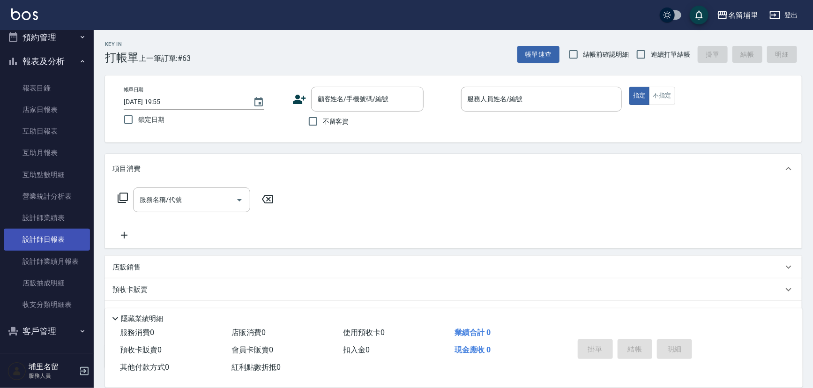
click at [51, 246] on link "設計師日報表" at bounding box center [47, 240] width 86 height 22
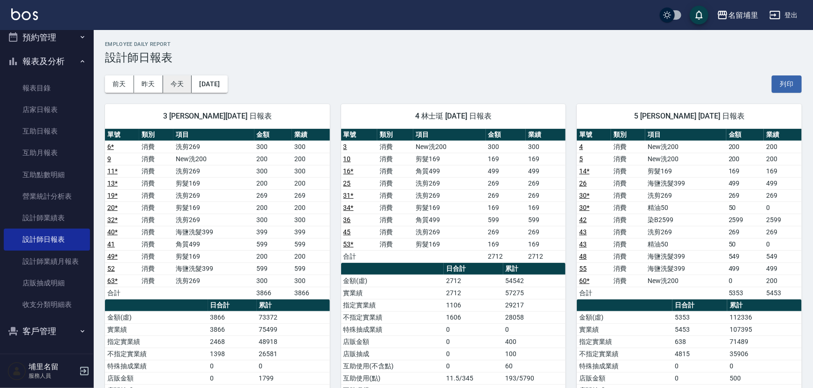
scroll to position [42, 0]
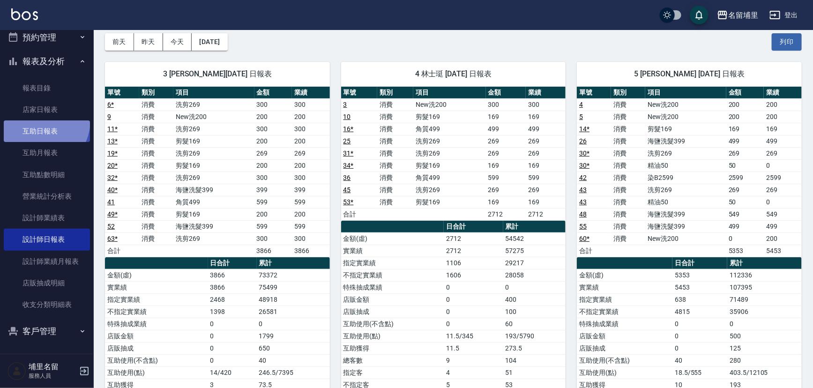
click at [37, 120] on link "互助日報表" at bounding box center [47, 131] width 86 height 22
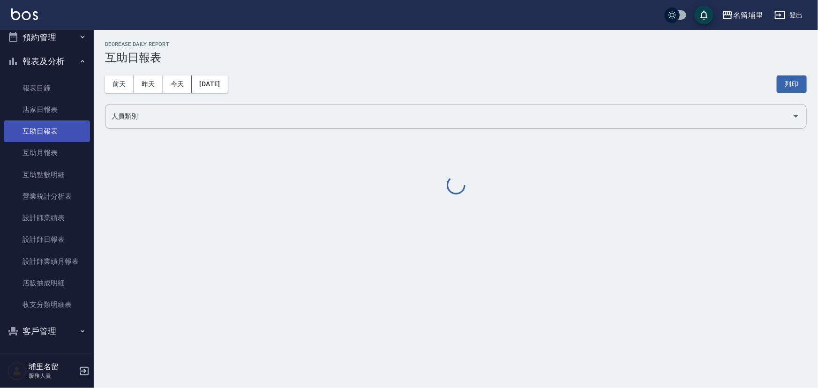
click at [40, 127] on link "互助日報表" at bounding box center [47, 131] width 86 height 22
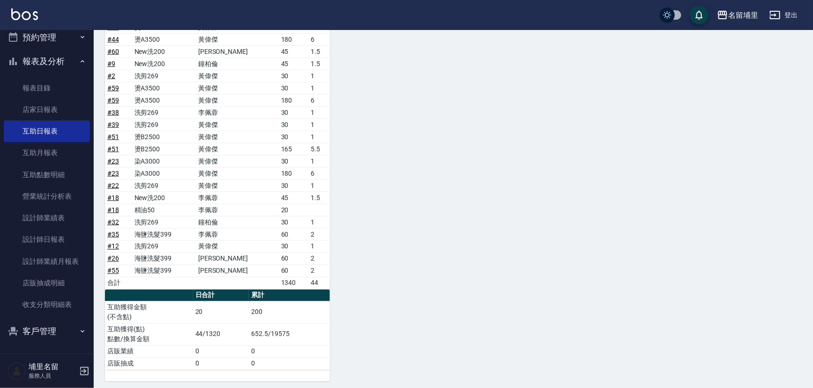
scroll to position [654, 0]
click at [112, 217] on link "# 32" at bounding box center [113, 220] width 12 height 7
click at [114, 208] on link "# 18" at bounding box center [113, 208] width 12 height 7
click at [115, 266] on link "# 55" at bounding box center [113, 269] width 12 height 7
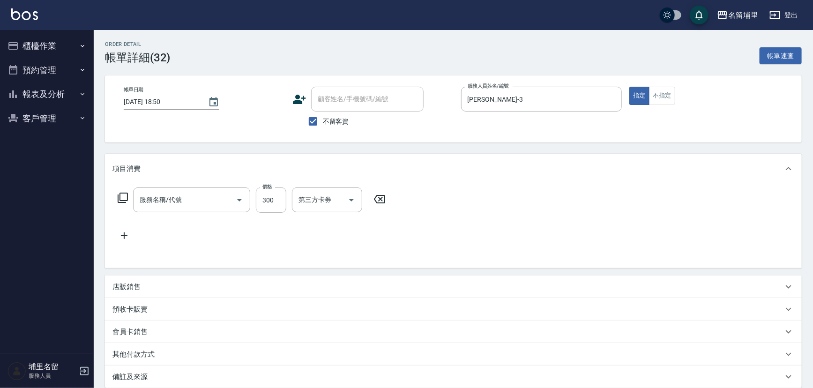
type input "洗剪269(226)"
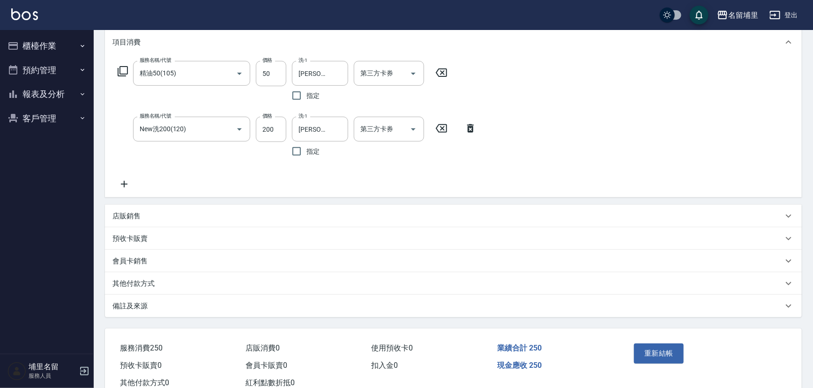
scroll to position [112, 0]
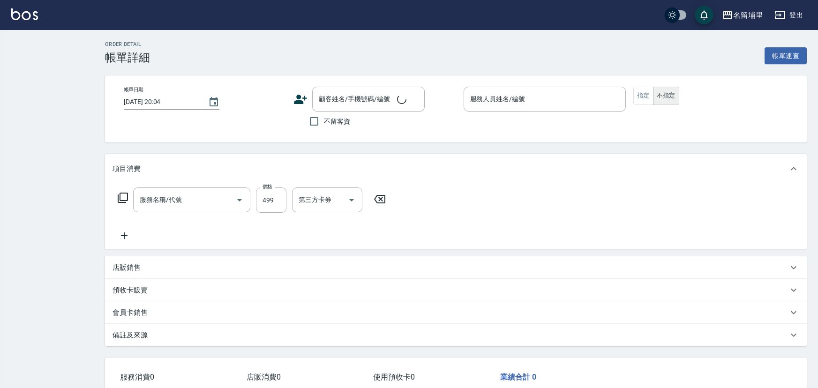
type input "[DATE] 18:53"
checkbox input "true"
type input "[PERSON_NAME]-5"
type input "海鹽洗髮399(1399)"
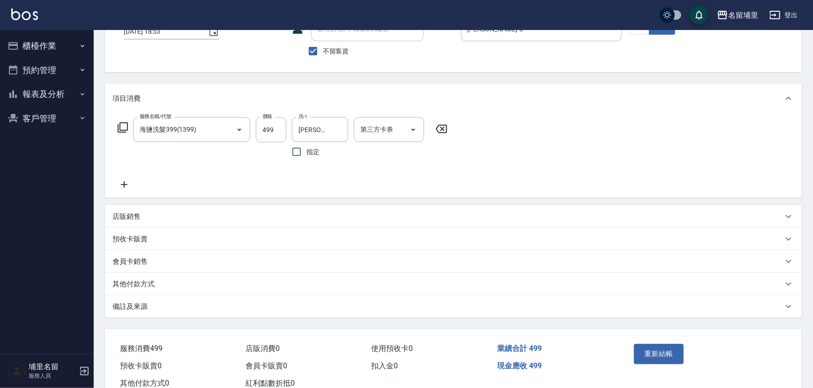
scroll to position [56, 0]
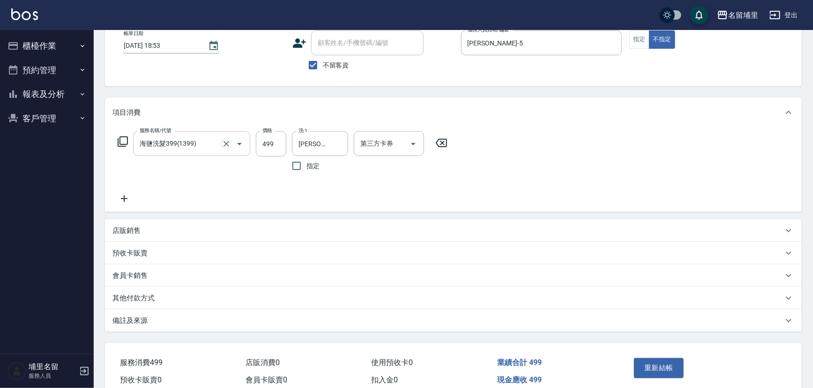
click at [224, 139] on icon "Clear" at bounding box center [226, 143] width 9 height 9
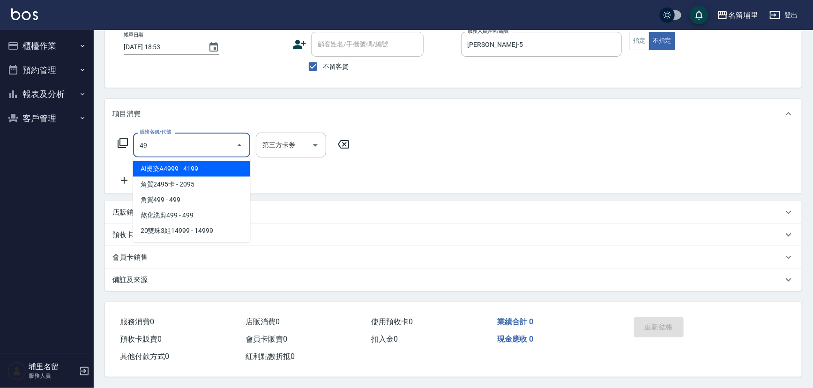
type input "4"
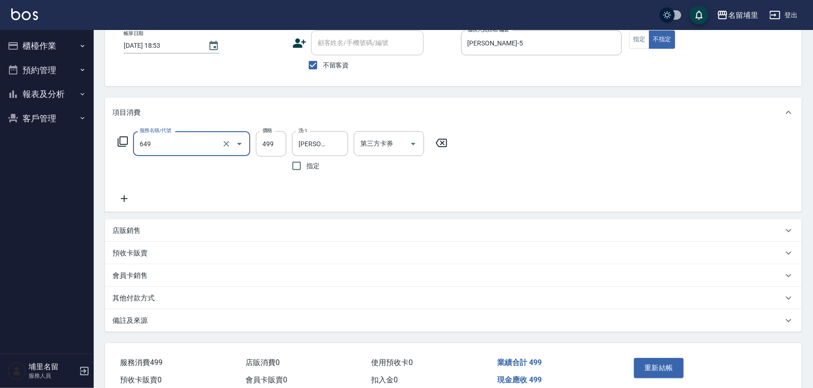
type input "角質499(649)"
type input "潘"
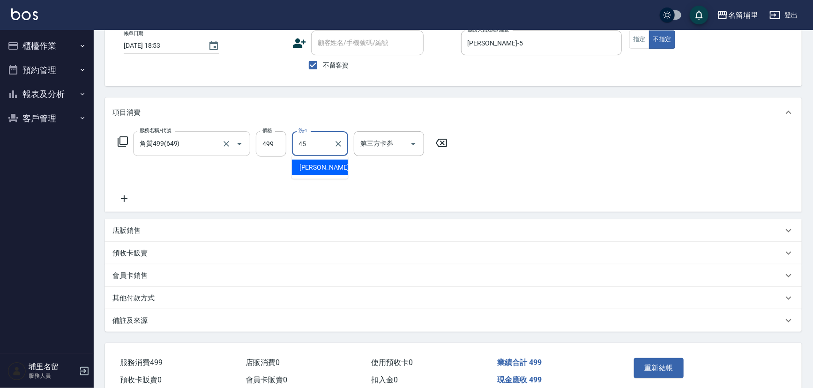
type input "[PERSON_NAME]-45"
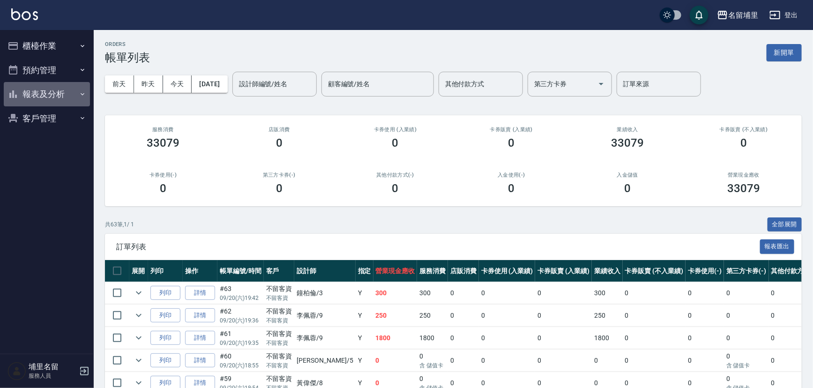
drag, startPoint x: 62, startPoint y: 89, endPoint x: 67, endPoint y: 117, distance: 27.7
click at [63, 91] on button "報表及分析" at bounding box center [47, 94] width 86 height 24
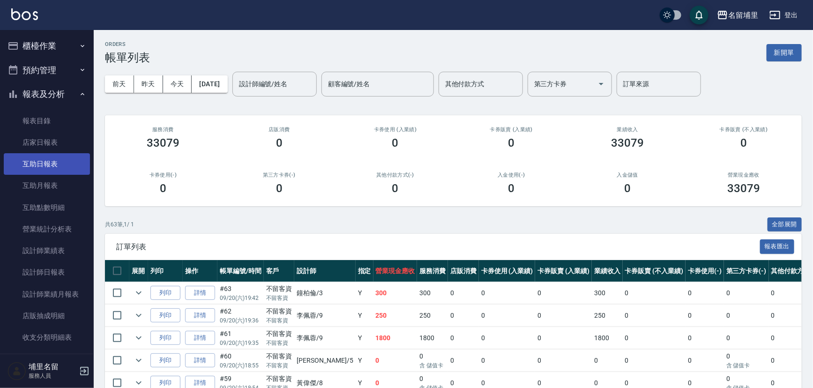
click at [66, 171] on link "互助日報表" at bounding box center [47, 164] width 86 height 22
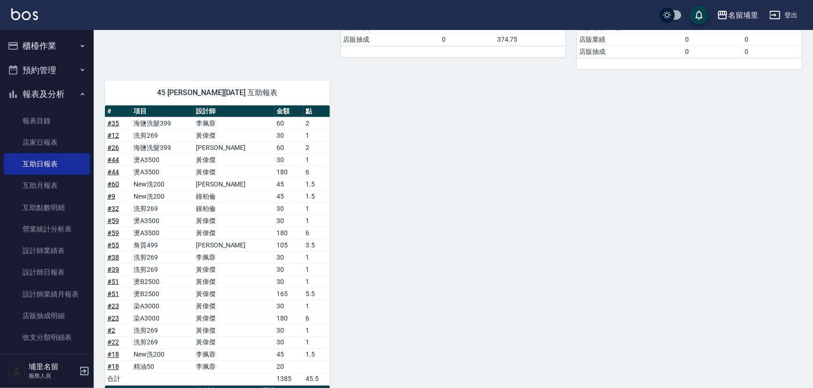
scroll to position [553, 0]
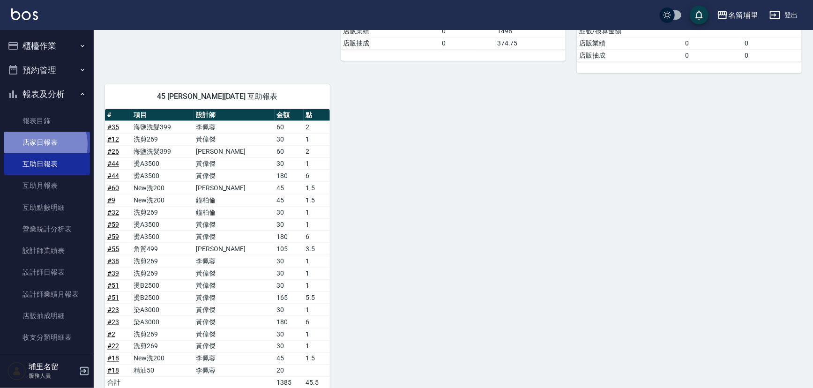
click at [41, 144] on link "店家日報表" at bounding box center [47, 143] width 86 height 22
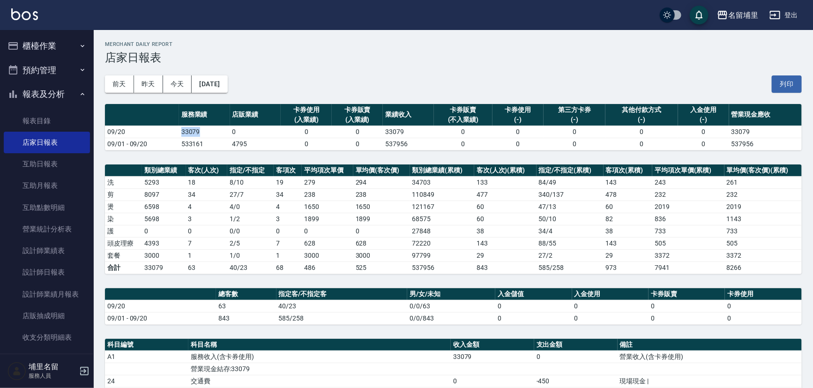
drag, startPoint x: 206, startPoint y: 131, endPoint x: 170, endPoint y: 133, distance: 36.1
click at [170, 133] on tr "09/20 33079 0 0 0 33079 0 0 0 0 0 33079" at bounding box center [453, 132] width 697 height 12
click at [170, 133] on td "09/20" at bounding box center [142, 132] width 74 height 12
drag, startPoint x: 170, startPoint y: 133, endPoint x: 198, endPoint y: 133, distance: 27.6
click at [198, 133] on tr "09/20 33079 0 0 0 33079 0 0 0 0 0 33079" at bounding box center [453, 132] width 697 height 12
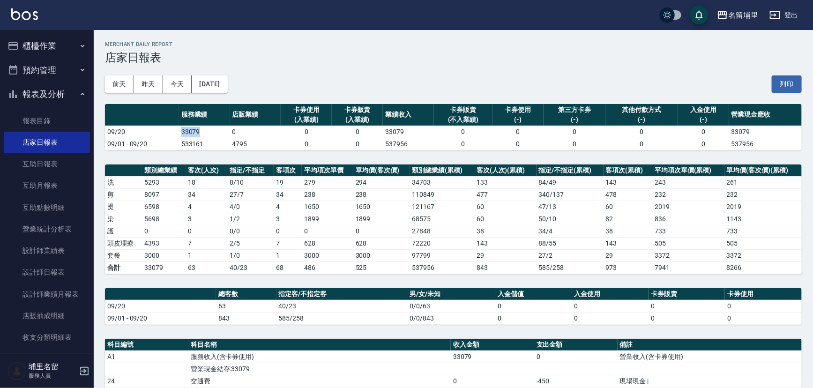
click at [203, 130] on td "33079" at bounding box center [204, 132] width 51 height 12
drag, startPoint x: 186, startPoint y: 133, endPoint x: 174, endPoint y: 133, distance: 12.2
click at [174, 133] on tr "09/20 33079 0 0 0 33079 0 0 0 0 0 33079" at bounding box center [453, 132] width 697 height 12
click at [174, 133] on td "09/20" at bounding box center [142, 132] width 74 height 12
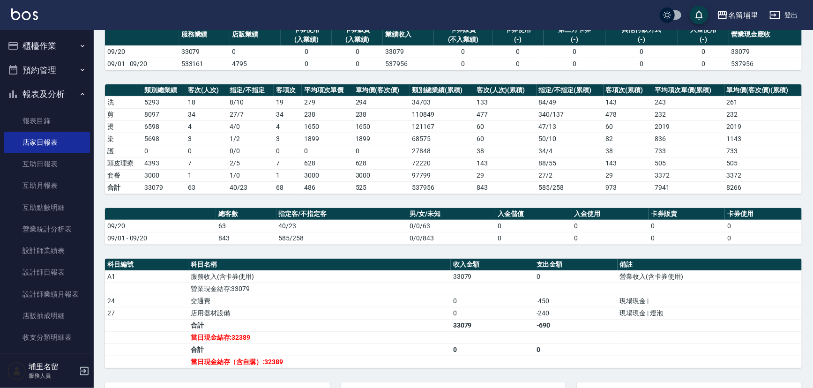
scroll to position [85, 0]
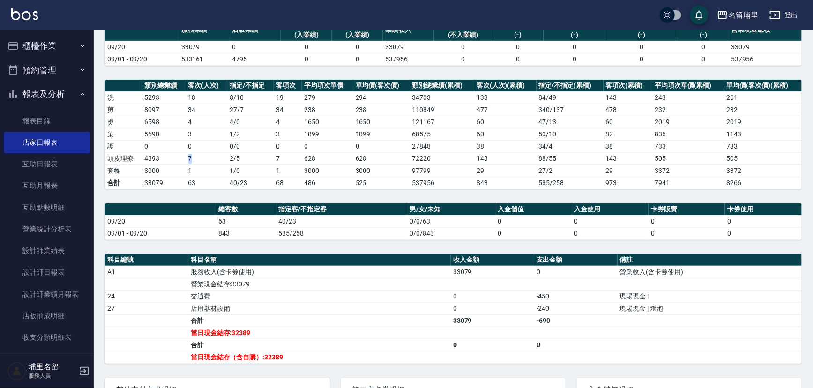
drag, startPoint x: 208, startPoint y: 159, endPoint x: 173, endPoint y: 157, distance: 34.3
click at [173, 157] on tr "頭皮理療 4393 7 2 / 5 7 628 628 72220 143 88 / 55 143 505 505" at bounding box center [453, 158] width 697 height 12
click at [173, 157] on td "4393" at bounding box center [164, 158] width 44 height 12
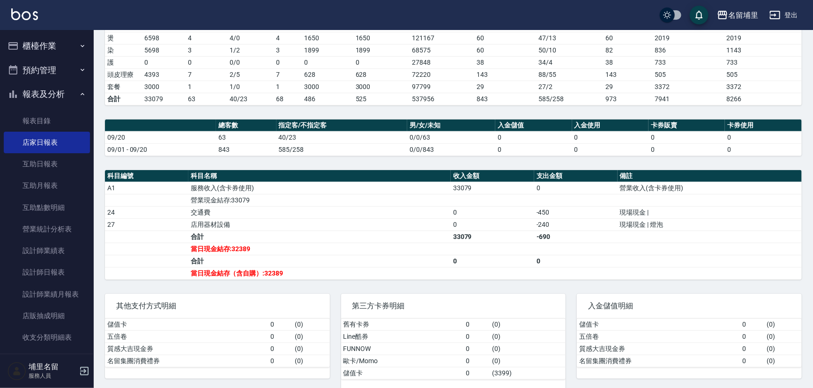
scroll to position [170, 0]
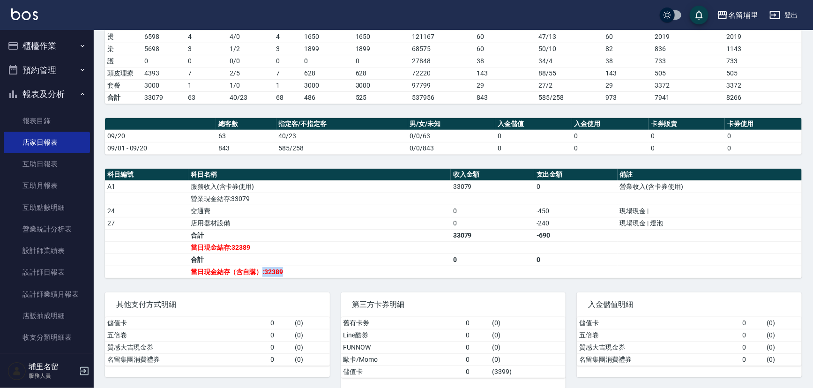
drag, startPoint x: 294, startPoint y: 272, endPoint x: 262, endPoint y: 266, distance: 32.4
click at [262, 266] on td "當日現金結存（含自購）:32389" at bounding box center [319, 272] width 262 height 12
click at [264, 270] on td "當日現金結存（含自購）:32389" at bounding box center [319, 272] width 262 height 12
drag, startPoint x: 264, startPoint y: 270, endPoint x: 289, endPoint y: 266, distance: 25.6
click at [289, 266] on td "當日現金結存（含自購）:32389" at bounding box center [319, 272] width 262 height 12
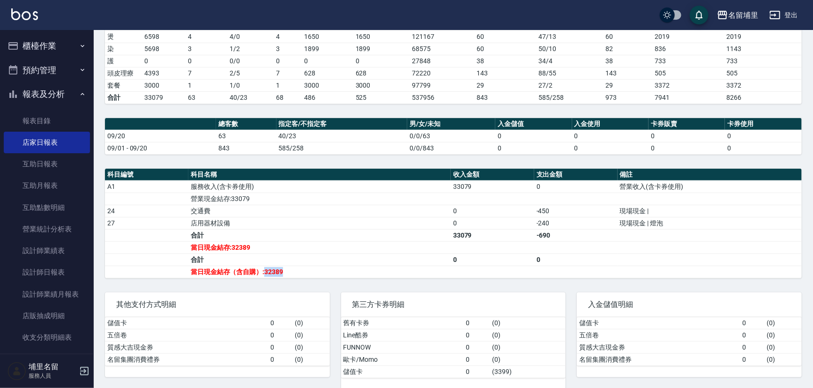
click at [289, 269] on td "當日現金結存（含自購）:32389" at bounding box center [319, 272] width 262 height 12
drag, startPoint x: 275, startPoint y: 273, endPoint x: 265, endPoint y: 272, distance: 9.9
click at [265, 272] on td "當日現金結存（含自購）:32389" at bounding box center [319, 272] width 262 height 12
drag, startPoint x: 264, startPoint y: 272, endPoint x: 290, endPoint y: 269, distance: 26.3
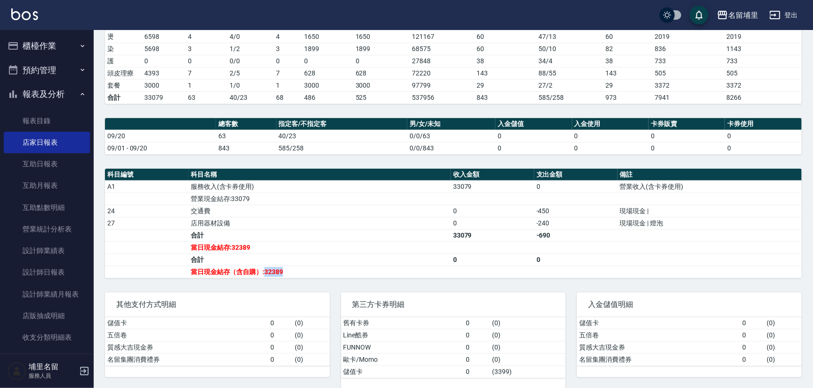
click at [290, 269] on td "當日現金結存（含自購）:32389" at bounding box center [319, 272] width 262 height 12
click at [61, 274] on link "設計師日報表" at bounding box center [47, 272] width 86 height 22
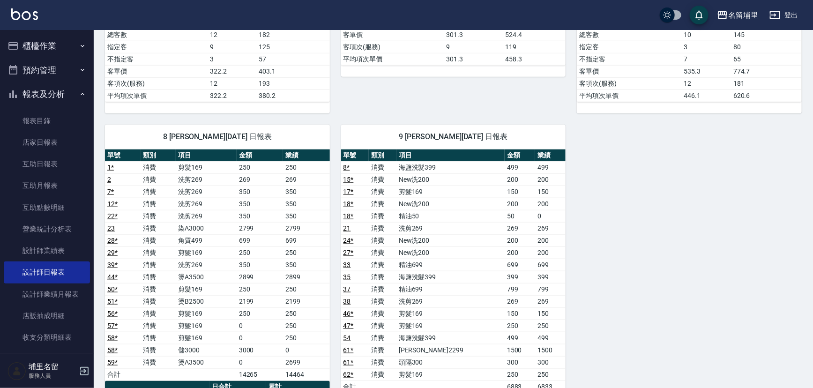
scroll to position [469, 0]
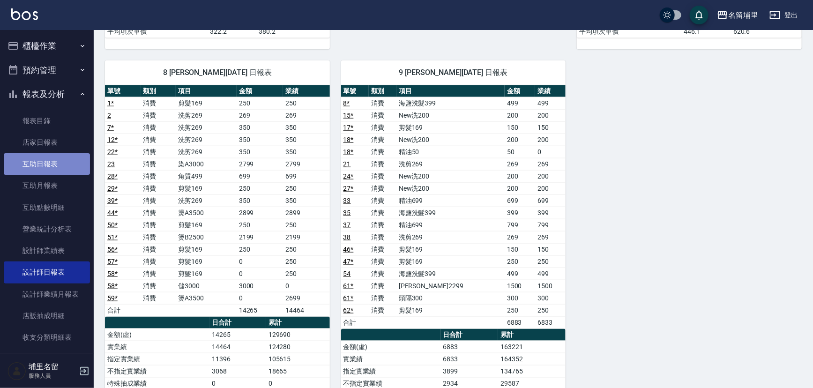
click at [52, 166] on link "互助日報表" at bounding box center [47, 164] width 86 height 22
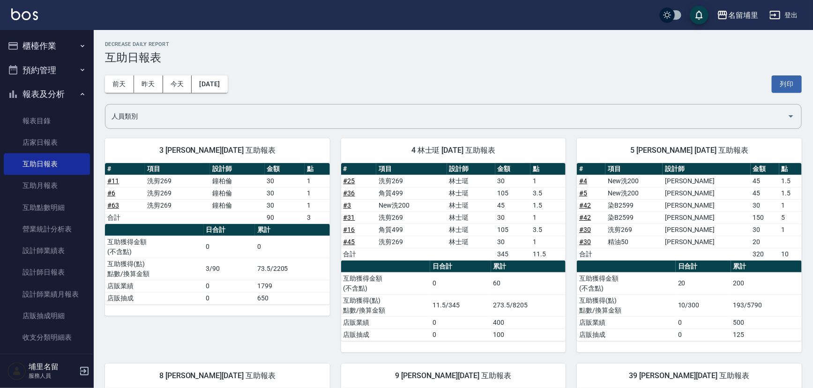
click at [417, 89] on div "[DATE] [DATE] [DATE] [DATE] 列印" at bounding box center [453, 84] width 697 height 40
